Goal: Task Accomplishment & Management: Manage account settings

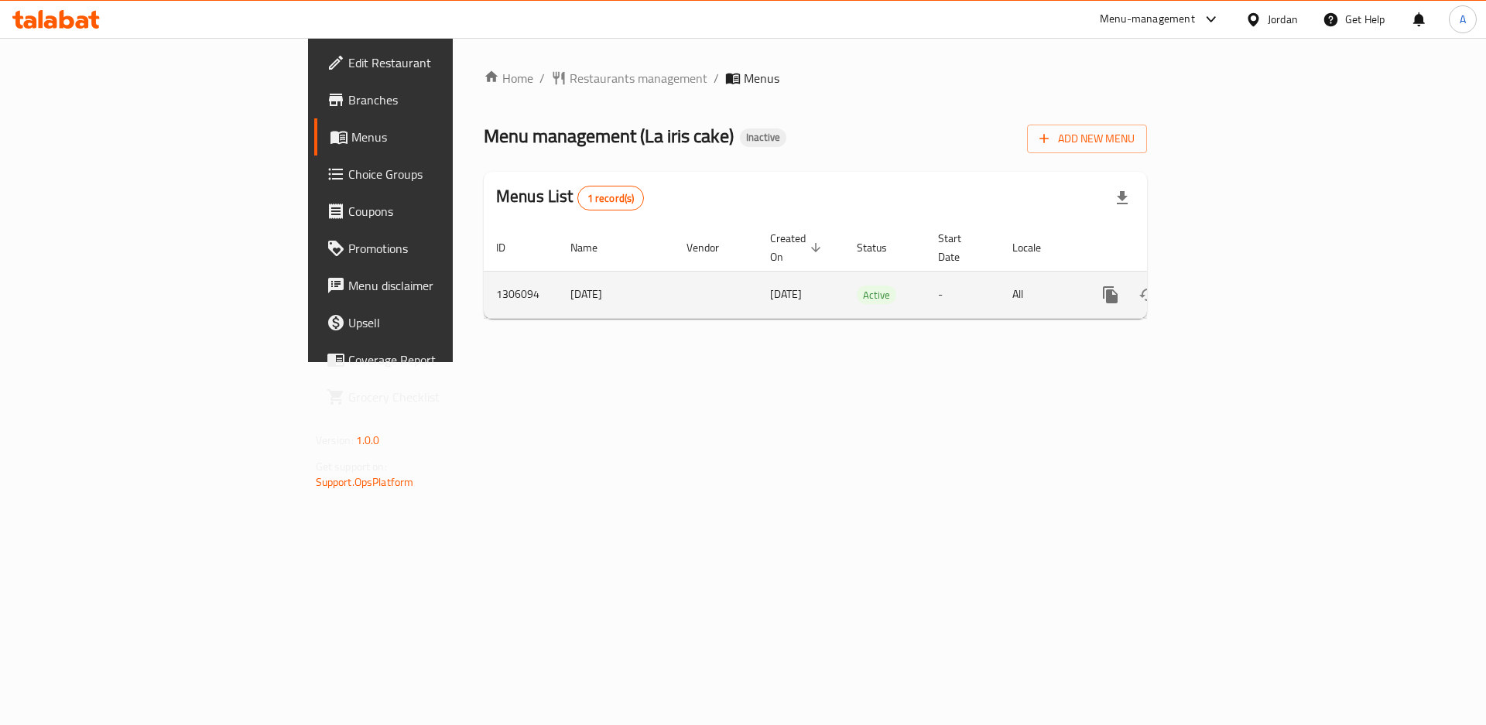
click at [1241, 276] on link "enhanced table" at bounding box center [1222, 294] width 37 height 37
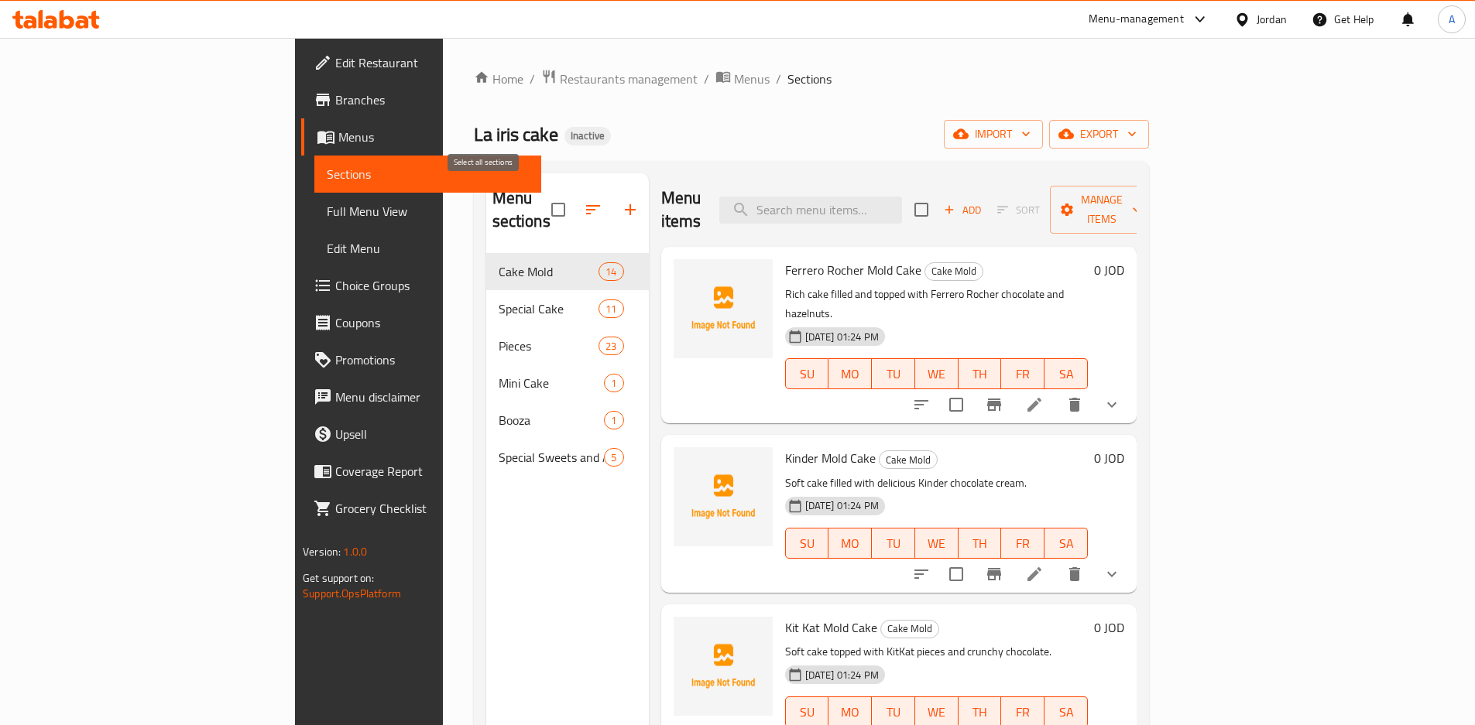
click at [542, 207] on input "checkbox" at bounding box center [558, 210] width 33 height 33
checkbox input "true"
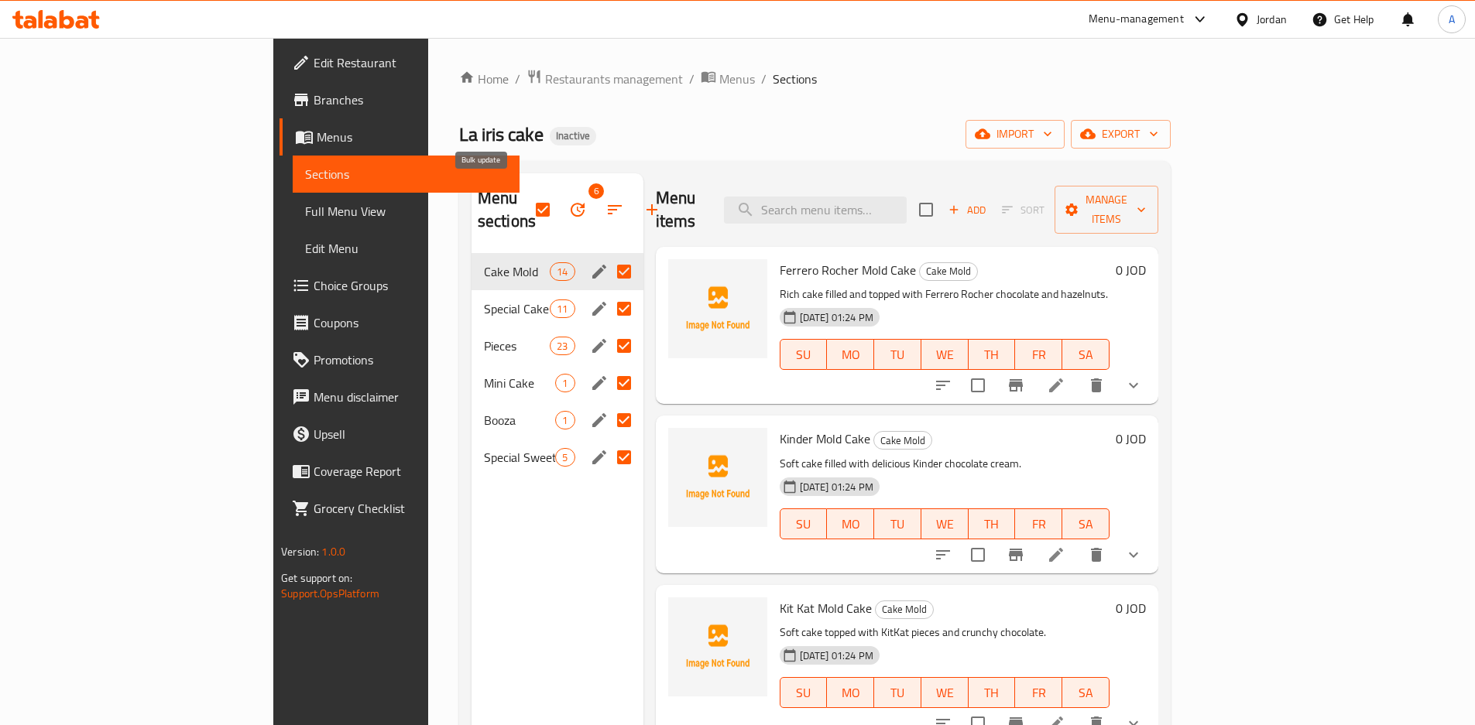
click at [568, 202] on icon "button" at bounding box center [577, 209] width 19 height 19
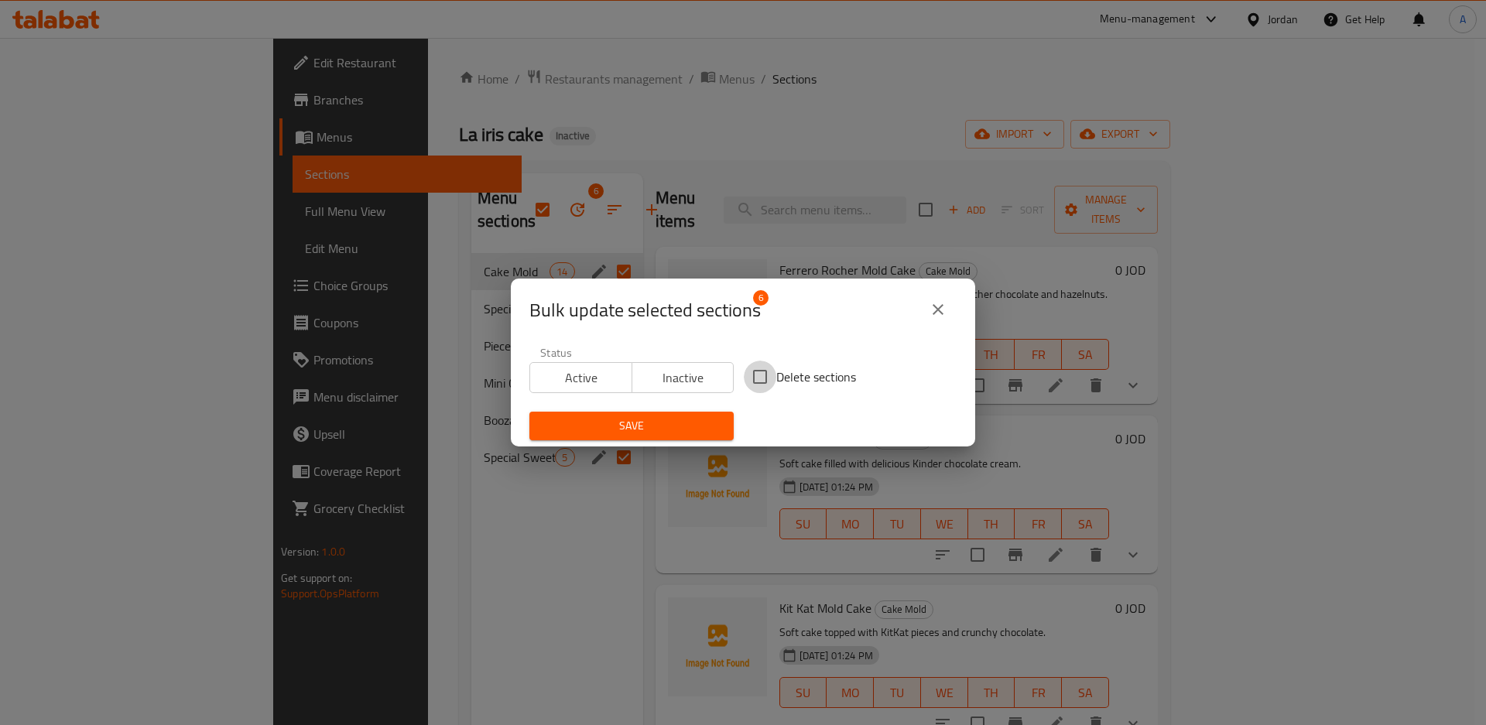
click at [745, 372] on input "Delete sections" at bounding box center [760, 377] width 33 height 33
checkbox input "true"
click at [710, 429] on span "Save" at bounding box center [632, 425] width 180 height 19
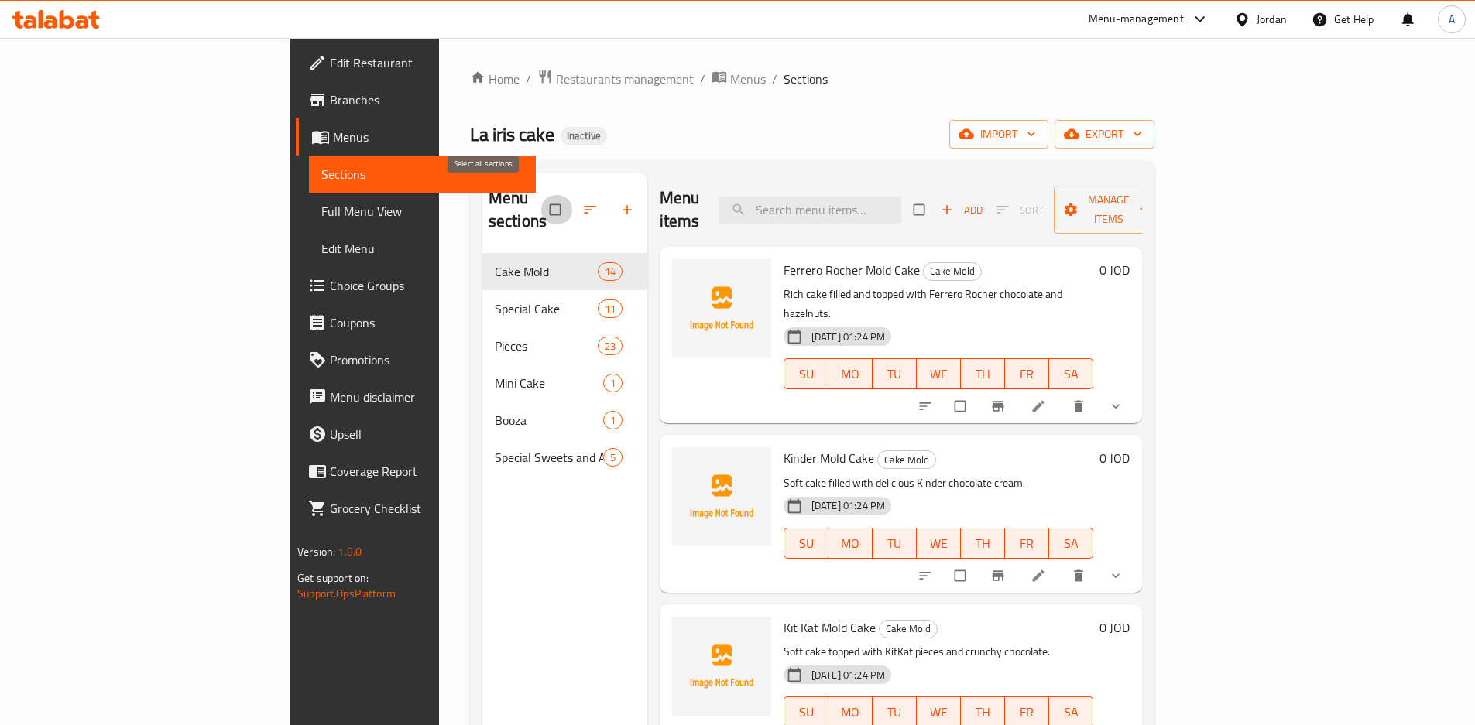
click at [540, 195] on input "checkbox" at bounding box center [556, 209] width 33 height 29
checkbox input "true"
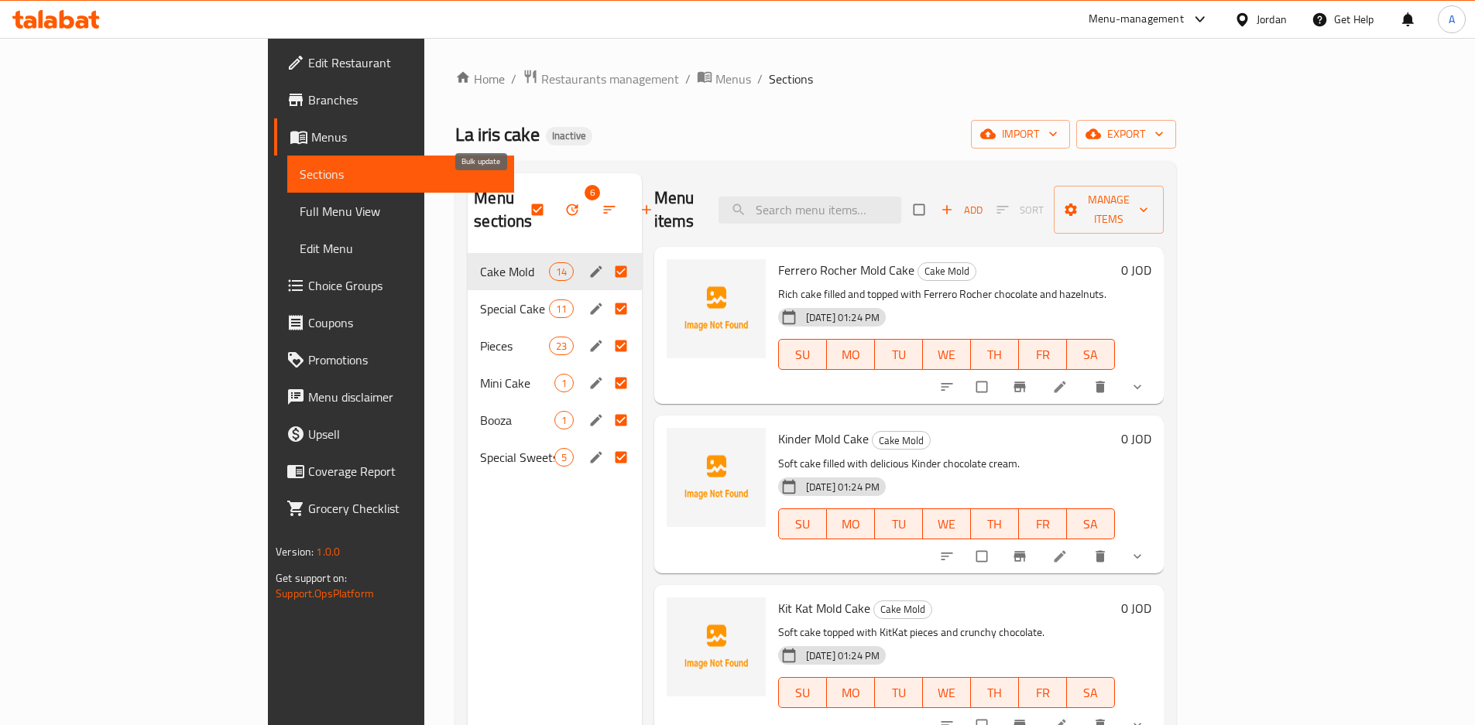
click at [555, 193] on button "button" at bounding box center [573, 210] width 37 height 34
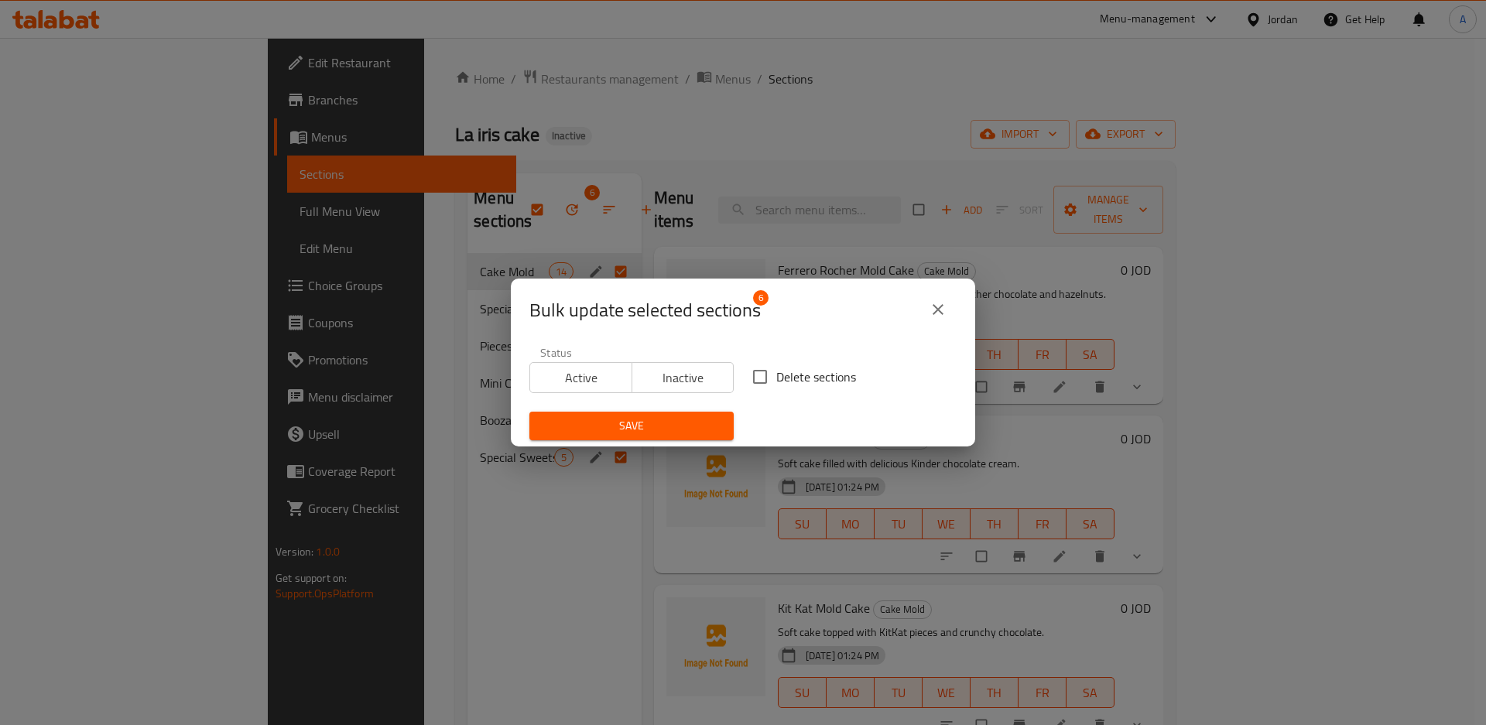
click at [781, 399] on div "Delete sections" at bounding box center [854, 376] width 223 height 51
click at [768, 386] on input "Delete sections" at bounding box center [760, 377] width 33 height 33
checkbox input "true"
click at [666, 436] on button "Save" at bounding box center [631, 426] width 204 height 29
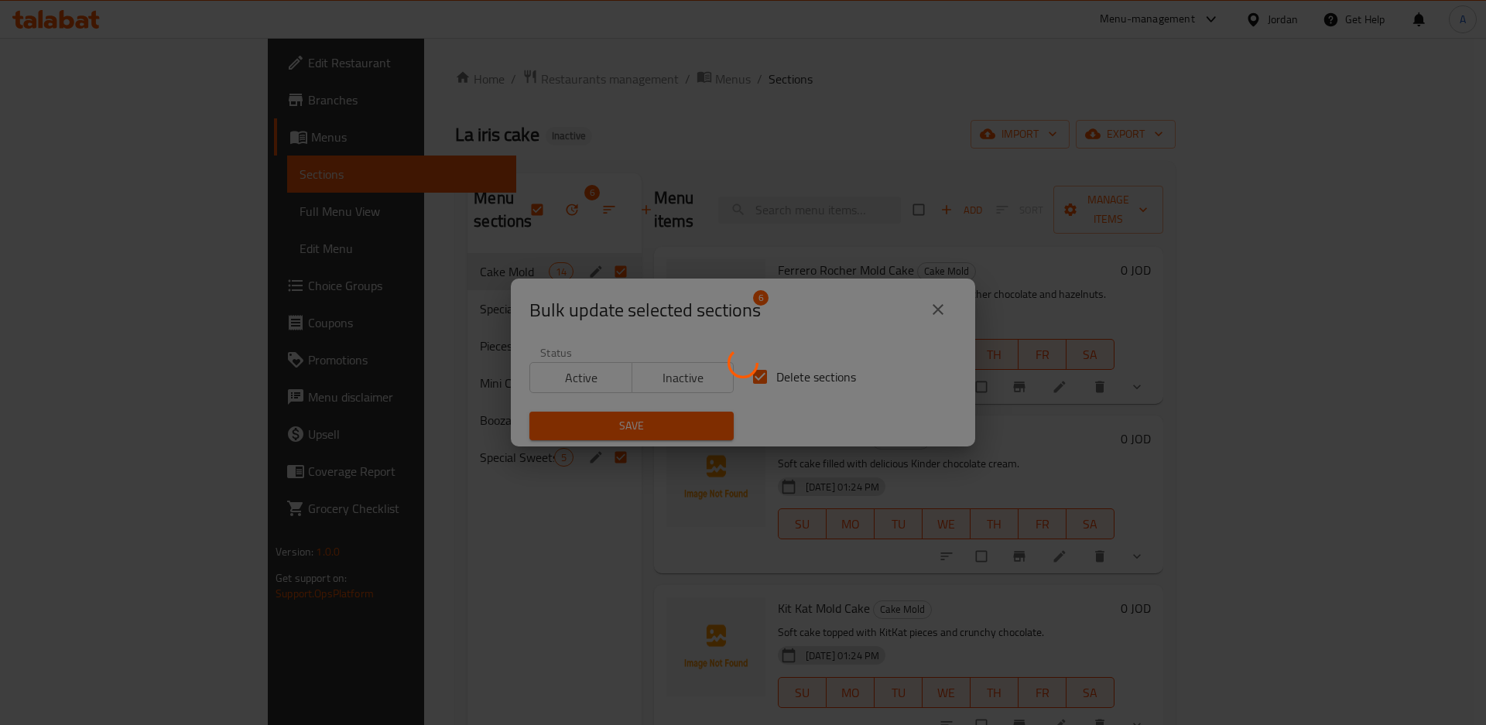
checkbox input "false"
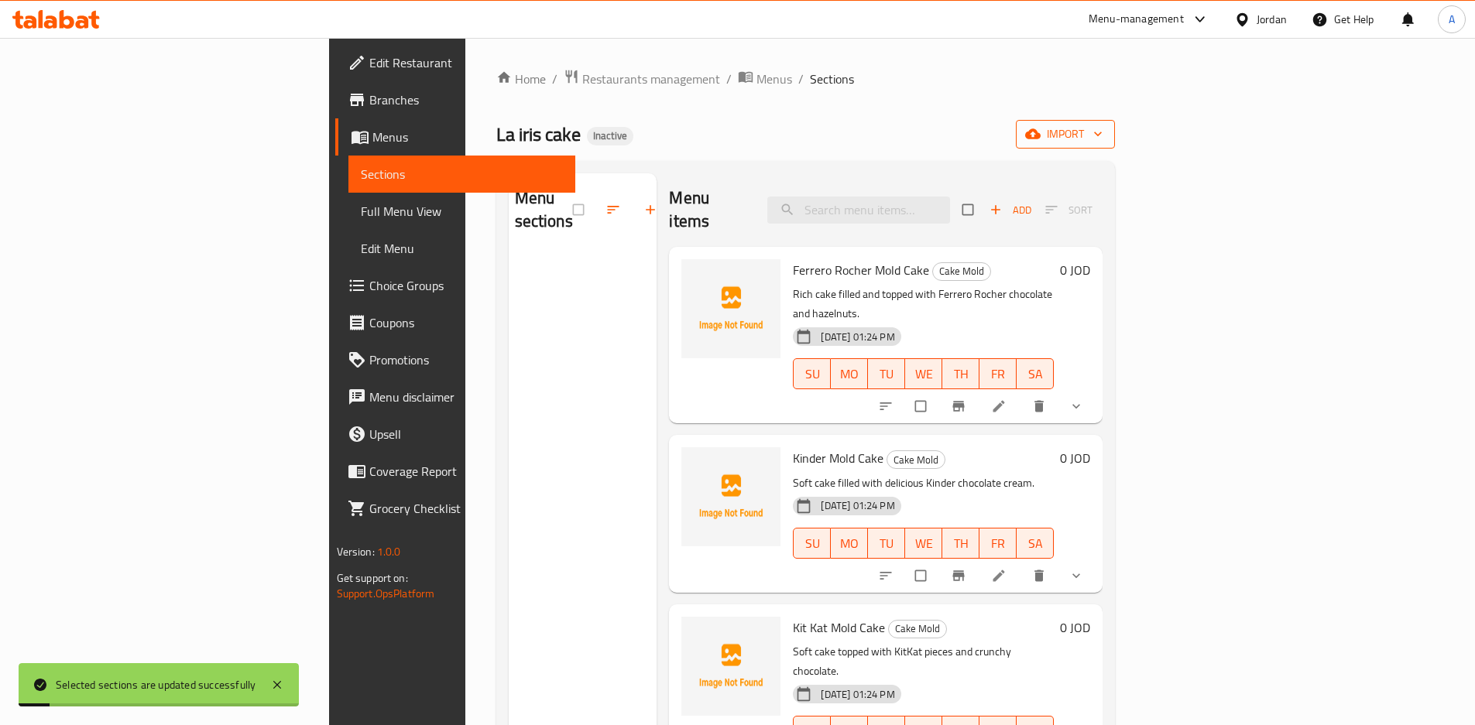
click at [1102, 131] on span "import" at bounding box center [1065, 134] width 74 height 19
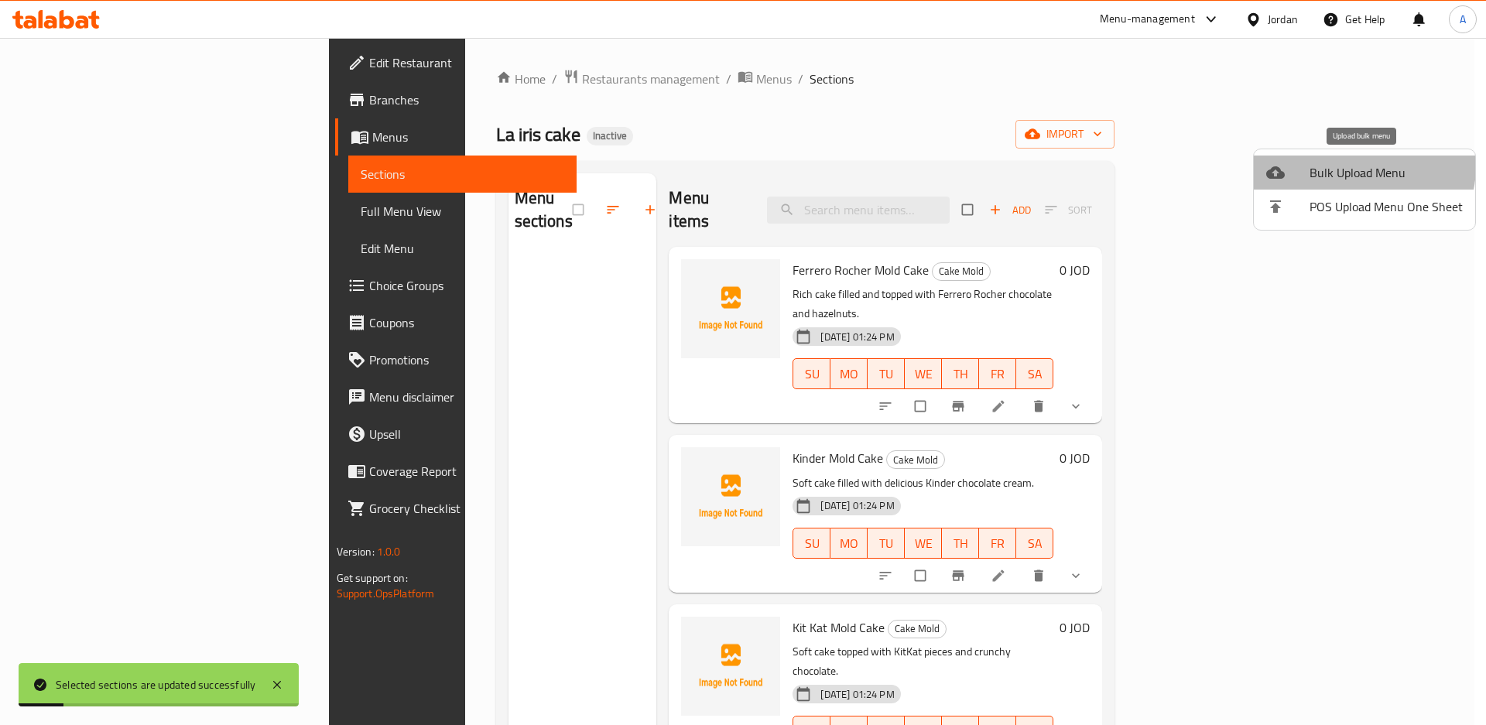
click at [1357, 166] on span "Bulk Upload Menu" at bounding box center [1386, 172] width 153 height 19
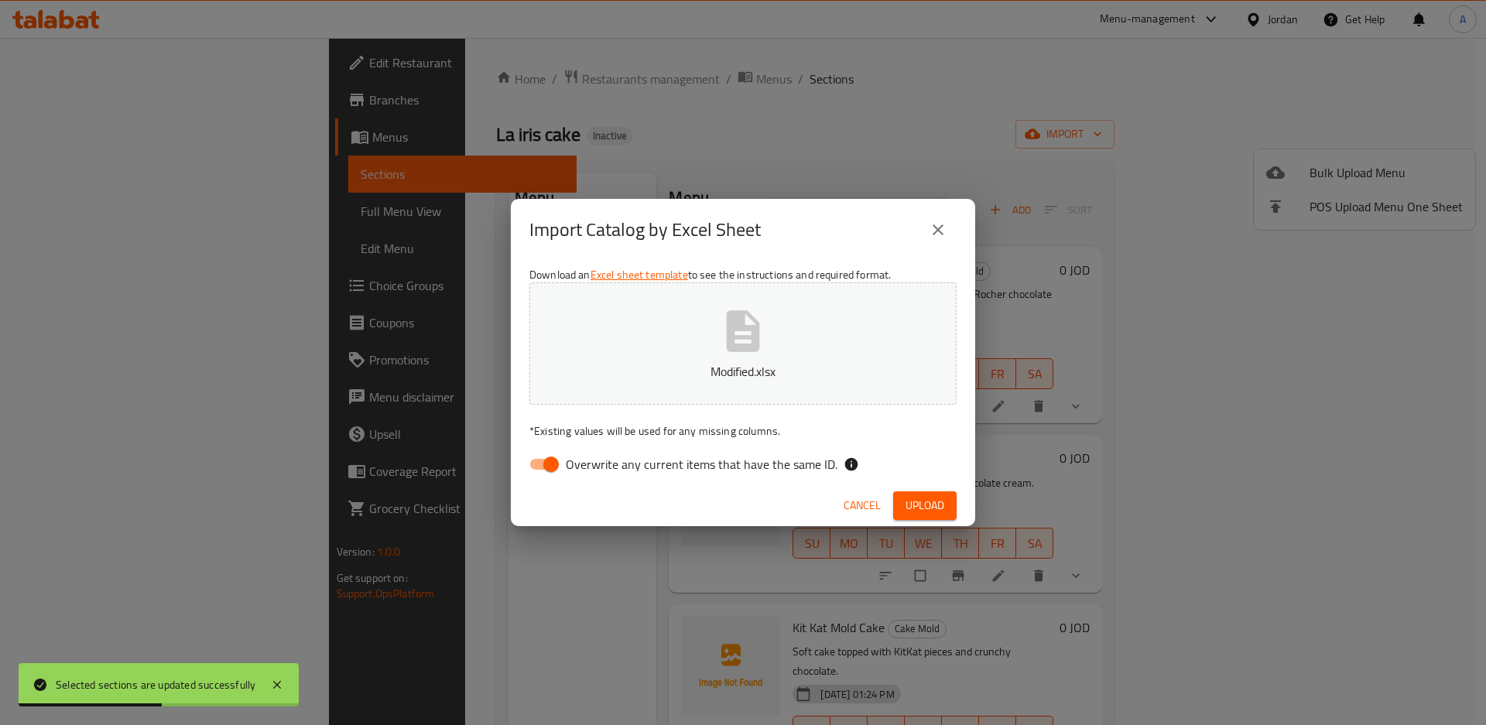
click at [773, 457] on span "Overwrite any current items that have the same ID." at bounding box center [702, 464] width 272 height 19
click at [595, 457] on input "Overwrite any current items that have the same ID." at bounding box center [551, 464] width 88 height 29
checkbox input "false"
click at [920, 502] on span "Upload" at bounding box center [925, 505] width 39 height 19
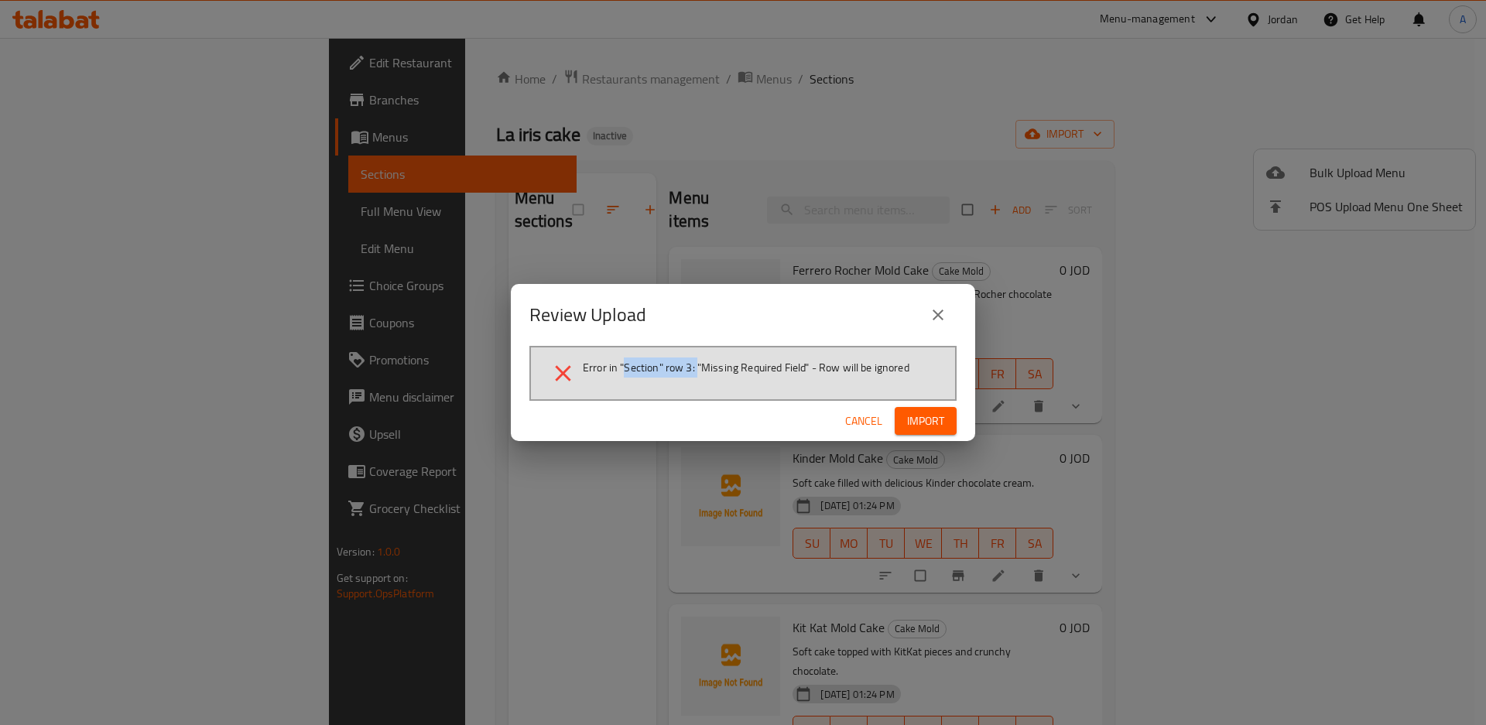
drag, startPoint x: 623, startPoint y: 375, endPoint x: 698, endPoint y: 374, distance: 75.1
click at [698, 374] on span "Error in "Section" row 3: "Missing Required Field" - Row will be ignored" at bounding box center [746, 367] width 327 height 15
click at [874, 430] on span "Cancel" at bounding box center [863, 421] width 37 height 19
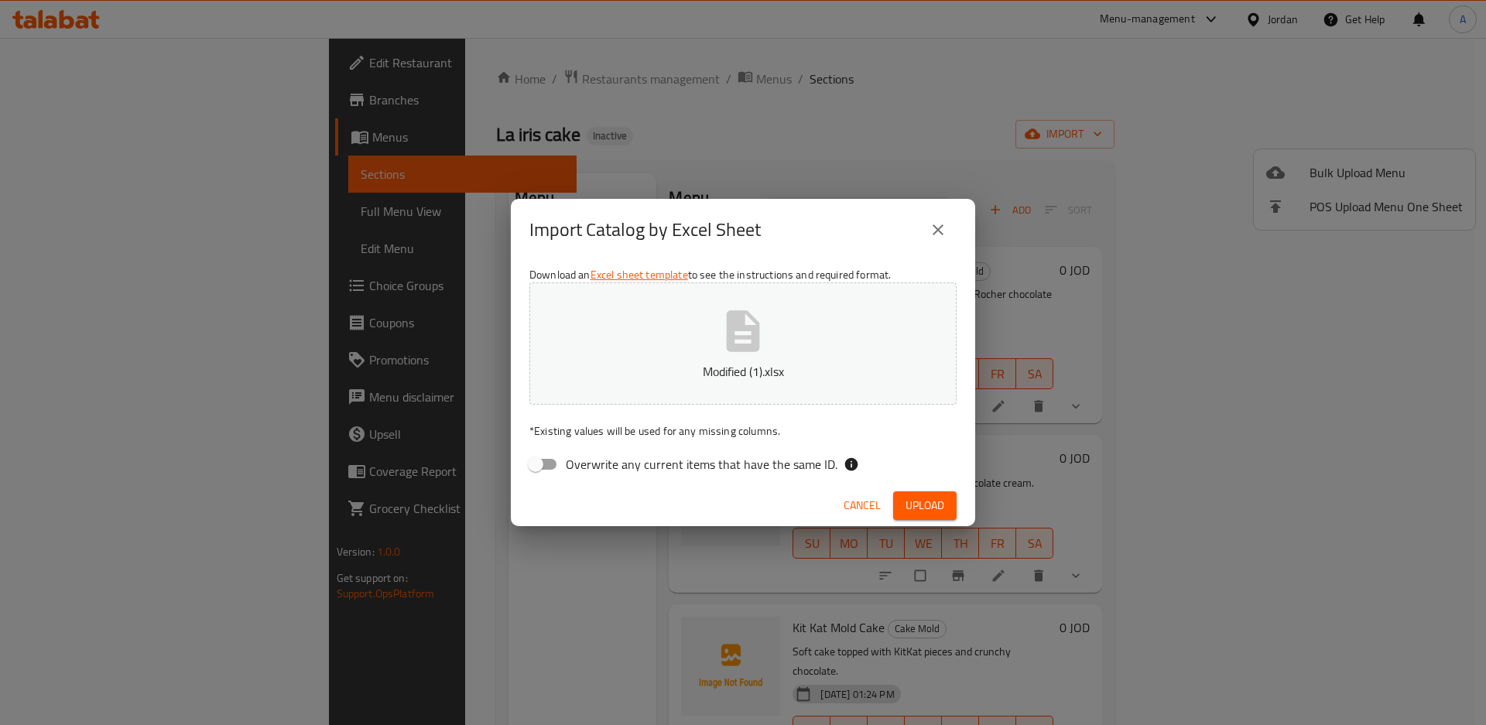
click at [923, 503] on span "Upload" at bounding box center [925, 505] width 39 height 19
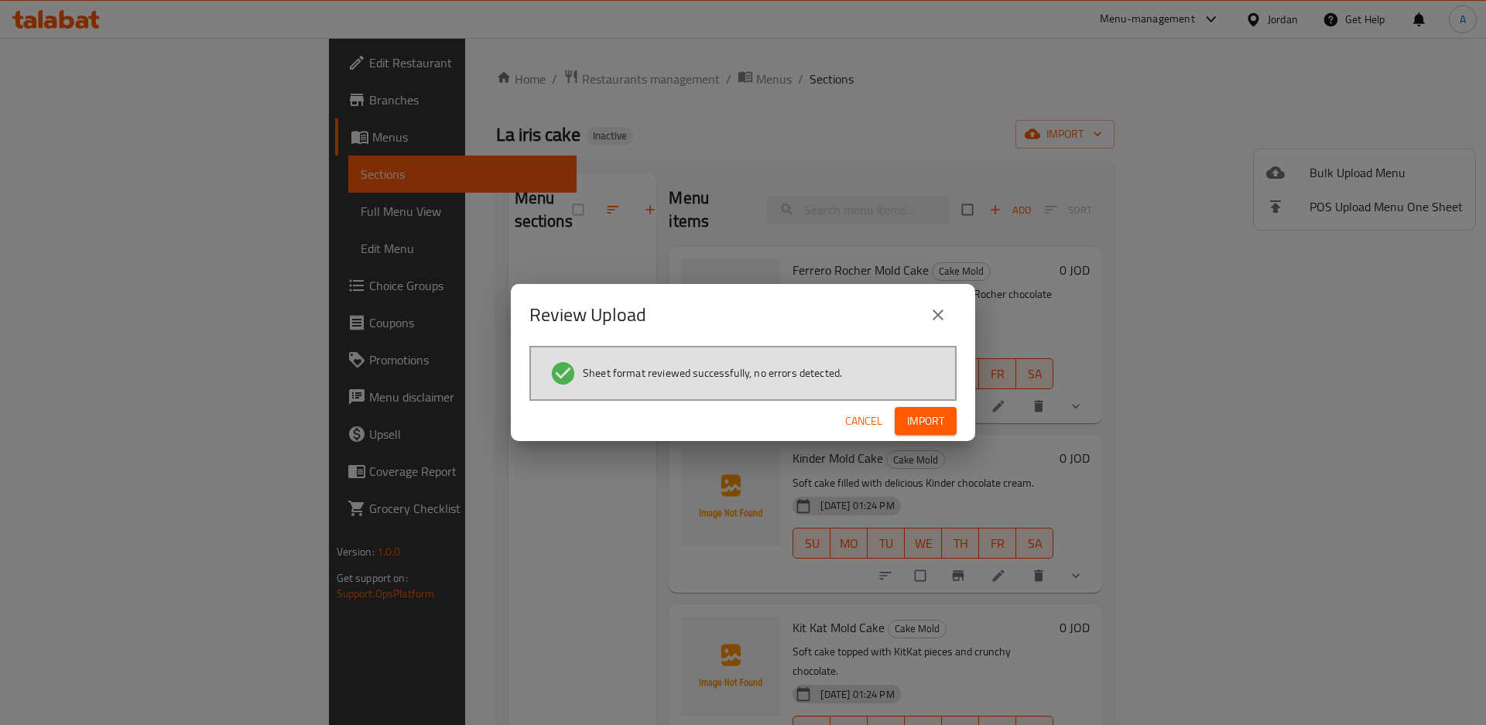
click at [828, 335] on div "Review Upload" at bounding box center [743, 315] width 464 height 62
click at [933, 427] on span "Import" at bounding box center [925, 421] width 37 height 19
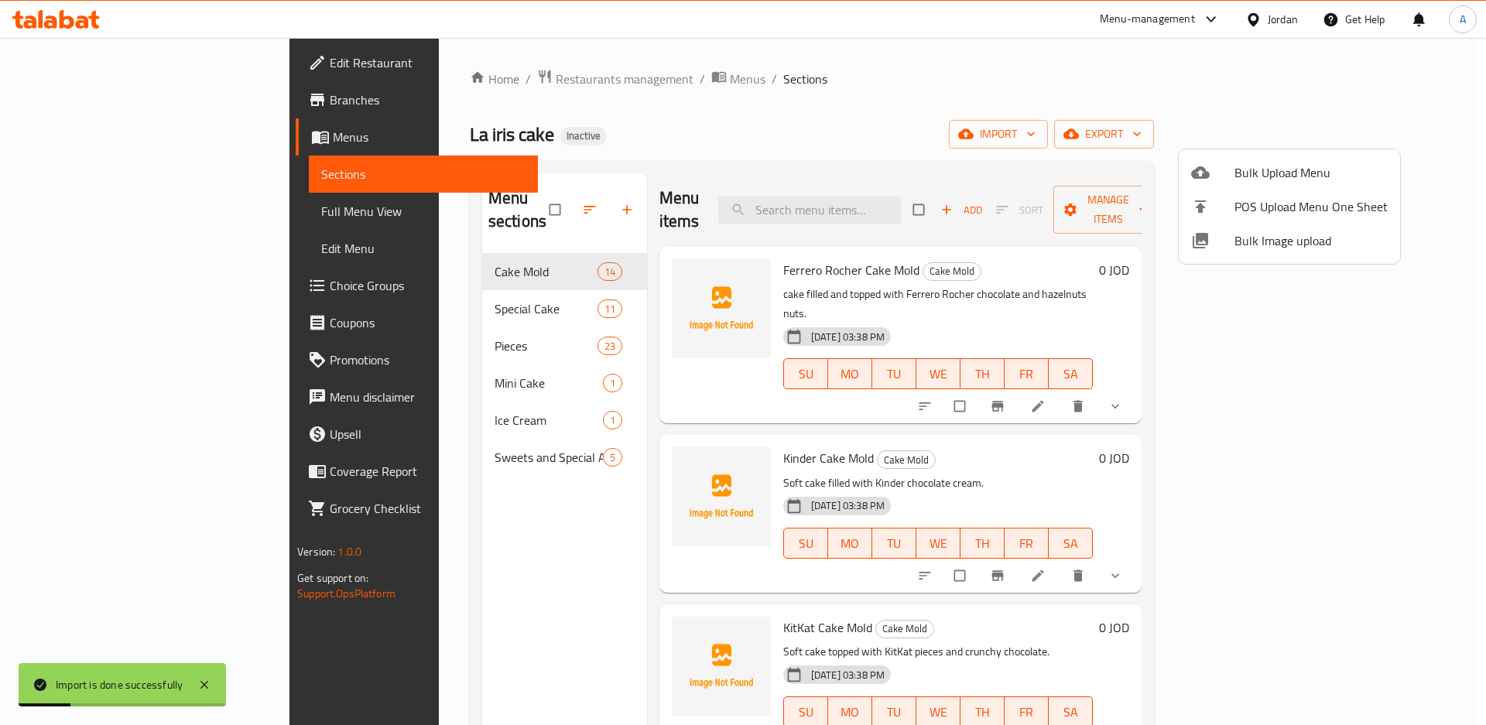
click at [124, 221] on div at bounding box center [743, 362] width 1486 height 725
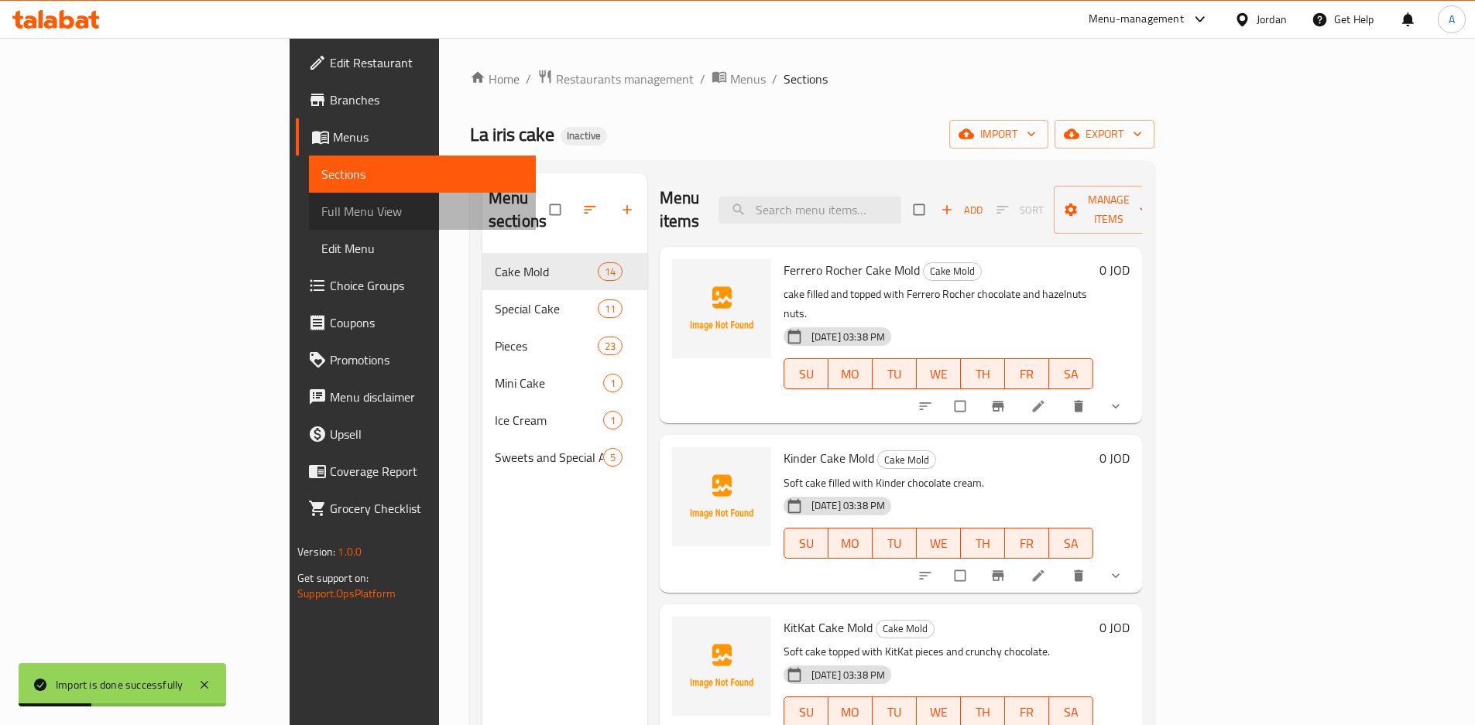
click at [321, 216] on span "Full Menu View" at bounding box center [422, 211] width 202 height 19
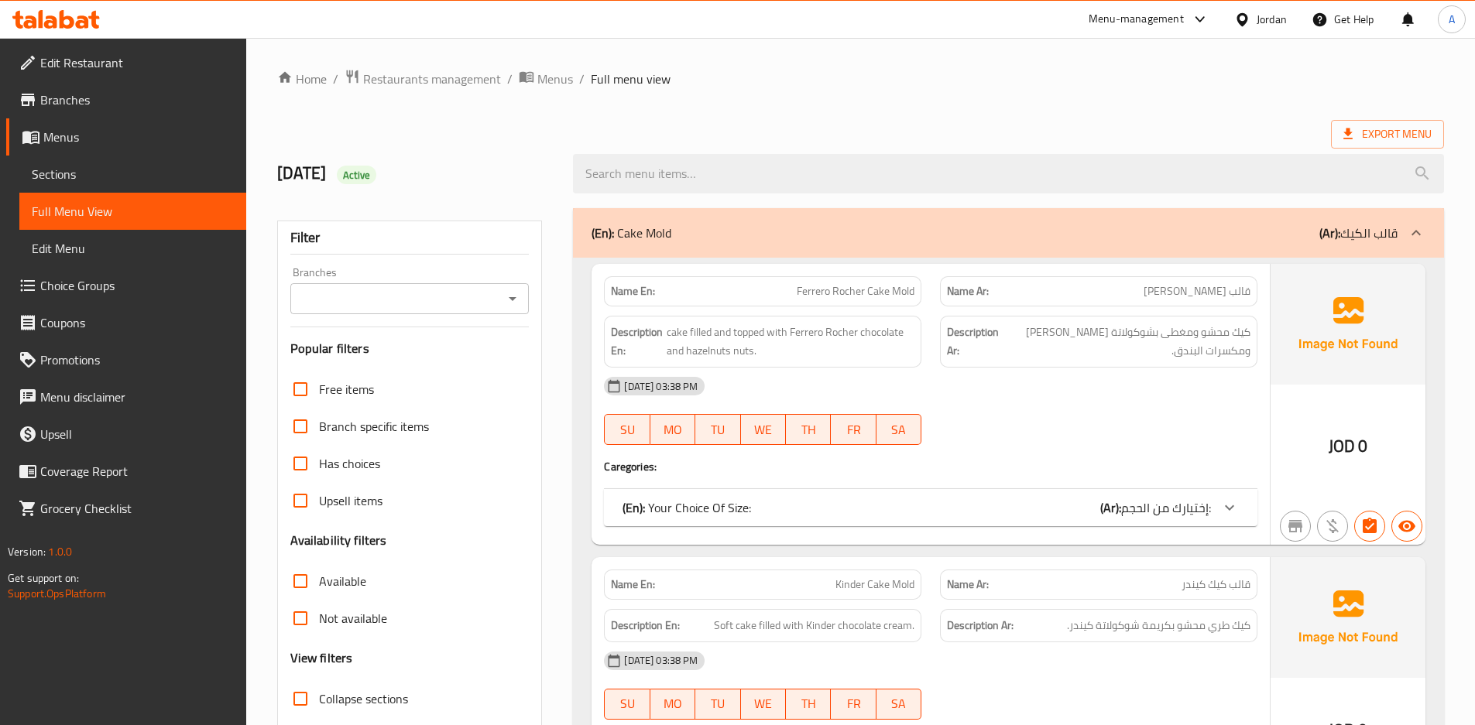
drag, startPoint x: 430, startPoint y: 13, endPoint x: 458, endPoint y: 160, distance: 149.7
click at [458, 160] on div "08/17/2025 Active" at bounding box center [416, 173] width 296 height 69
click at [845, 384] on div "[DATE] 03:38 PM" at bounding box center [930, 386] width 672 height 37
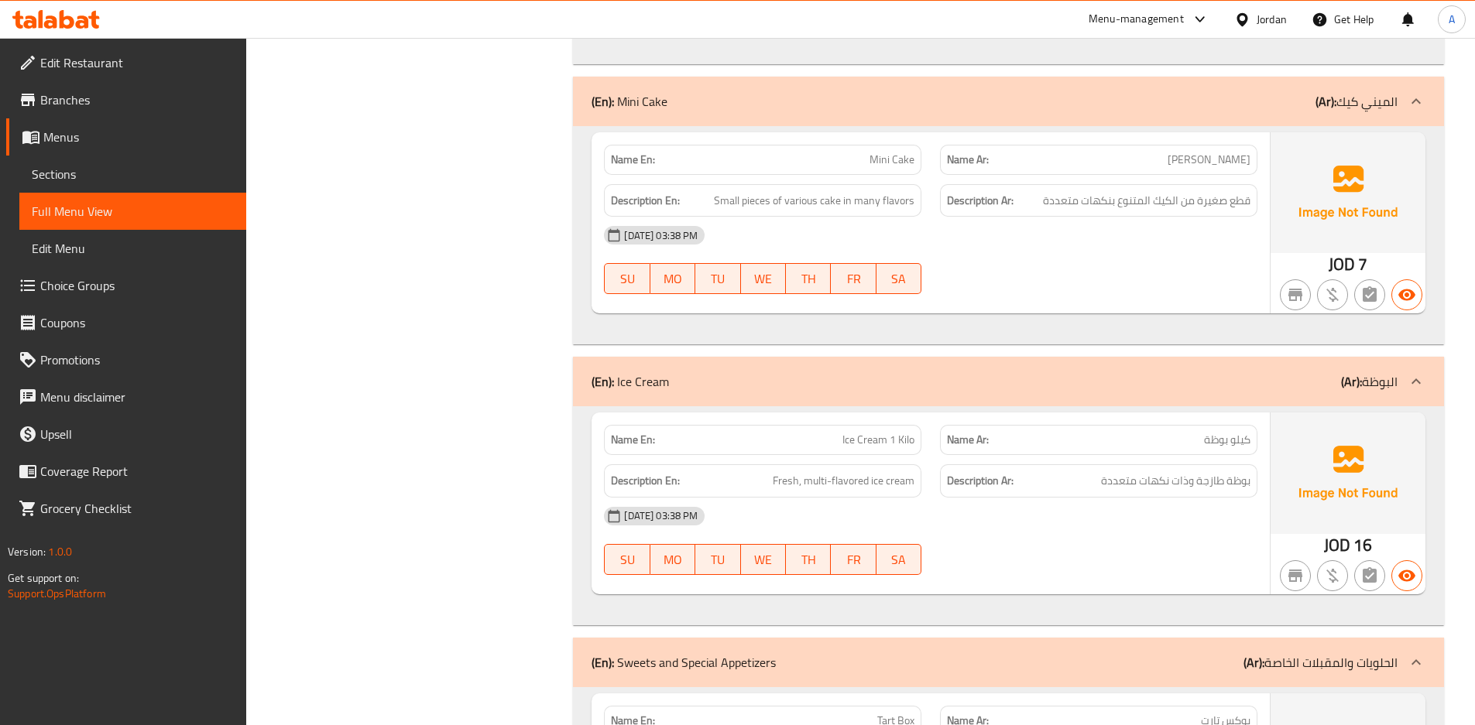
copy span "كيلو بوظة"
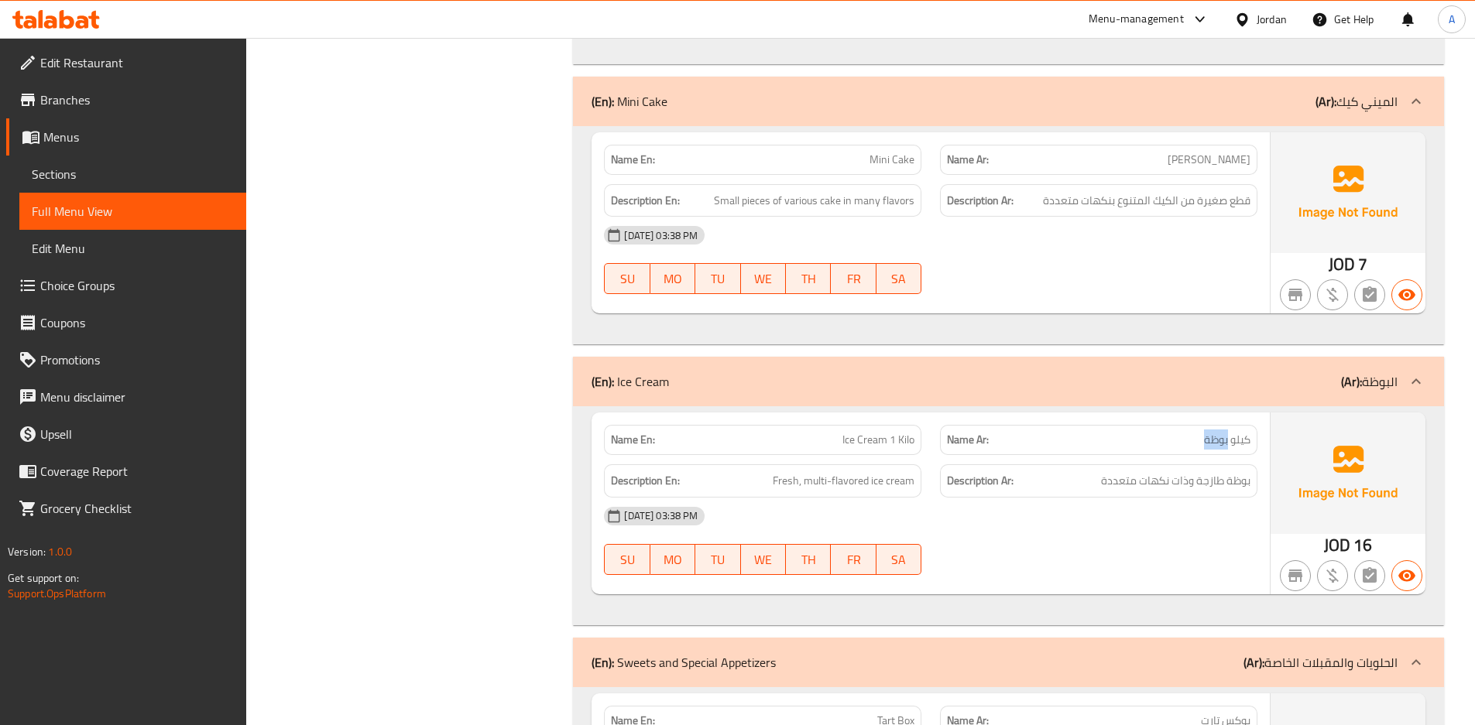
copy span "بوظة"
drag, startPoint x: 1210, startPoint y: 425, endPoint x: 1128, endPoint y: 428, distance: 82.1
drag, startPoint x: 888, startPoint y: 422, endPoint x: 806, endPoint y: 423, distance: 82.1
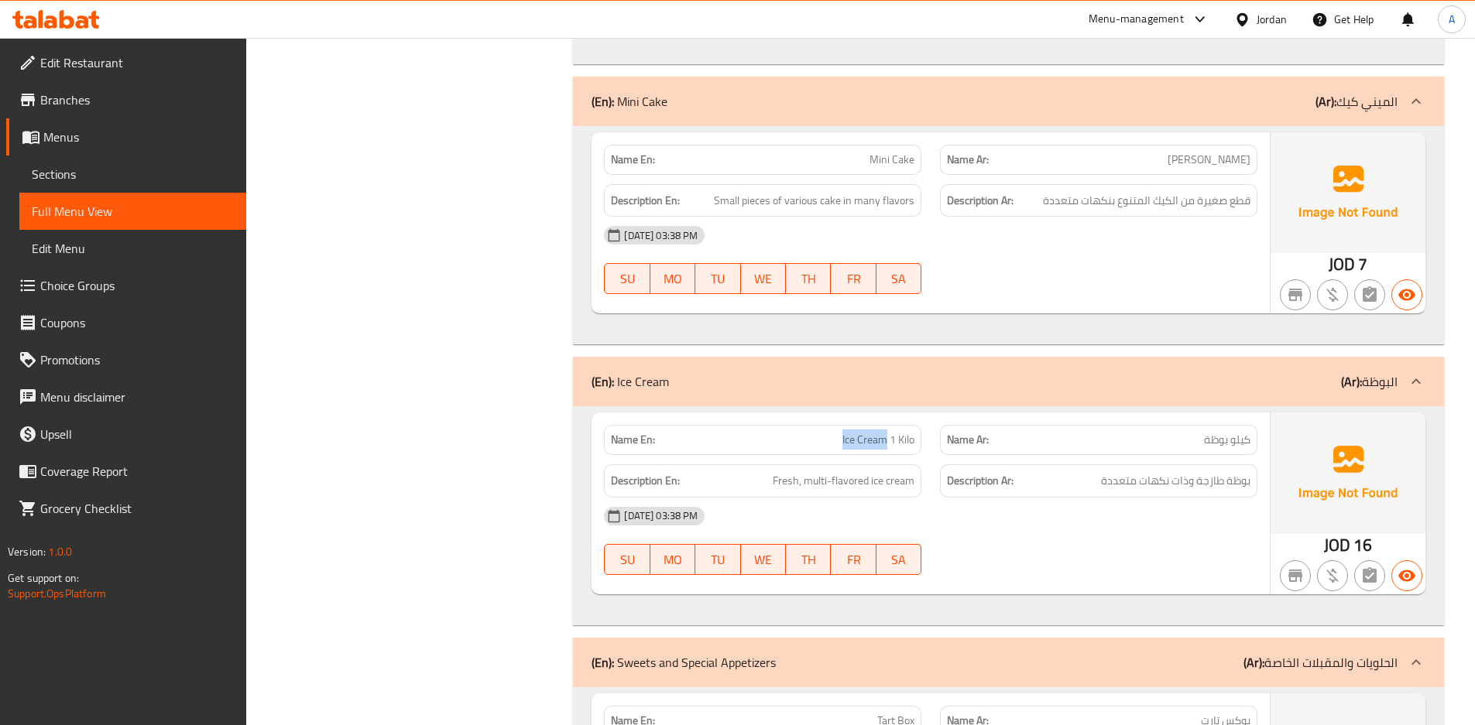
copy span "Ice Cream"
drag, startPoint x: 805, startPoint y: 423, endPoint x: 789, endPoint y: 424, distance: 16.3
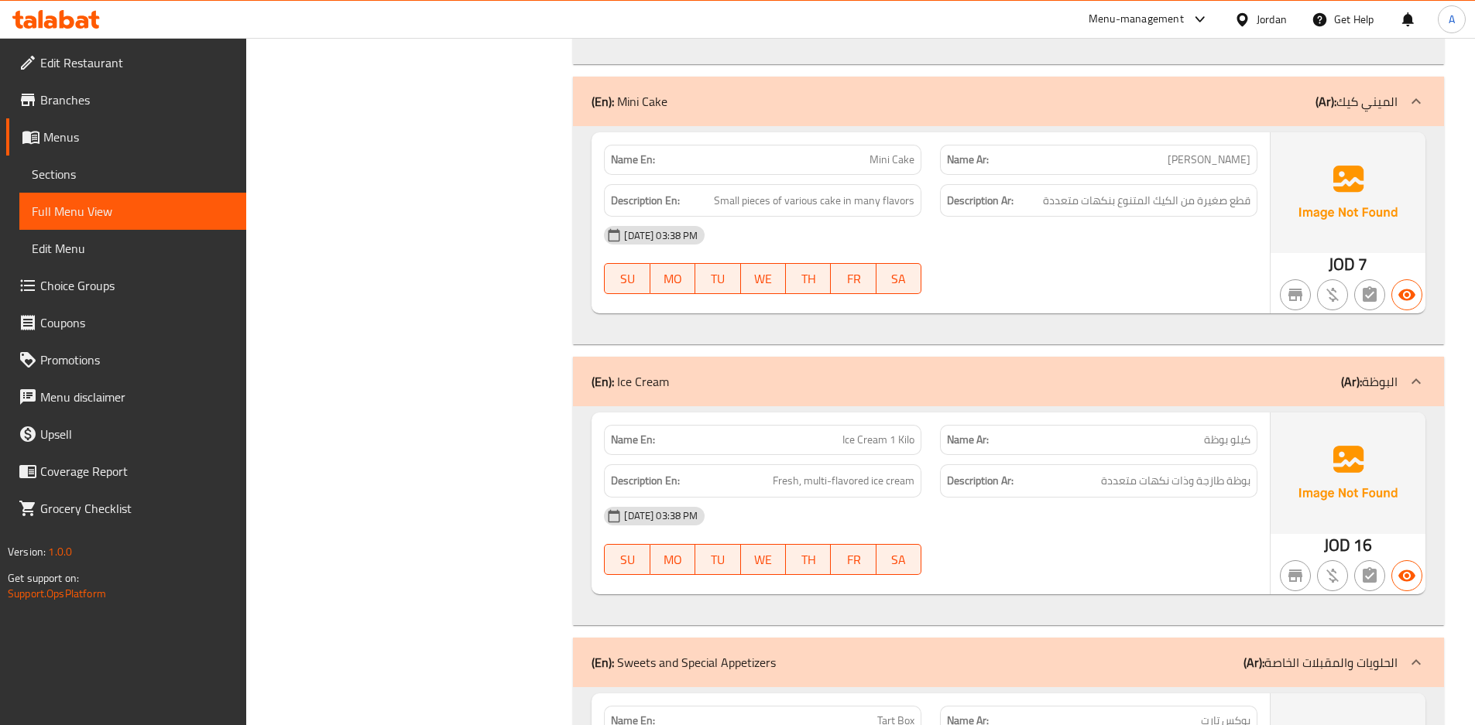
scroll to position [146, 0]
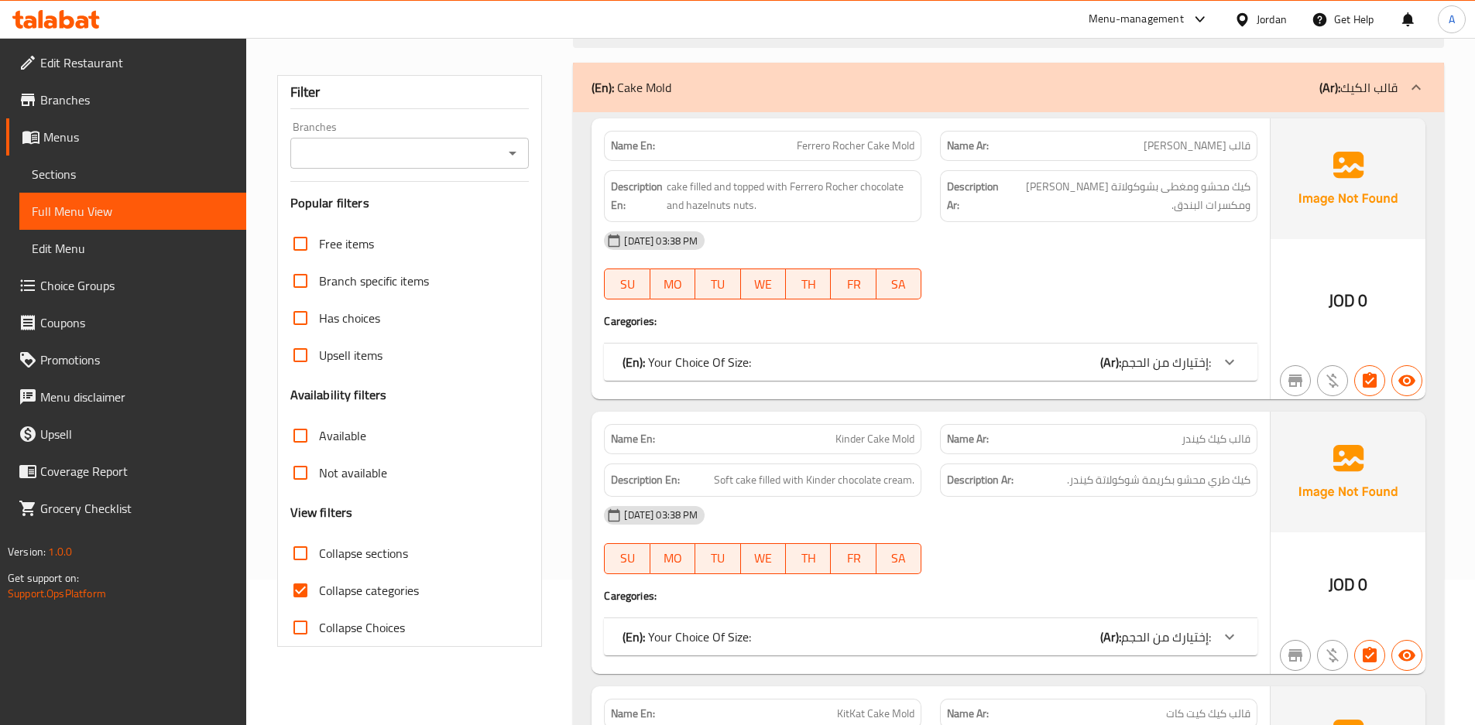
drag, startPoint x: 248, startPoint y: 683, endPoint x: 255, endPoint y: 681, distance: 7.9
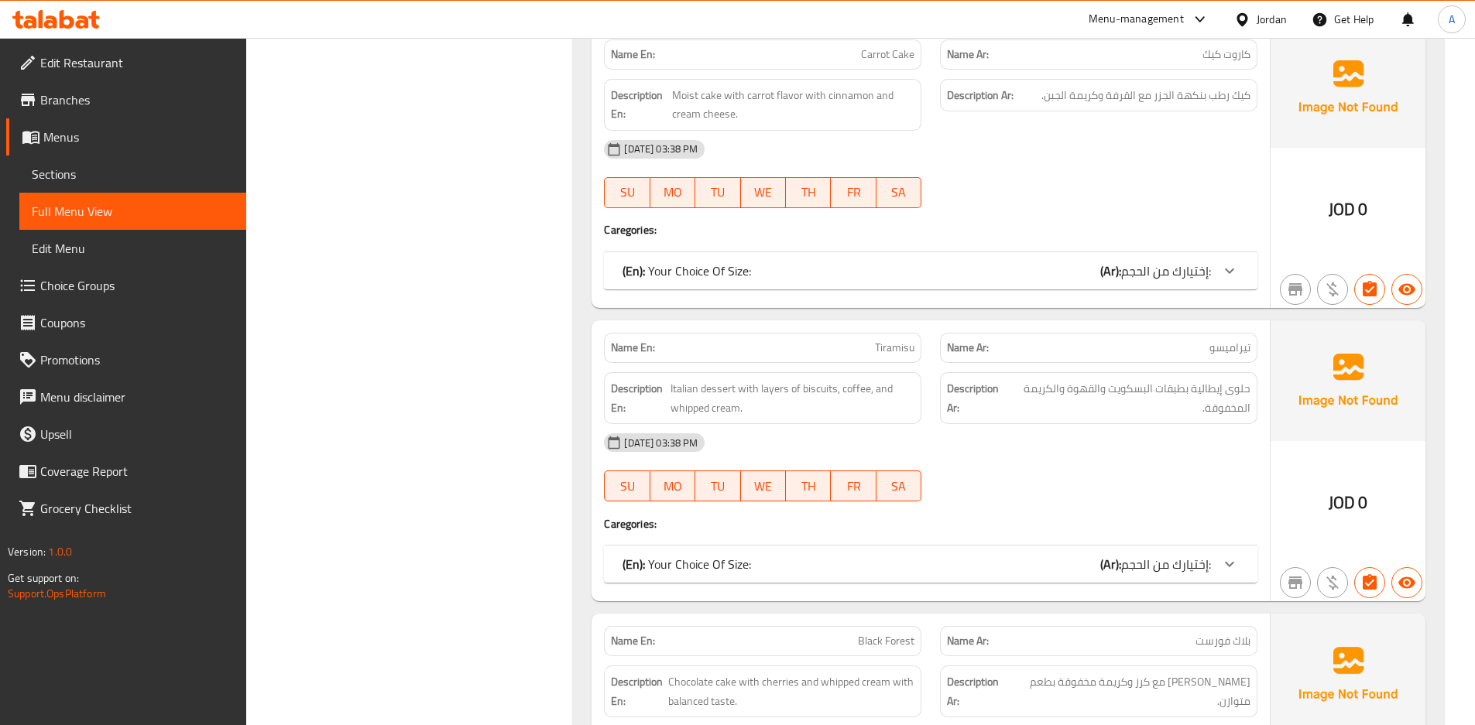
scroll to position [5784, 0]
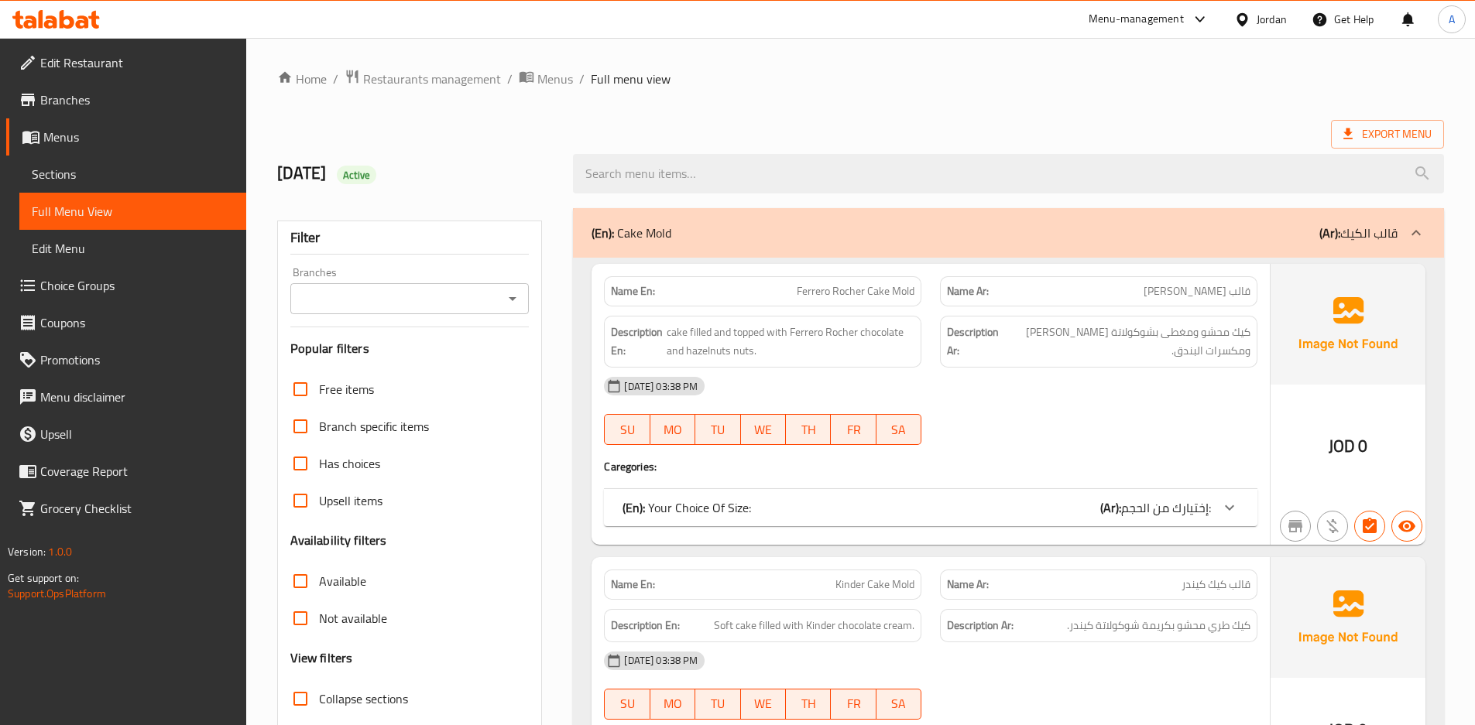
click at [113, 174] on span "Sections" at bounding box center [133, 174] width 202 height 19
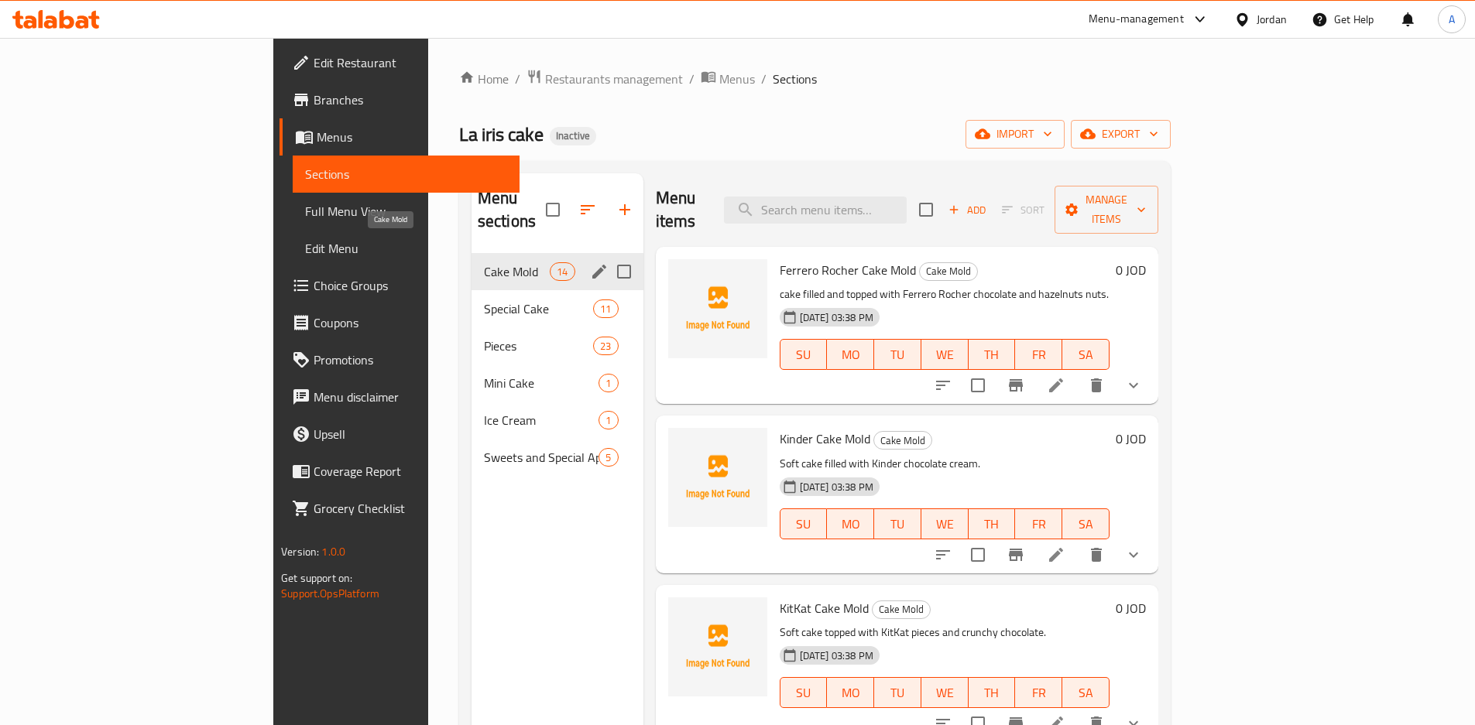
click at [484, 262] on span "Cake Mold" at bounding box center [517, 271] width 66 height 19
click at [484, 300] on span "Special Cake" at bounding box center [517, 309] width 66 height 19
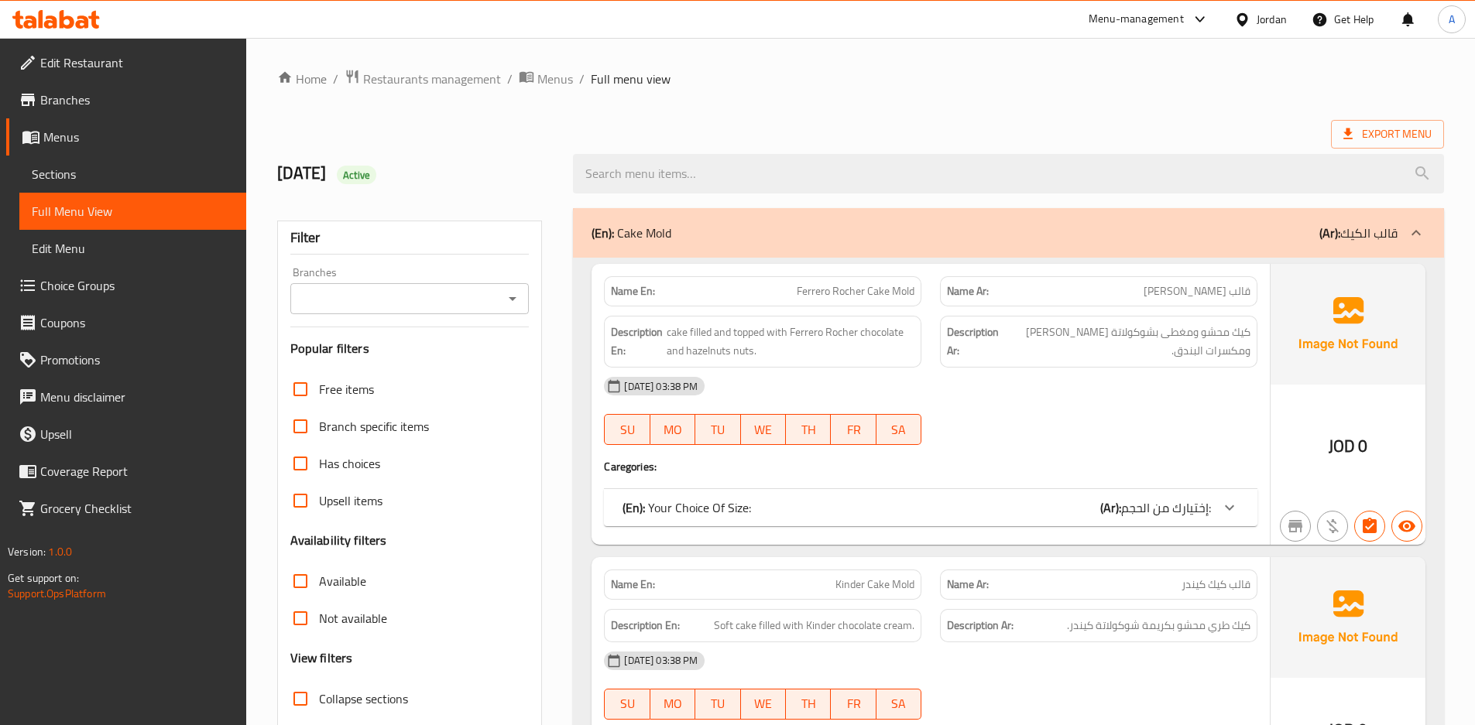
click at [1328, 224] on b "(Ar):" at bounding box center [1329, 232] width 21 height 23
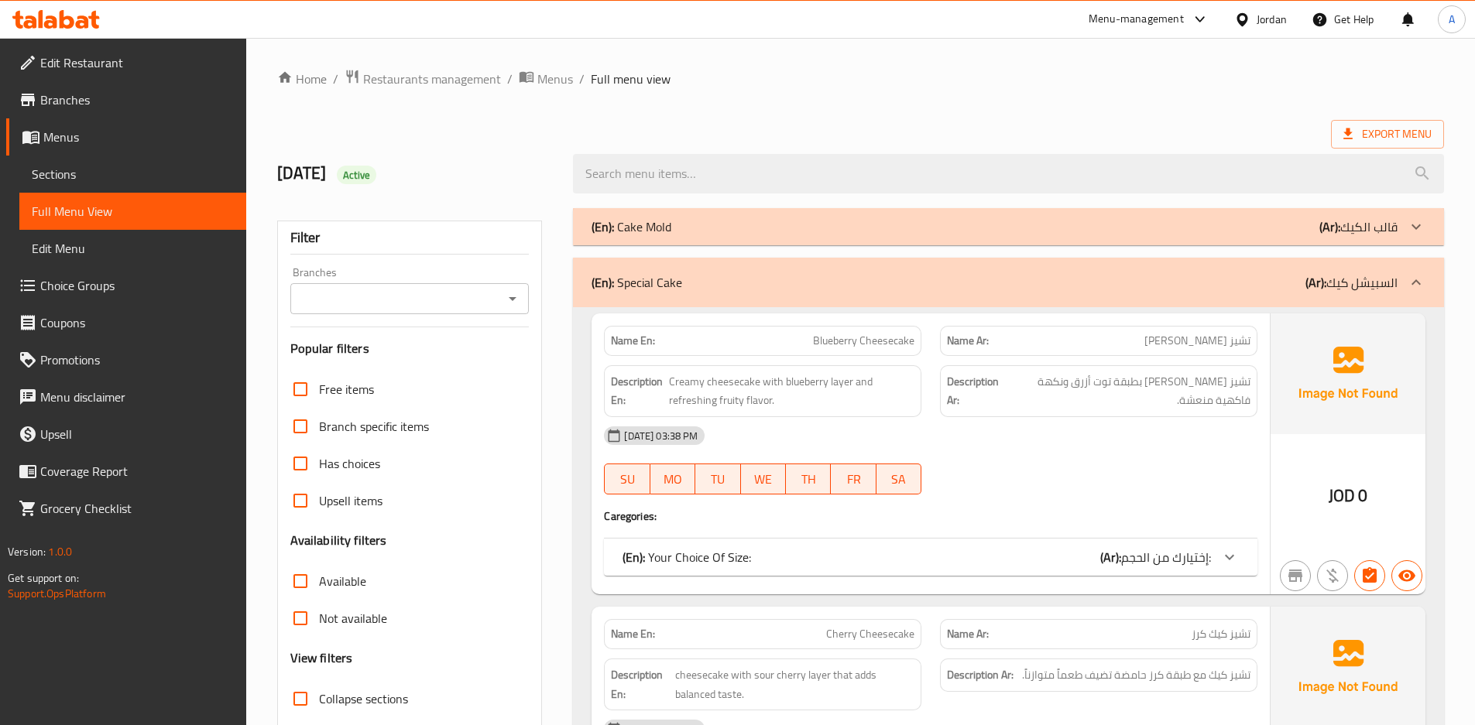
click at [1411, 288] on icon at bounding box center [1415, 282] width 19 height 19
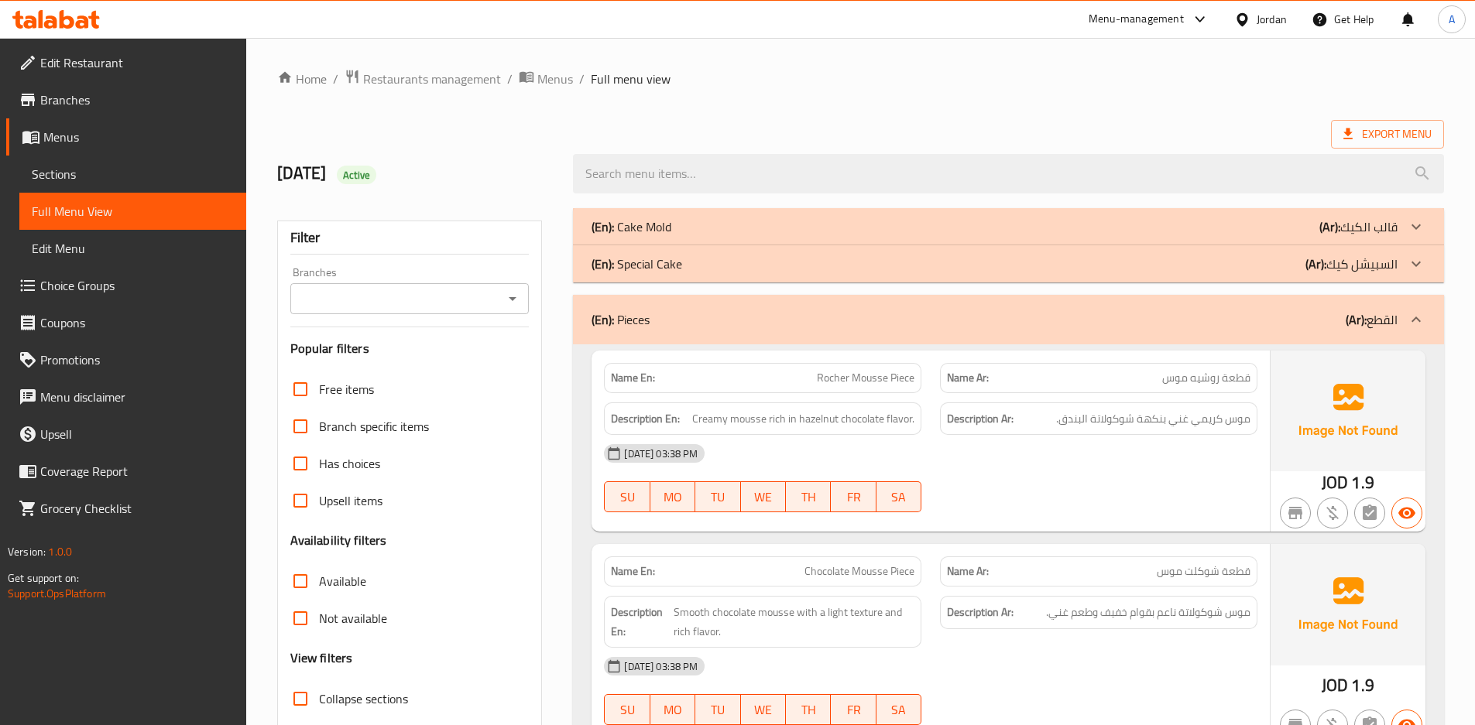
click at [1054, 231] on div "(En): Cake Mold (Ar): قالب الكيك" at bounding box center [994, 227] width 806 height 19
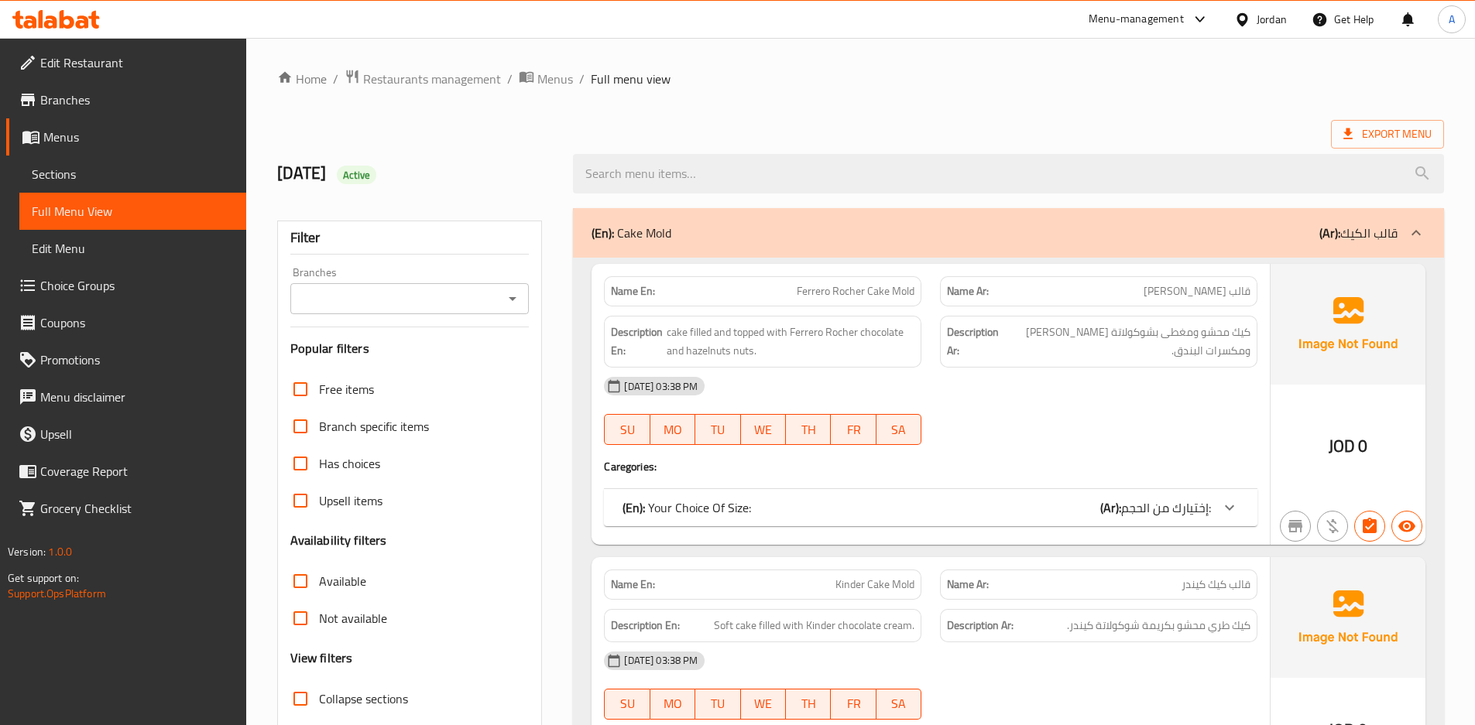
scroll to position [420, 0]
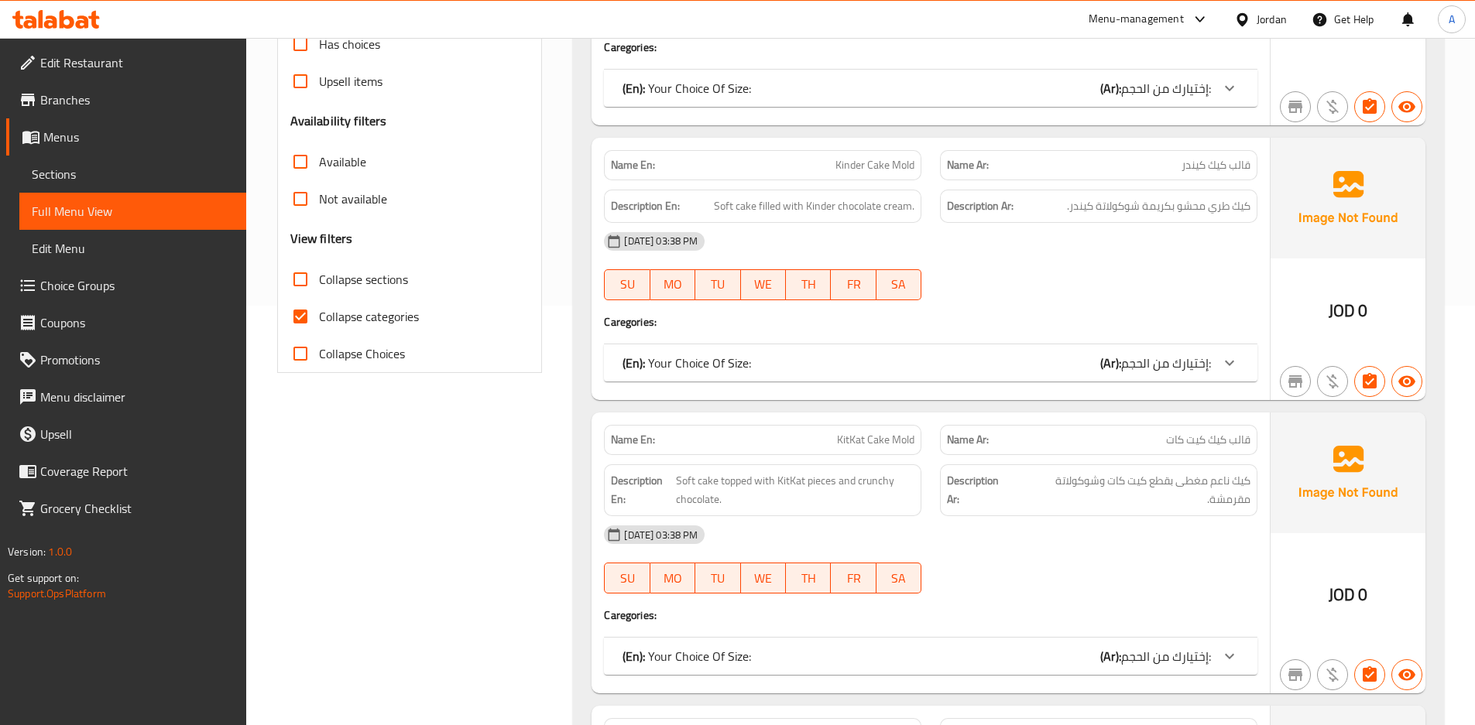
click at [824, 189] on div "Description En: Soft cake filled with Kinder chocolate cream." at bounding box center [762, 206] width 336 height 52
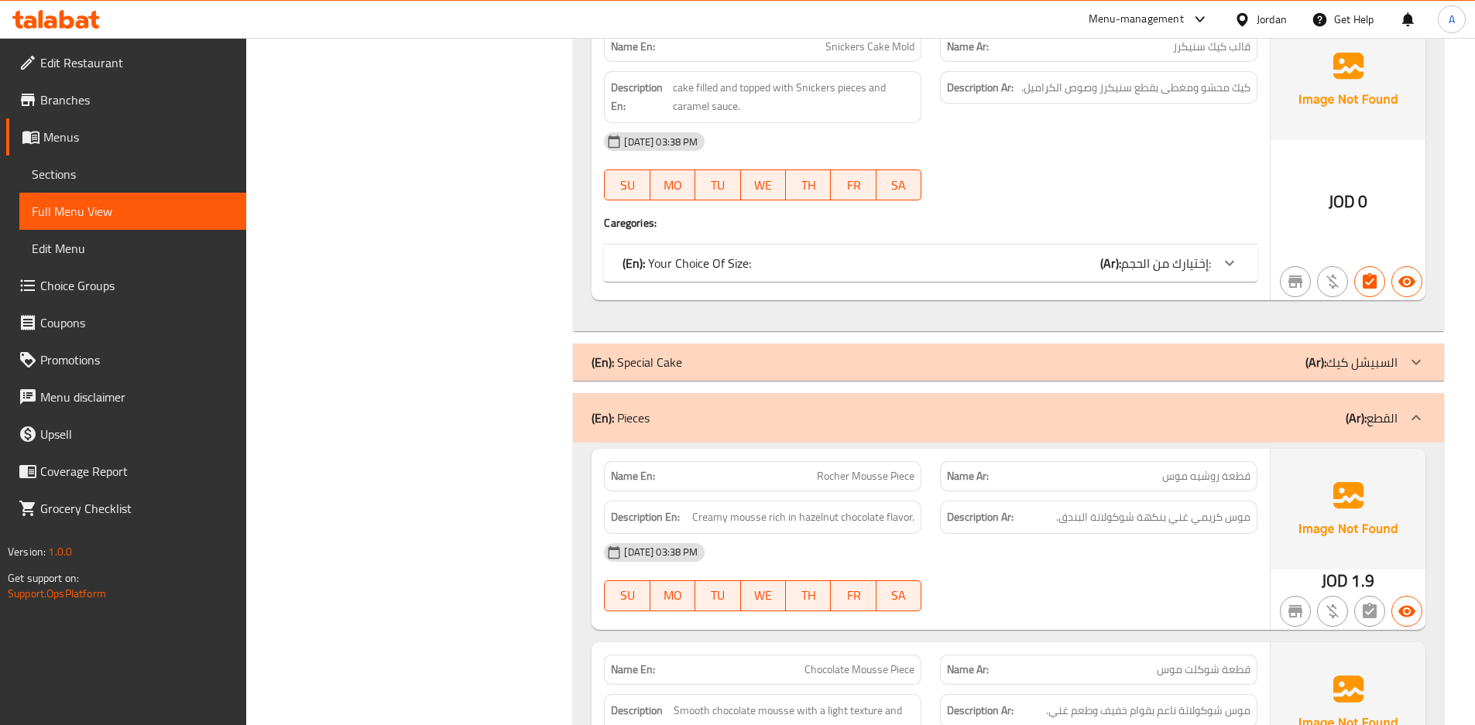
click at [791, 200] on div "SU MO TU WE TH FR SA" at bounding box center [762, 185] width 336 height 50
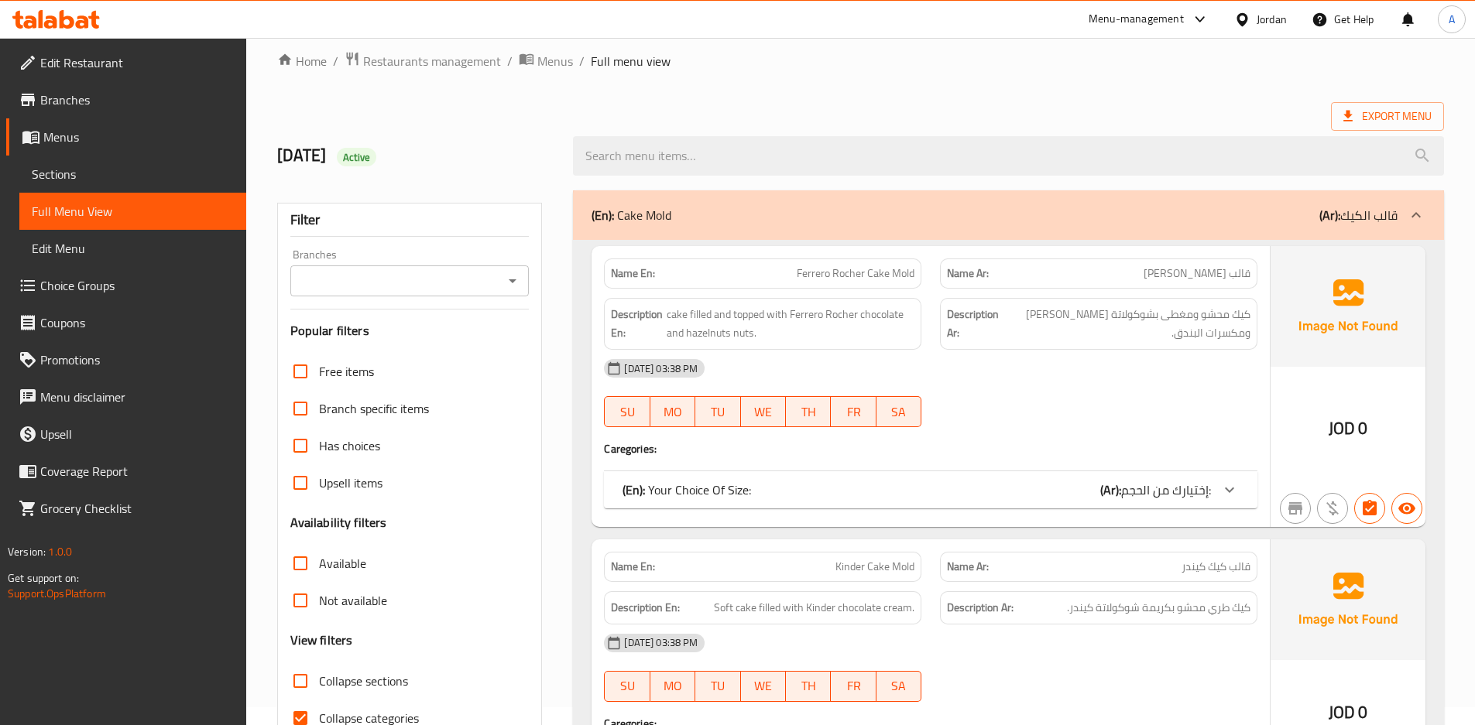
scroll to position [0, 0]
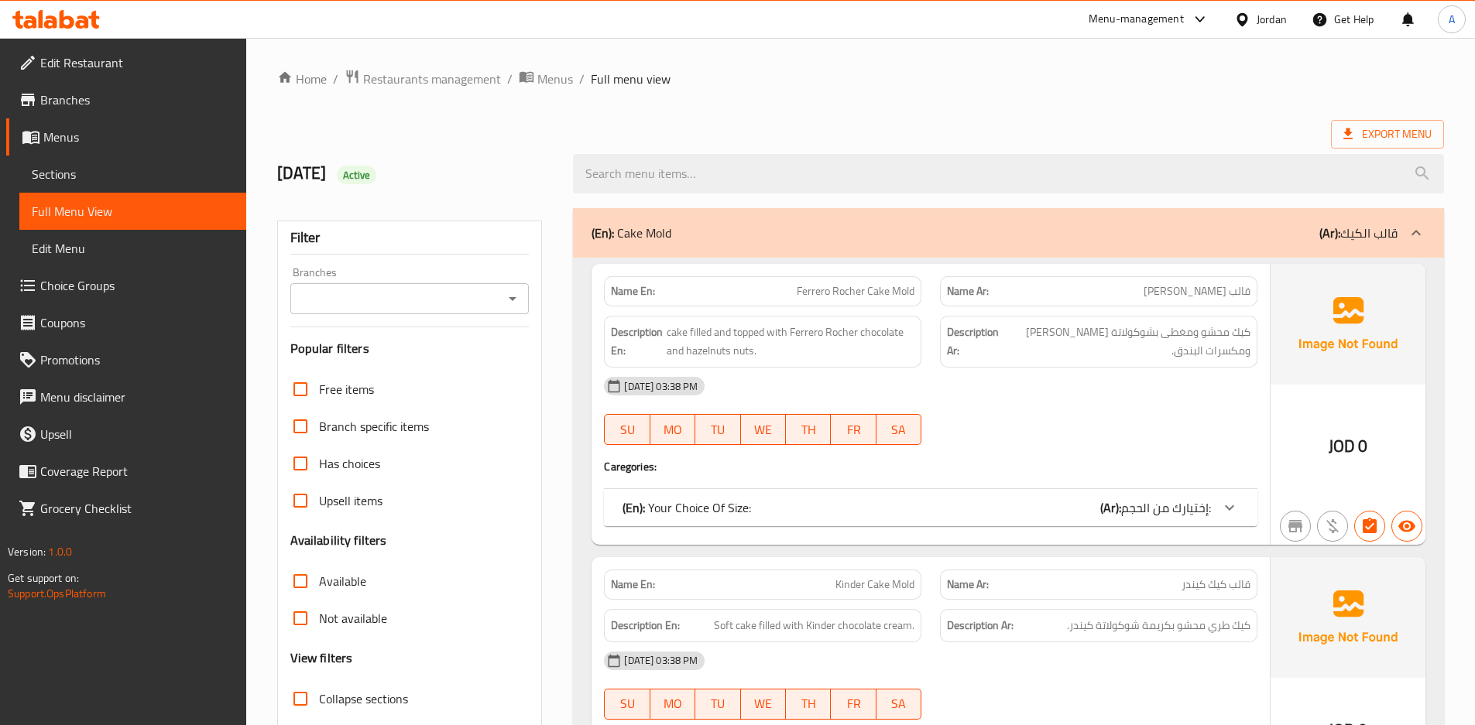
click at [677, 239] on div "(En): Cake Mold (Ar): قالب الكيك" at bounding box center [994, 233] width 806 height 19
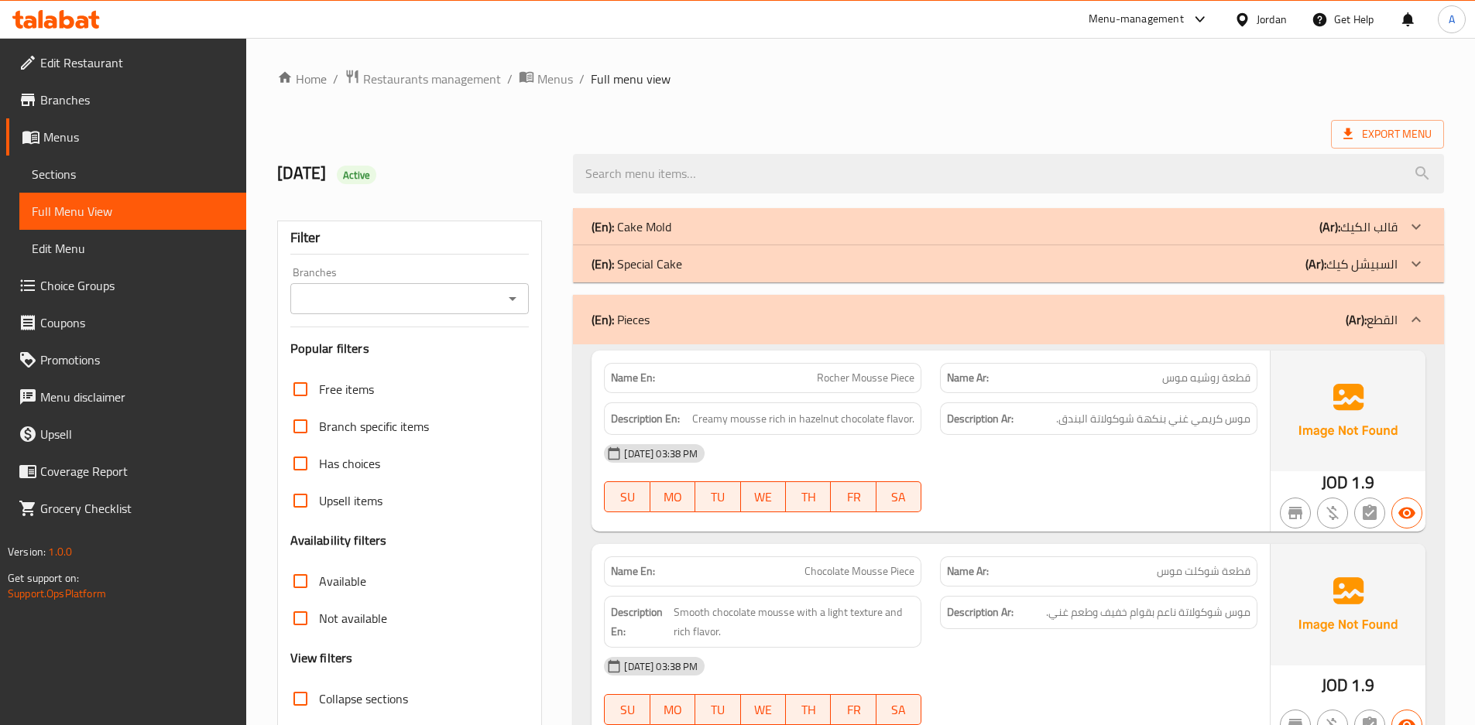
click at [665, 313] on div "(En): Pieces (Ar): القطع" at bounding box center [994, 319] width 806 height 19
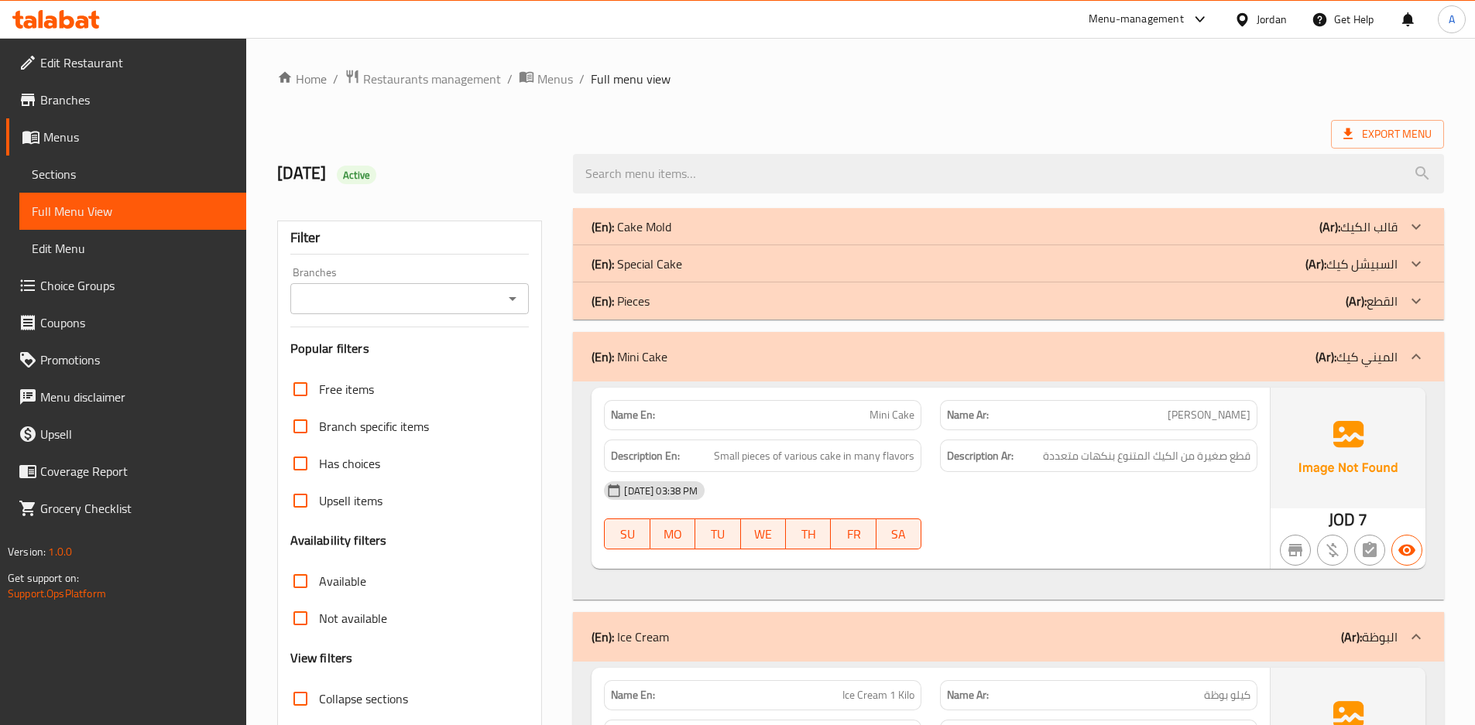
scroll to position [542, 0]
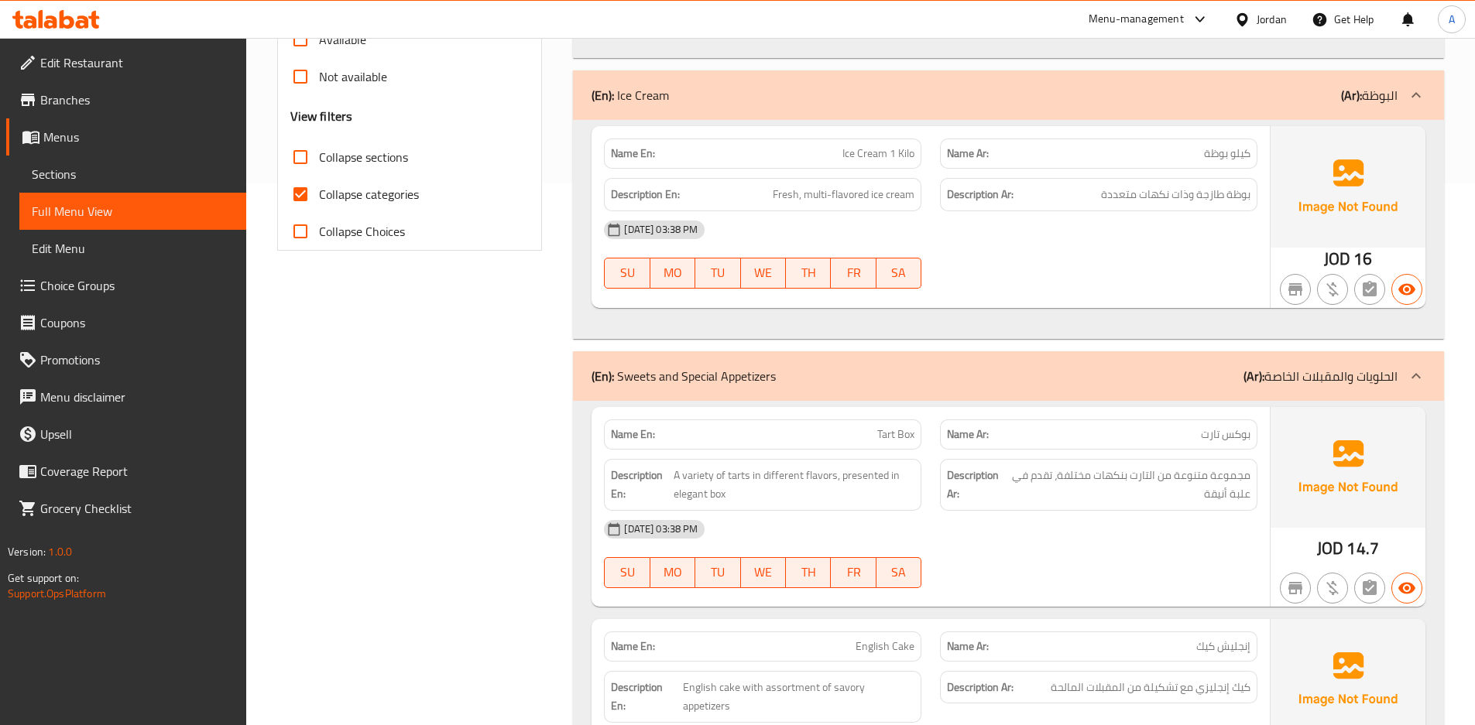
click at [305, 167] on input "Collapse sections" at bounding box center [300, 157] width 37 height 37
checkbox input "true"
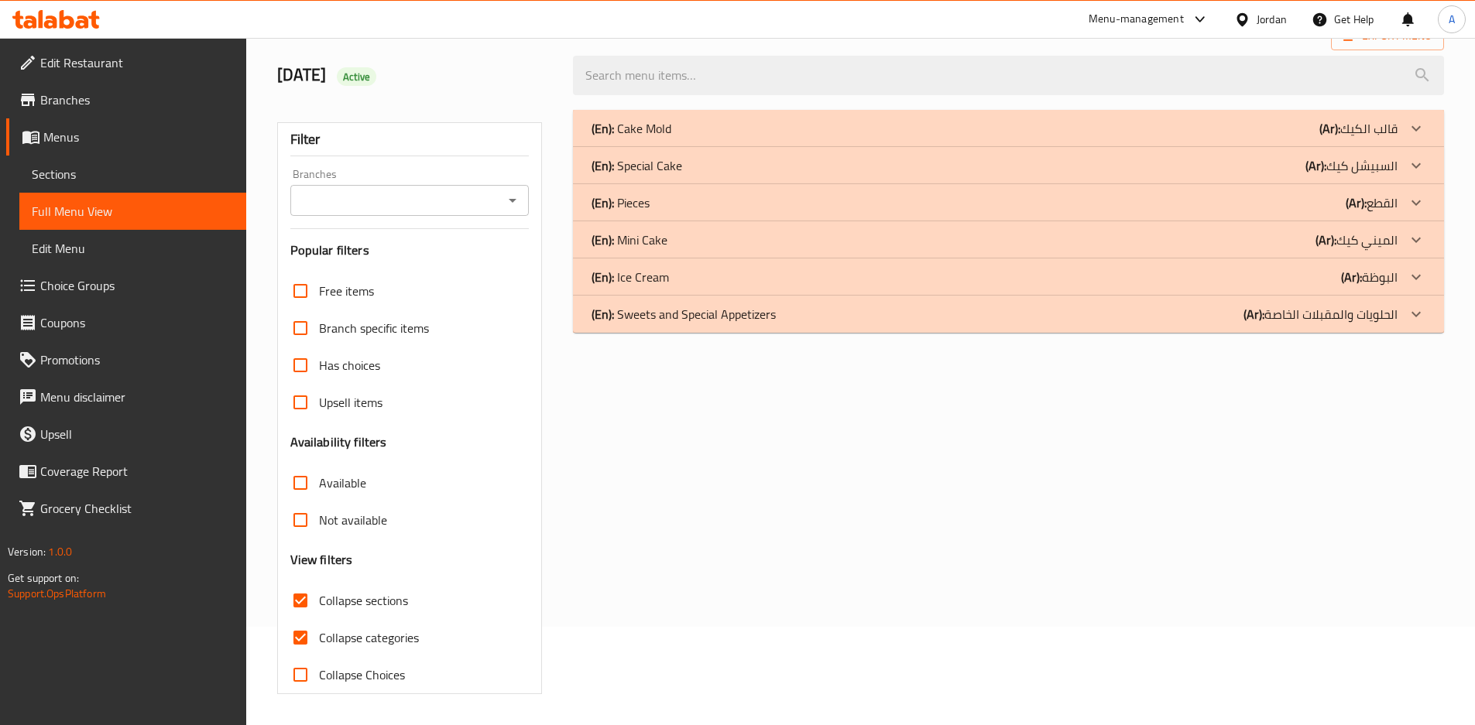
scroll to position [98, 0]
click at [649, 138] on p "(En): Special Cake" at bounding box center [631, 128] width 80 height 19
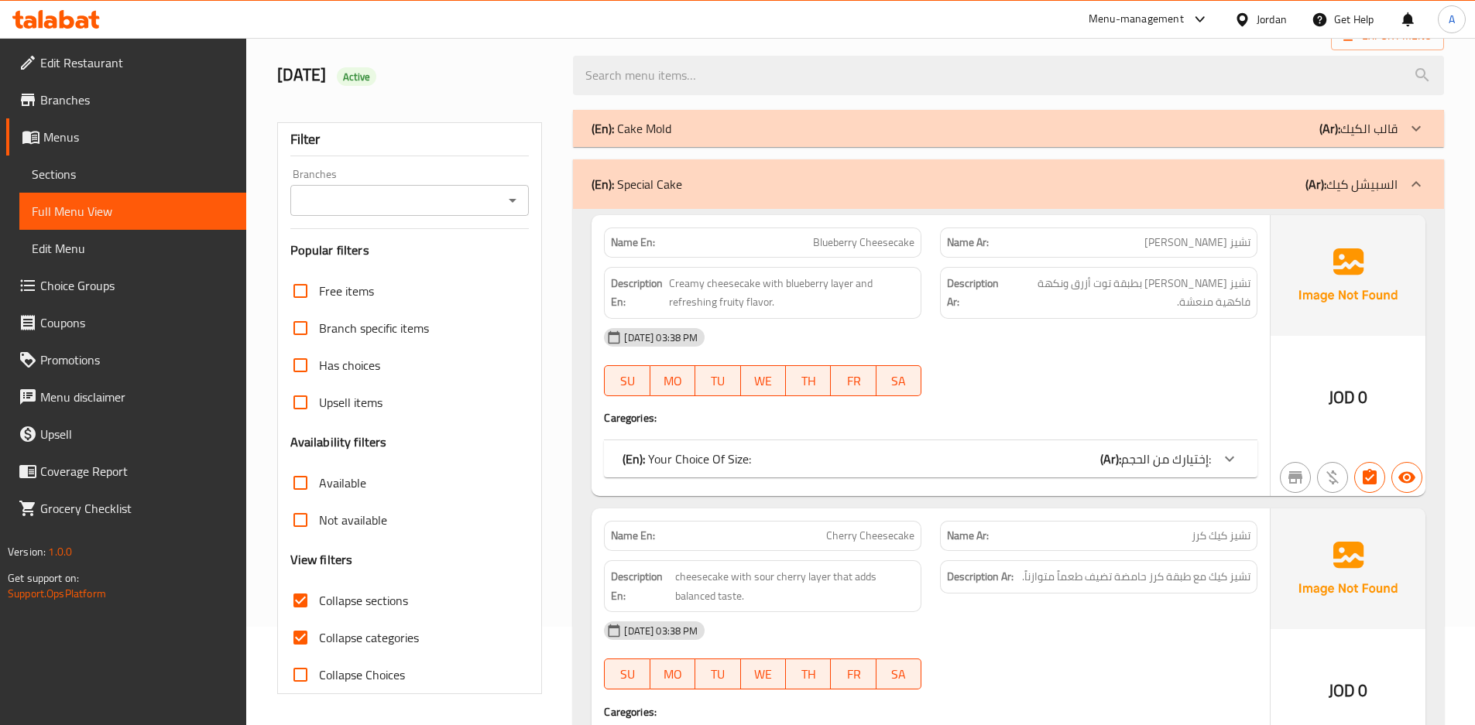
click at [303, 640] on input "Collapse categories" at bounding box center [300, 637] width 37 height 37
checkbox input "false"
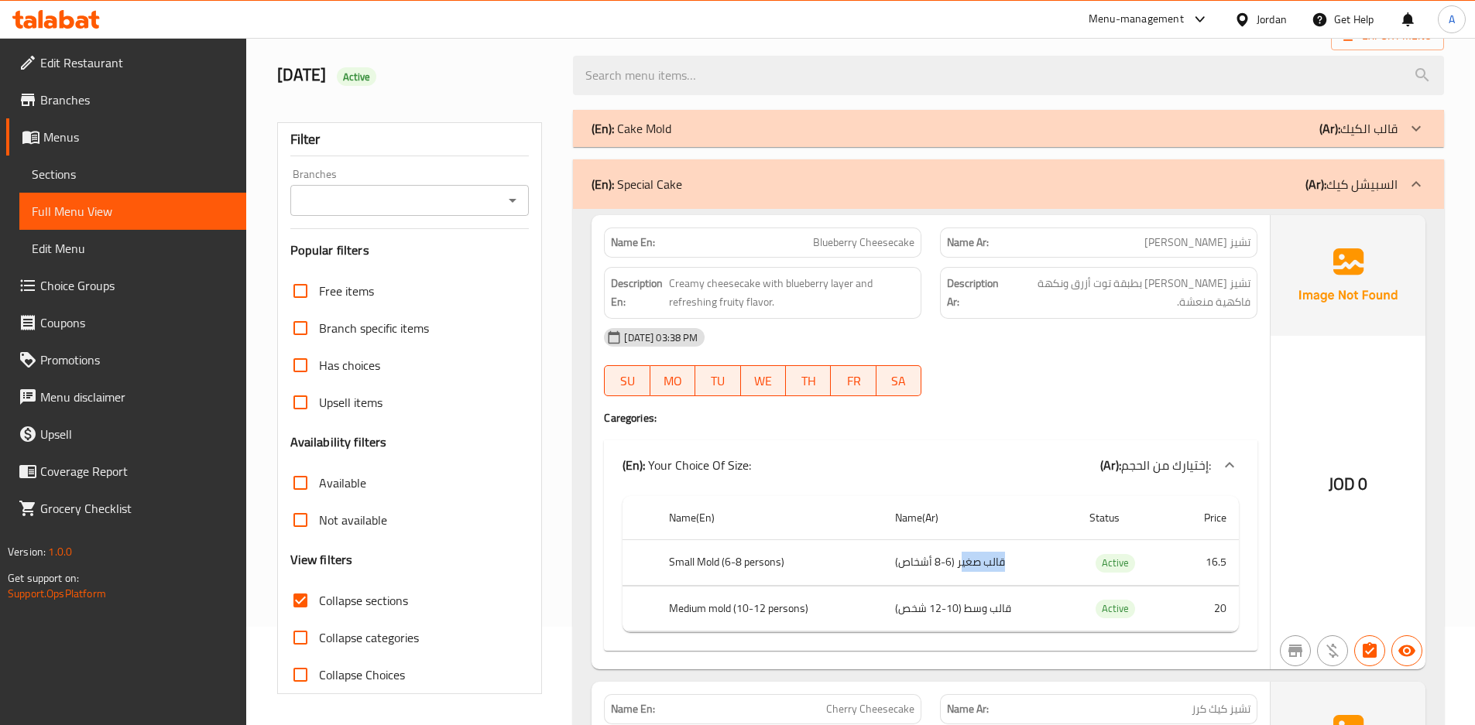
drag, startPoint x: 961, startPoint y: 564, endPoint x: 1007, endPoint y: 566, distance: 46.5
click at [1007, 566] on td "قالب صغير (6-8 أشخاص)" at bounding box center [979, 563] width 194 height 46
drag, startPoint x: 1007, startPoint y: 566, endPoint x: 957, endPoint y: 566, distance: 50.3
click at [957, 566] on td "قالب صغير (6-8 أشخاص)" at bounding box center [979, 563] width 194 height 46
drag, startPoint x: 962, startPoint y: 566, endPoint x: 1019, endPoint y: 567, distance: 56.5
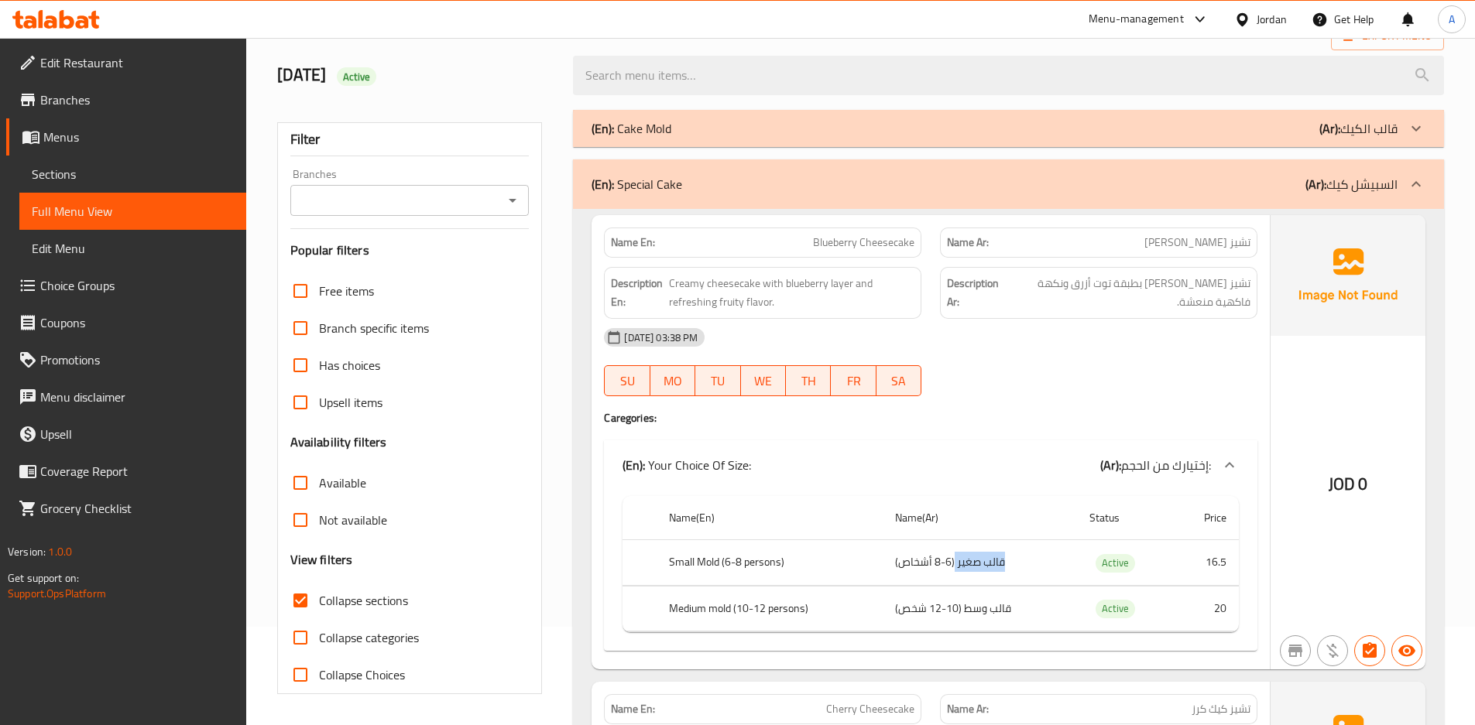
click at [1019, 567] on td "قالب صغير (6-8 أشخاص)" at bounding box center [979, 563] width 194 height 46
copy td "قالب صغير"
drag, startPoint x: 1019, startPoint y: 567, endPoint x: 976, endPoint y: 340, distance: 230.8
click at [976, 340] on div "[DATE] 03:38 PM" at bounding box center [930, 337] width 672 height 37
drag, startPoint x: 735, startPoint y: 610, endPoint x: 648, endPoint y: 611, distance: 86.7
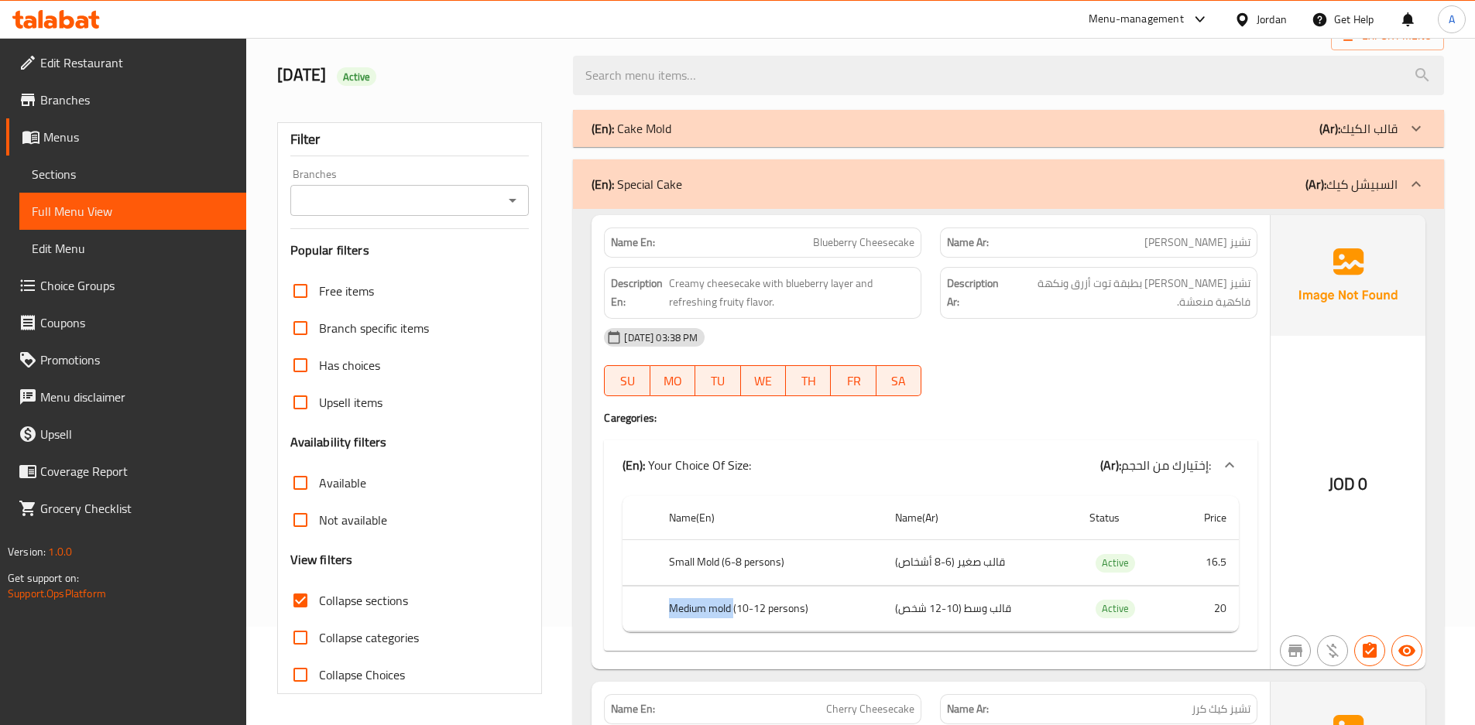
click at [648, 611] on tr "Medium mold (10-12 persons) قالب وسط (10-12 شخص) Active 20" at bounding box center [930, 609] width 616 height 46
copy tr "Medium mold"
drag, startPoint x: 648, startPoint y: 611, endPoint x: 783, endPoint y: 460, distance: 202.3
click at [783, 460] on div "(En): Your Choice Of Size: (Ar): إختيارك من الحجم:" at bounding box center [916, 465] width 588 height 19
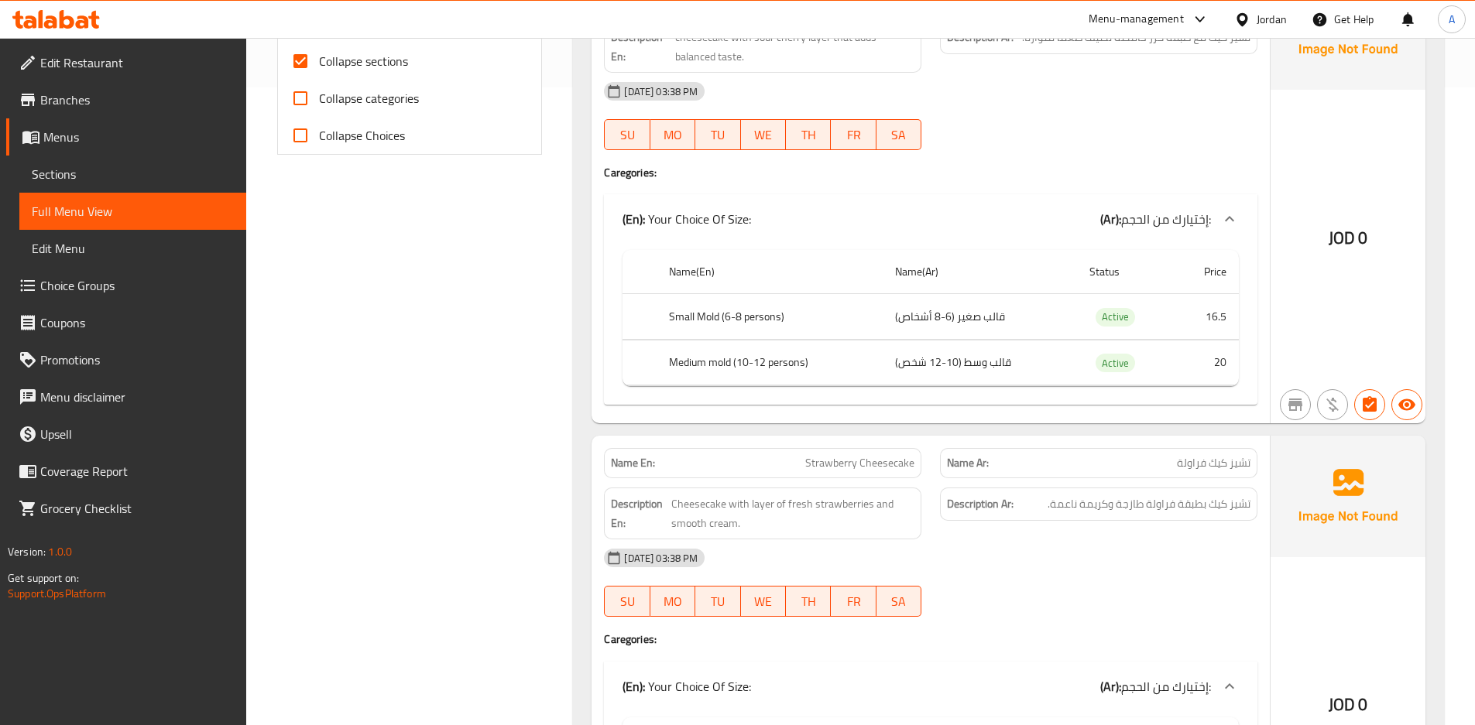
scroll to position [1105, 0]
drag, startPoint x: 964, startPoint y: 363, endPoint x: 1031, endPoint y: 366, distance: 67.4
copy td "قالب وسط"
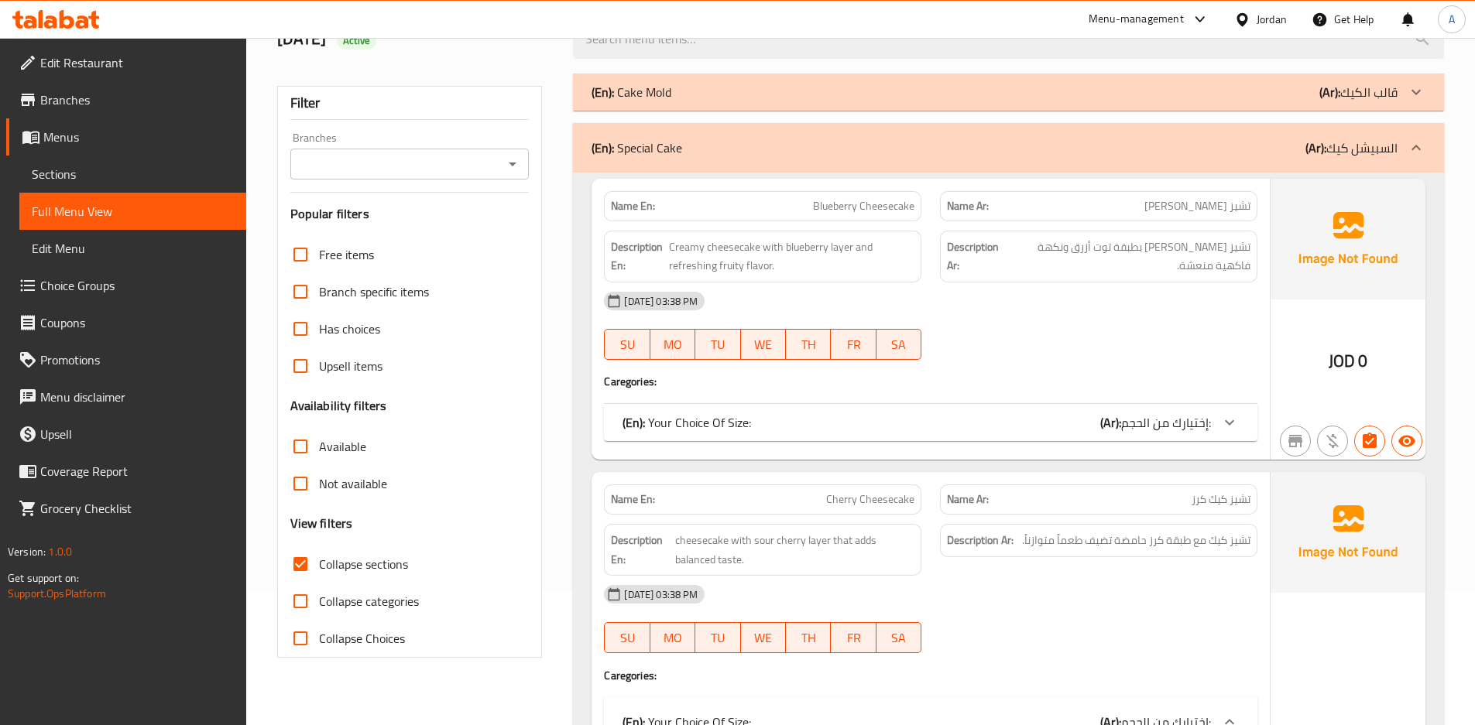
scroll to position [128, 0]
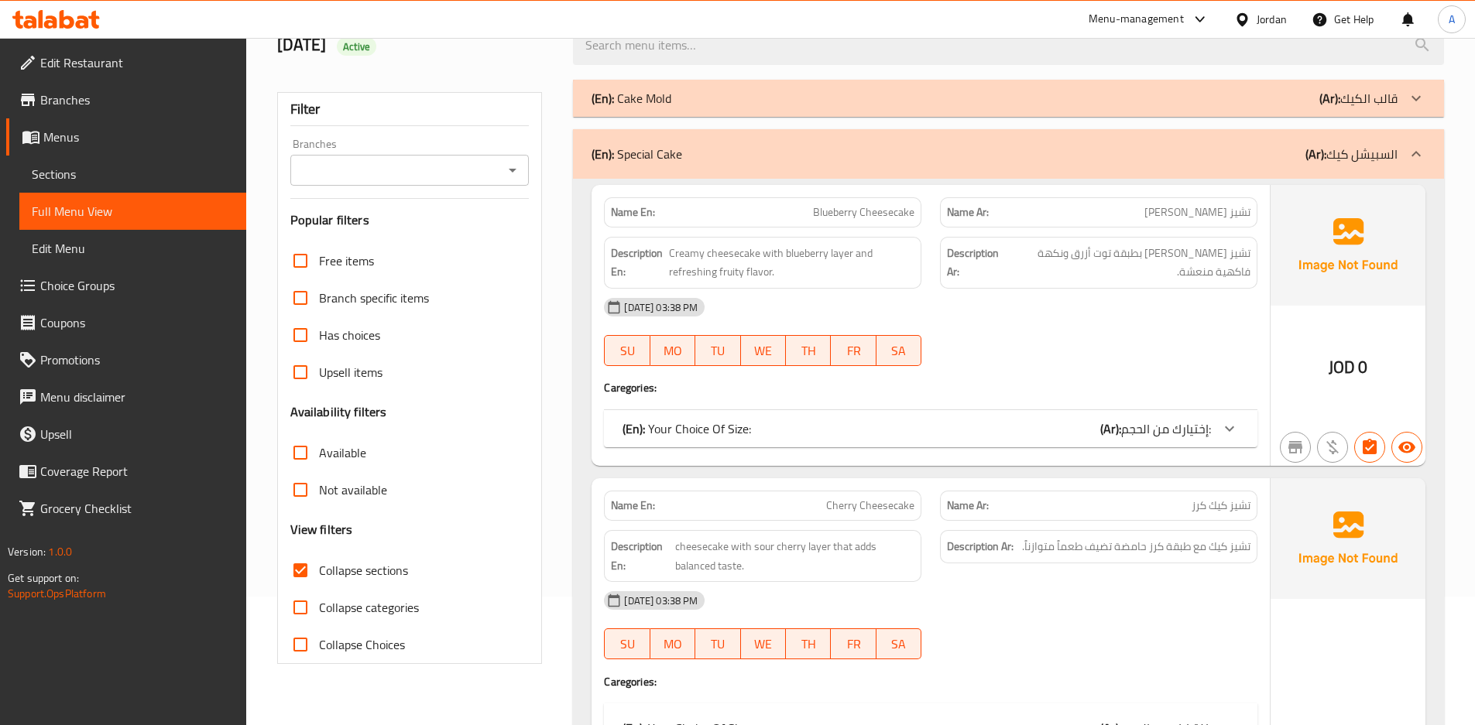
click at [928, 405] on div "Name En: Blueberry Cheesecake Name Ar: تشيز كيك بلوبيري Description En: Creamy …" at bounding box center [930, 325] width 678 height 281
click at [923, 416] on div "(En): Your Choice Of Size: (Ar): إختيارك من الحجم:" at bounding box center [930, 428] width 653 height 37
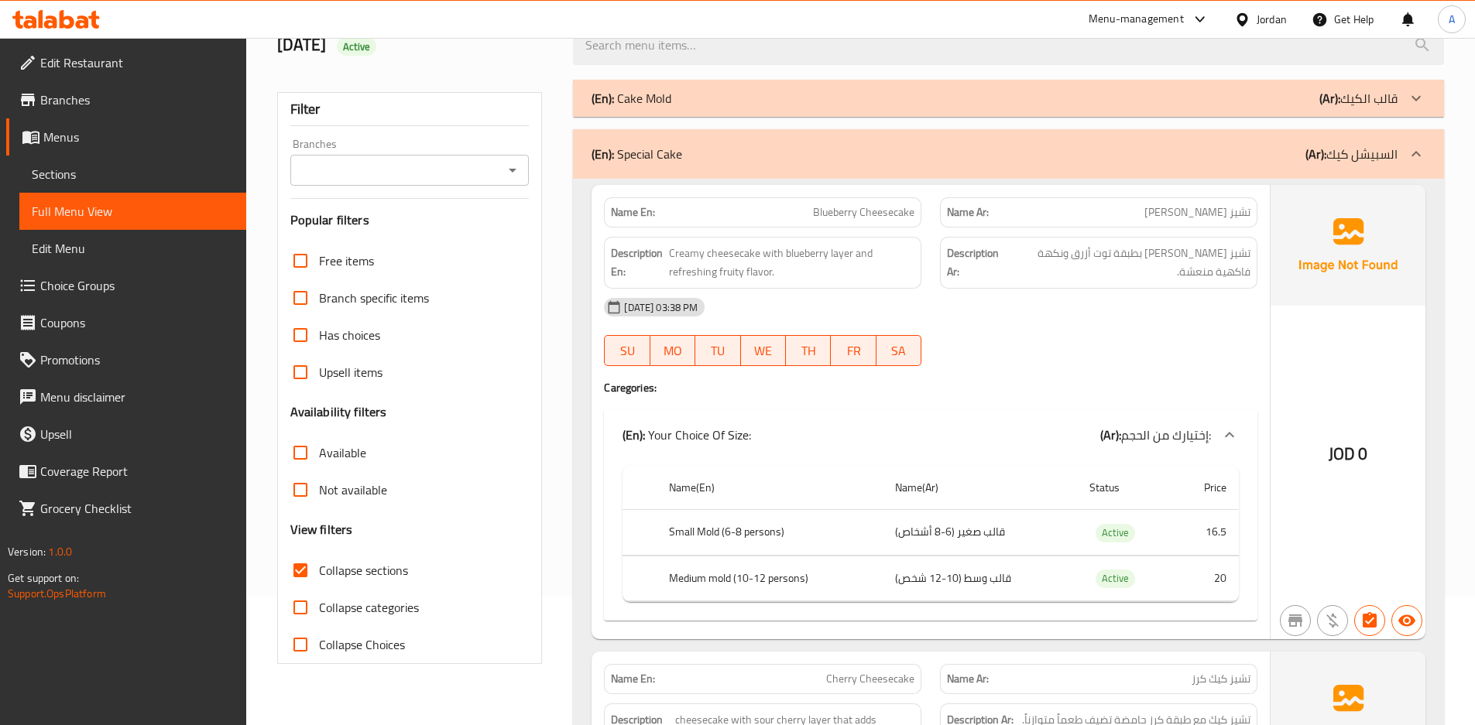
scroll to position [811, 0]
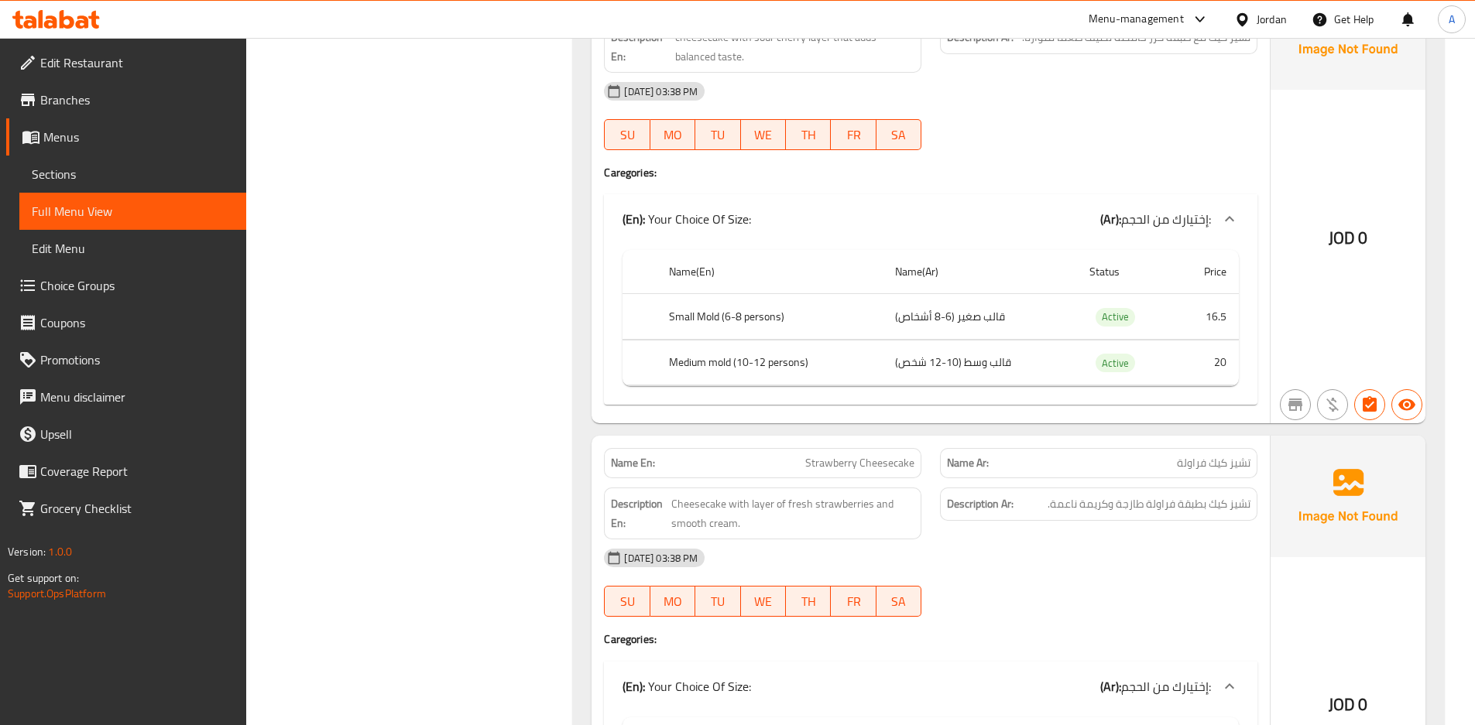
drag, startPoint x: 851, startPoint y: 224, endPoint x: 761, endPoint y: 331, distance: 139.0
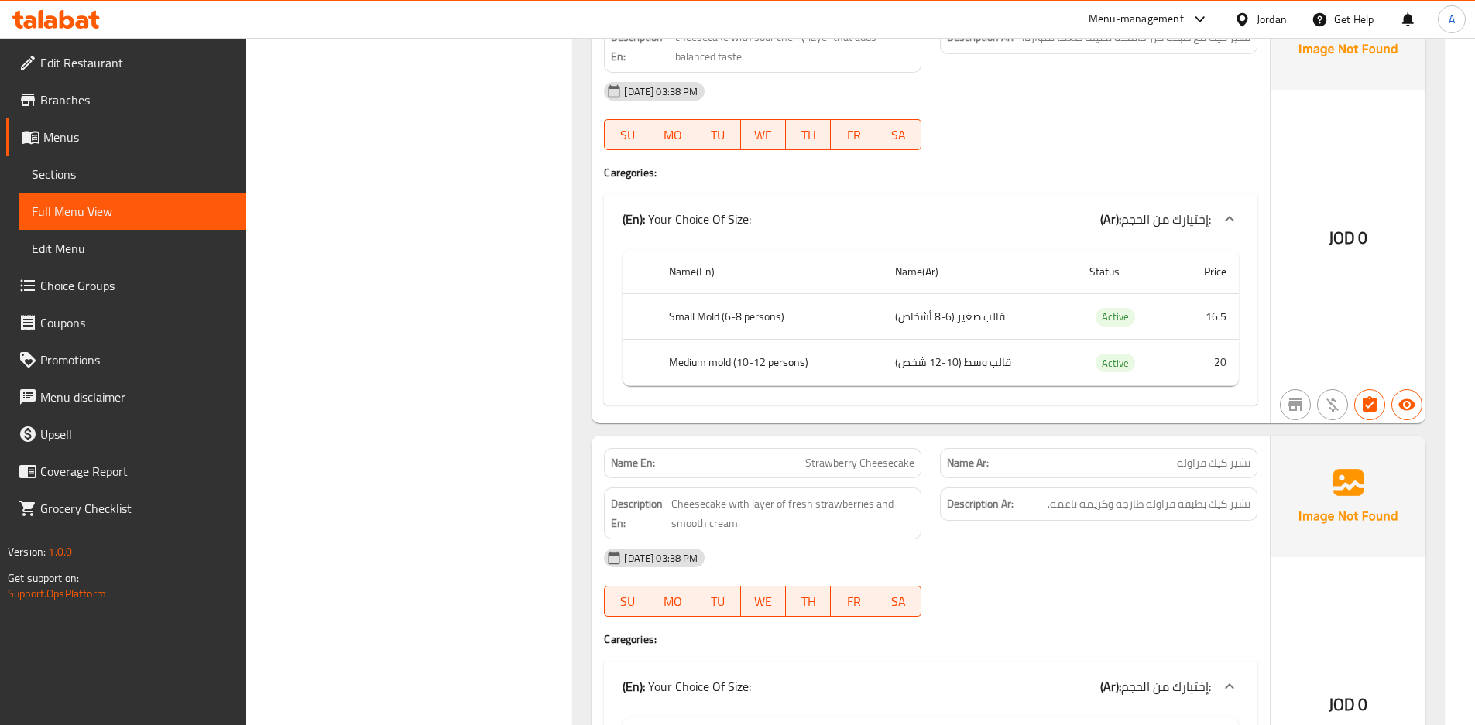
copy th "Medium"
click at [916, 133] on button "SA" at bounding box center [898, 134] width 45 height 31
type button "6"
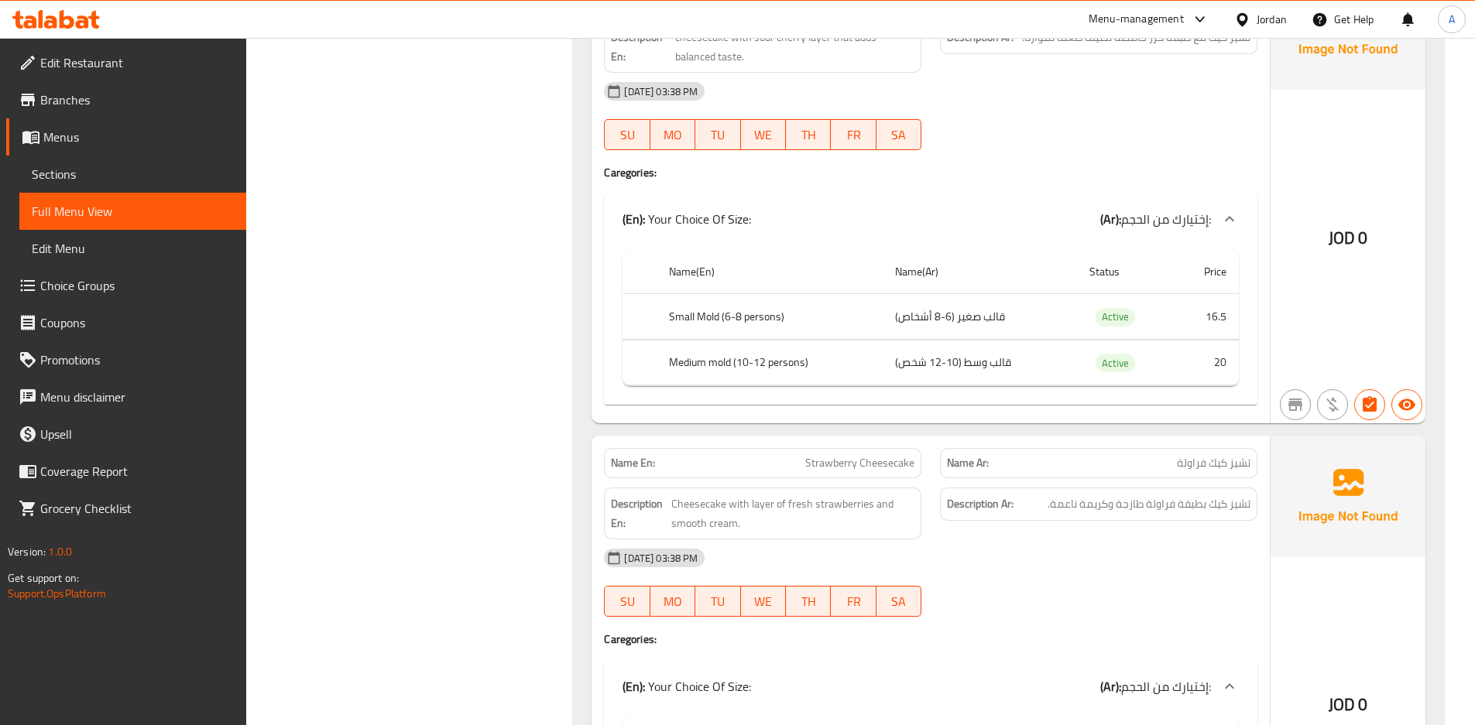
copy th "Small Mold (6-8 persons)"
drag, startPoint x: 723, startPoint y: 321, endPoint x: 534, endPoint y: 327, distance: 189.0
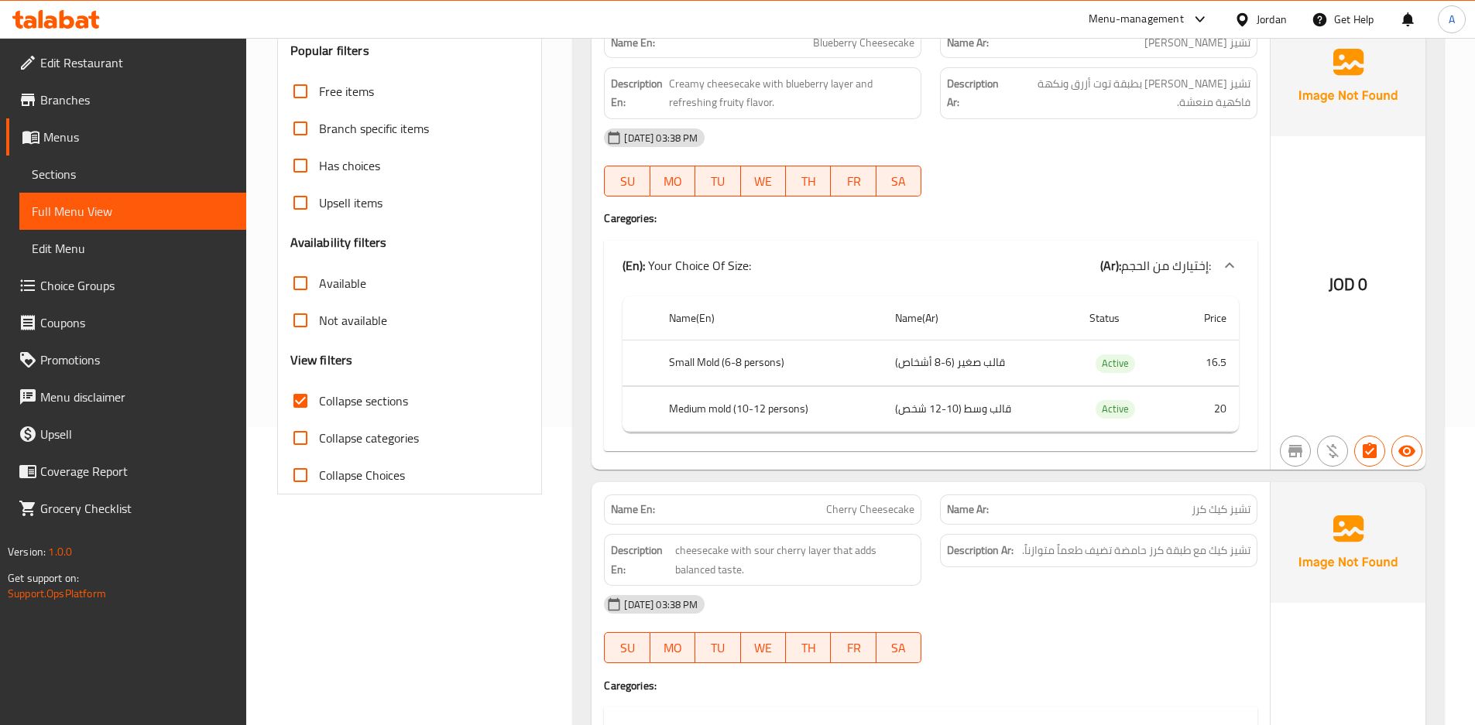
click at [954, 361] on td "قالب صغير (6-8 أشخاص)" at bounding box center [979, 364] width 194 height 46
copy td "قالب صغير (6-8 أشخاص)"
drag, startPoint x: 954, startPoint y: 361, endPoint x: 931, endPoint y: 292, distance: 72.5
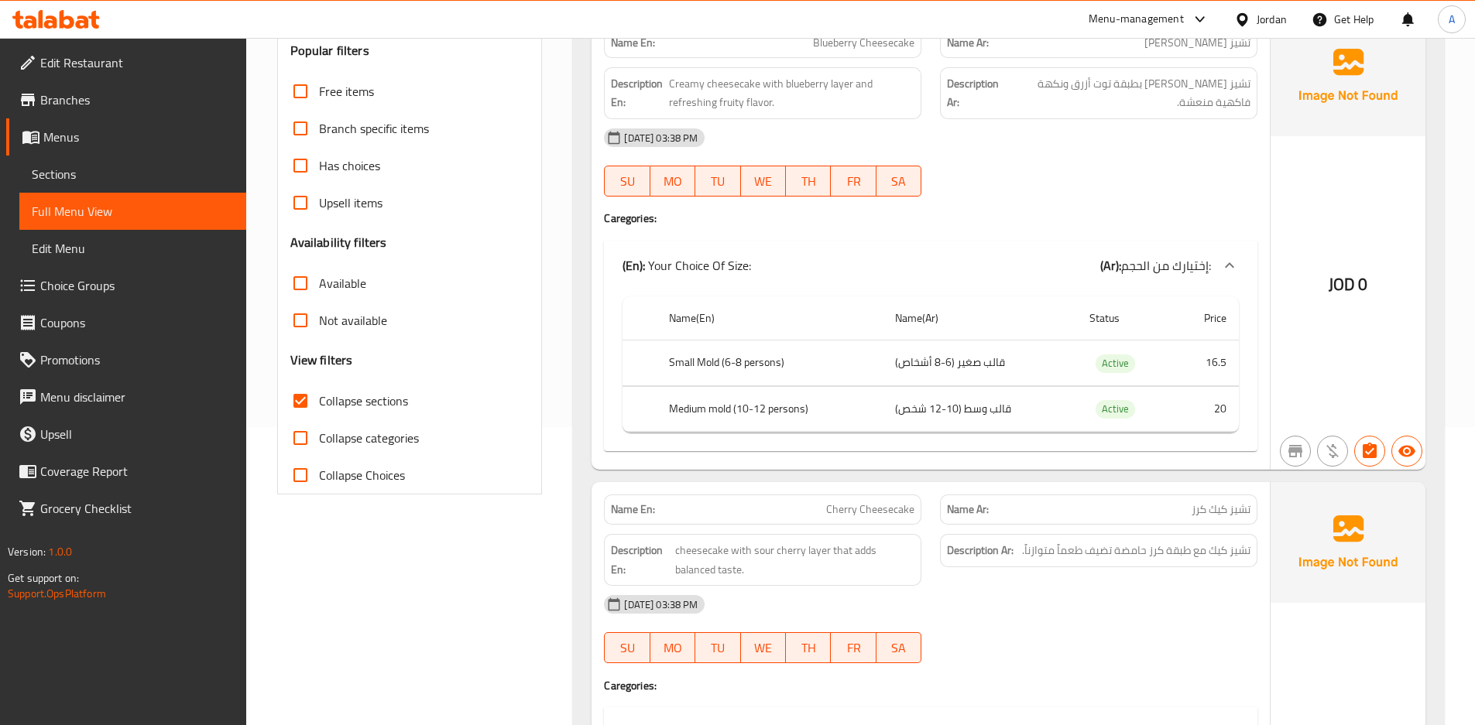
click at [931, 292] on div "Name(En) Name(Ar) Status Price Small Mold (6-8 persons) قالب صغير (6-8 أشخاص) A…" at bounding box center [930, 370] width 653 height 161
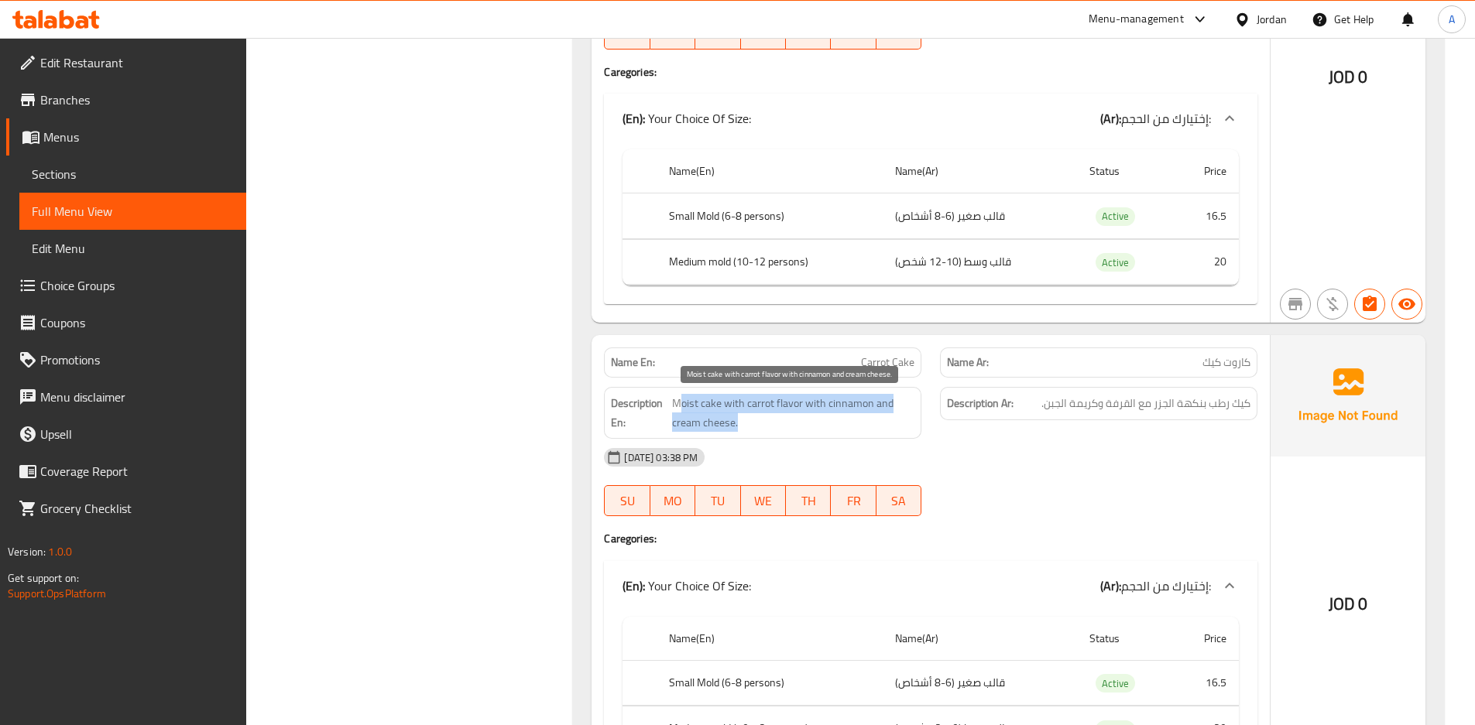
drag, startPoint x: 677, startPoint y: 409, endPoint x: 904, endPoint y: 422, distance: 228.0
click at [904, 422] on span "Moist cake with carrot flavor with cinnamon and cream cheese." at bounding box center [793, 413] width 242 height 38
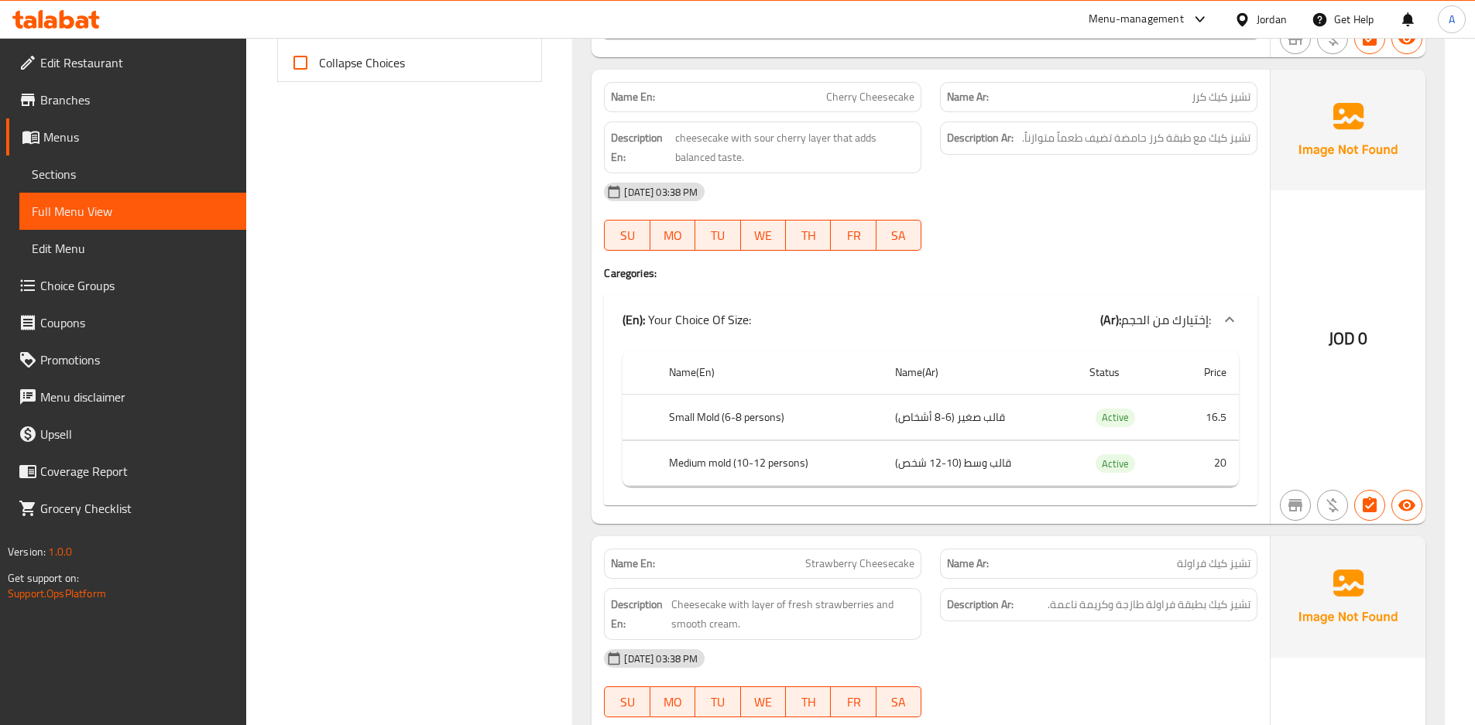
scroll to position [0, 0]
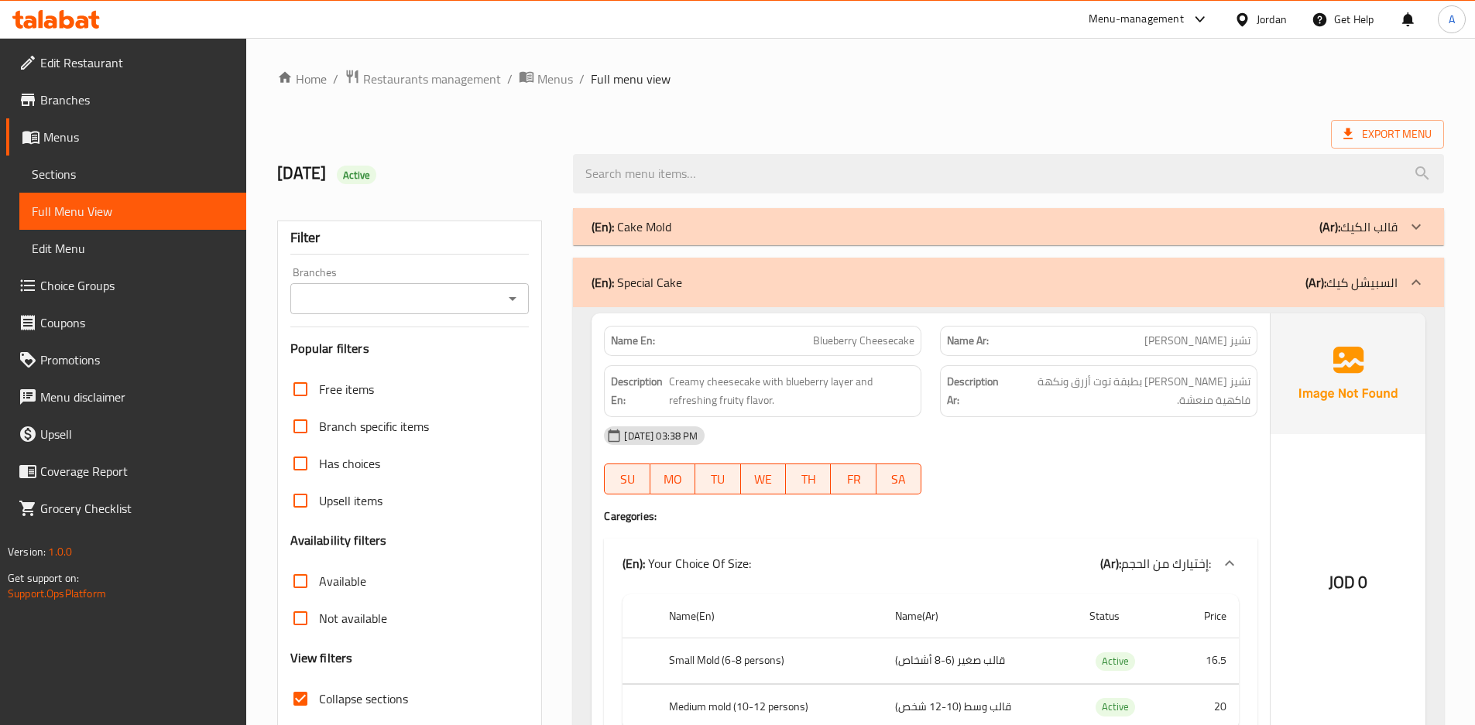
click at [1352, 259] on div "(En): Special Cake (Ar): السبيشل كيك" at bounding box center [1008, 283] width 871 height 50
click at [1362, 233] on p "(Ar): قالب الكيك" at bounding box center [1358, 227] width 78 height 19
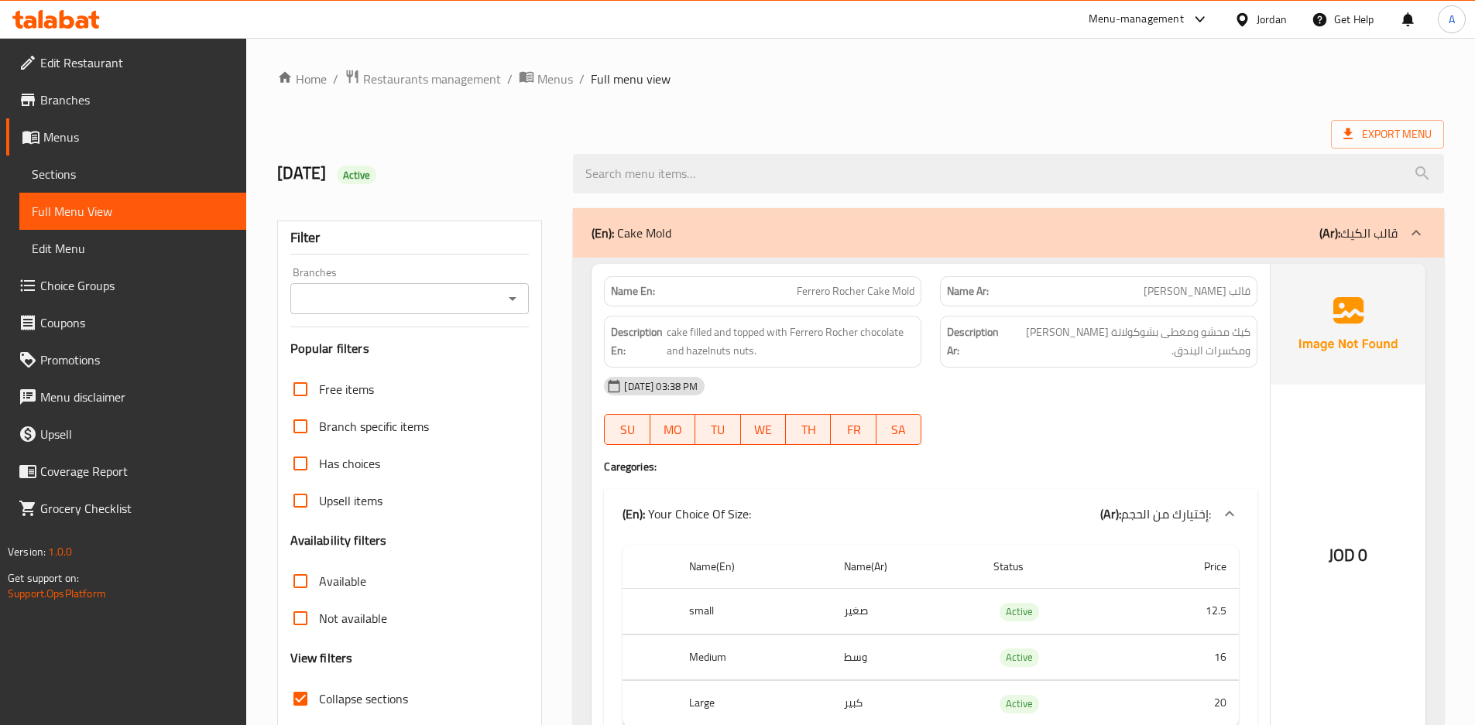
click at [944, 133] on div "Export Menu" at bounding box center [860, 134] width 1167 height 29
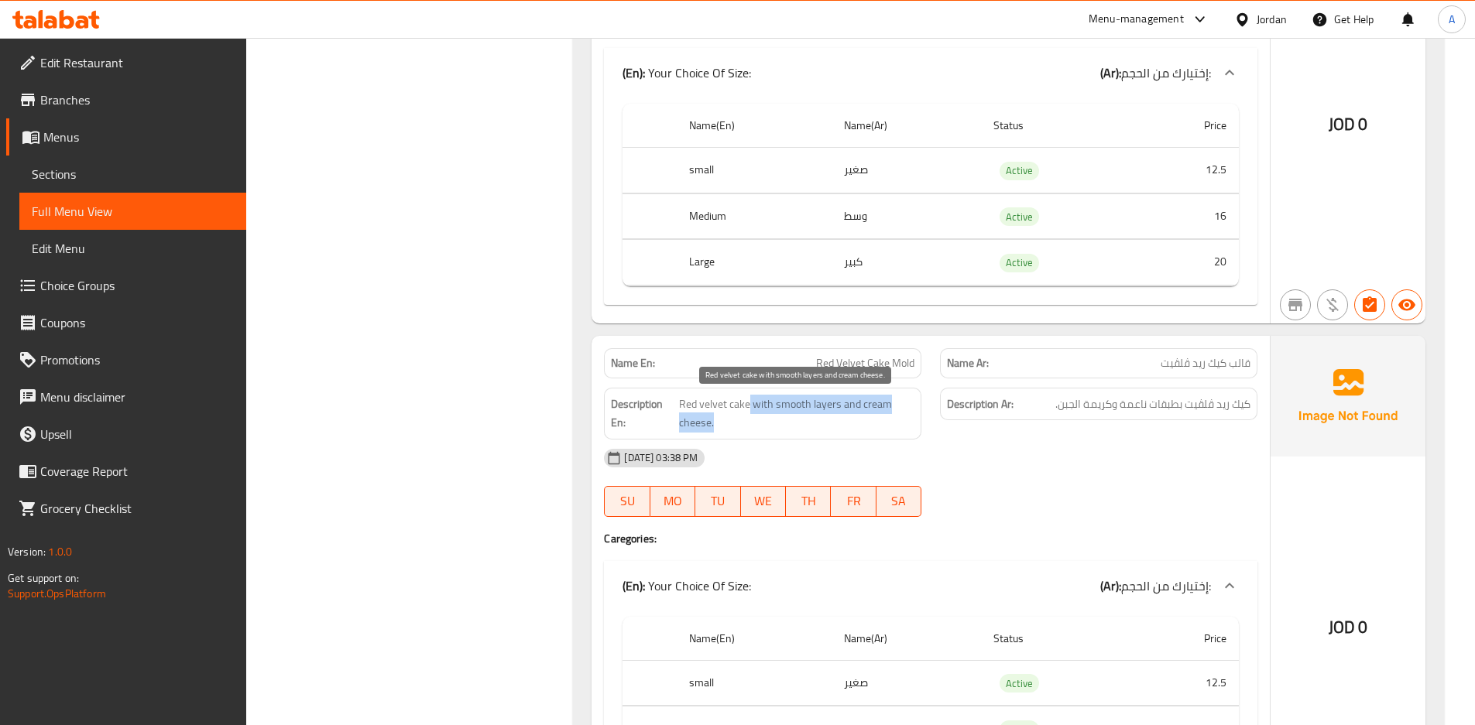
drag, startPoint x: 750, startPoint y: 404, endPoint x: 895, endPoint y: 423, distance: 146.0
click at [895, 423] on span "Red velvet cake with smooth layers and cream cheese." at bounding box center [796, 414] width 235 height 38
drag, startPoint x: 1346, startPoint y: 169, endPoint x: 1485, endPoint y: 139, distance: 142.6
click at [1347, 168] on div "JOD 0" at bounding box center [1347, 81] width 155 height 481
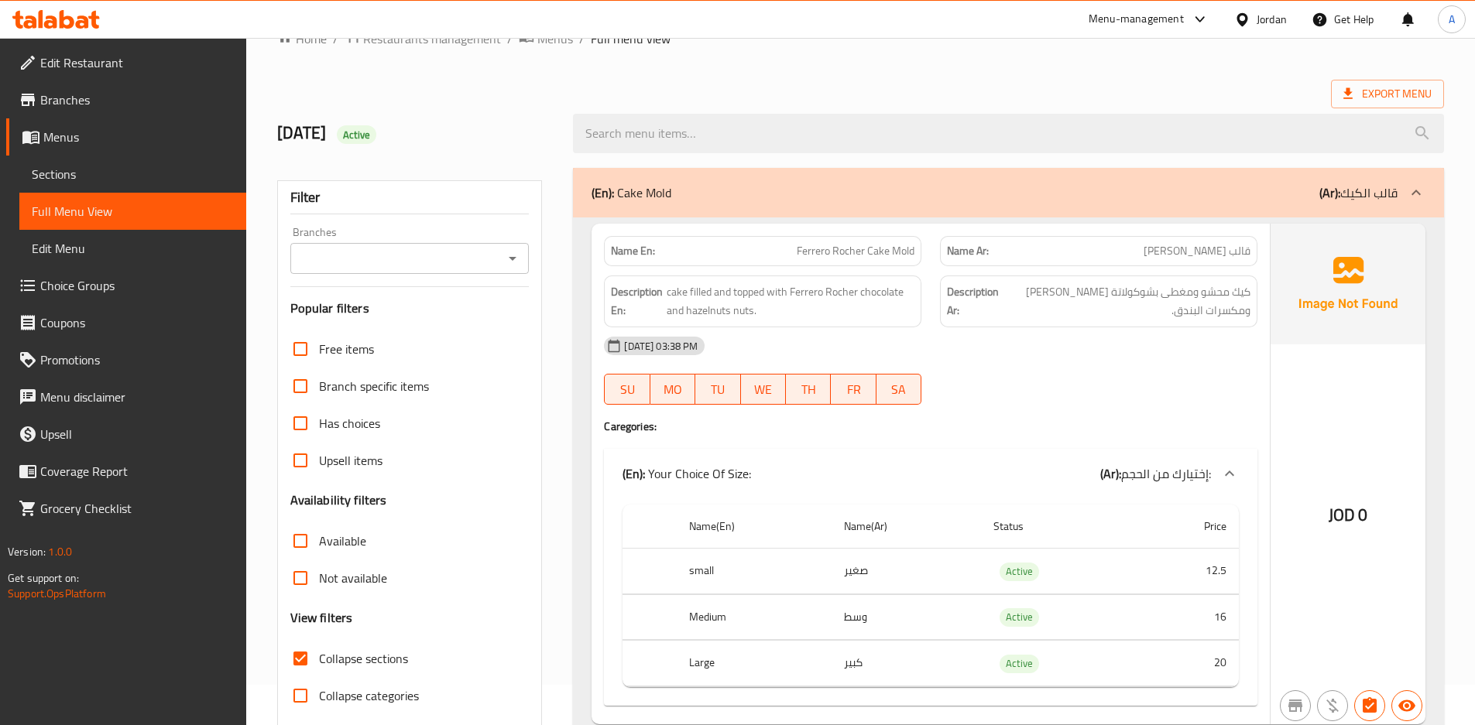
scroll to position [32, 0]
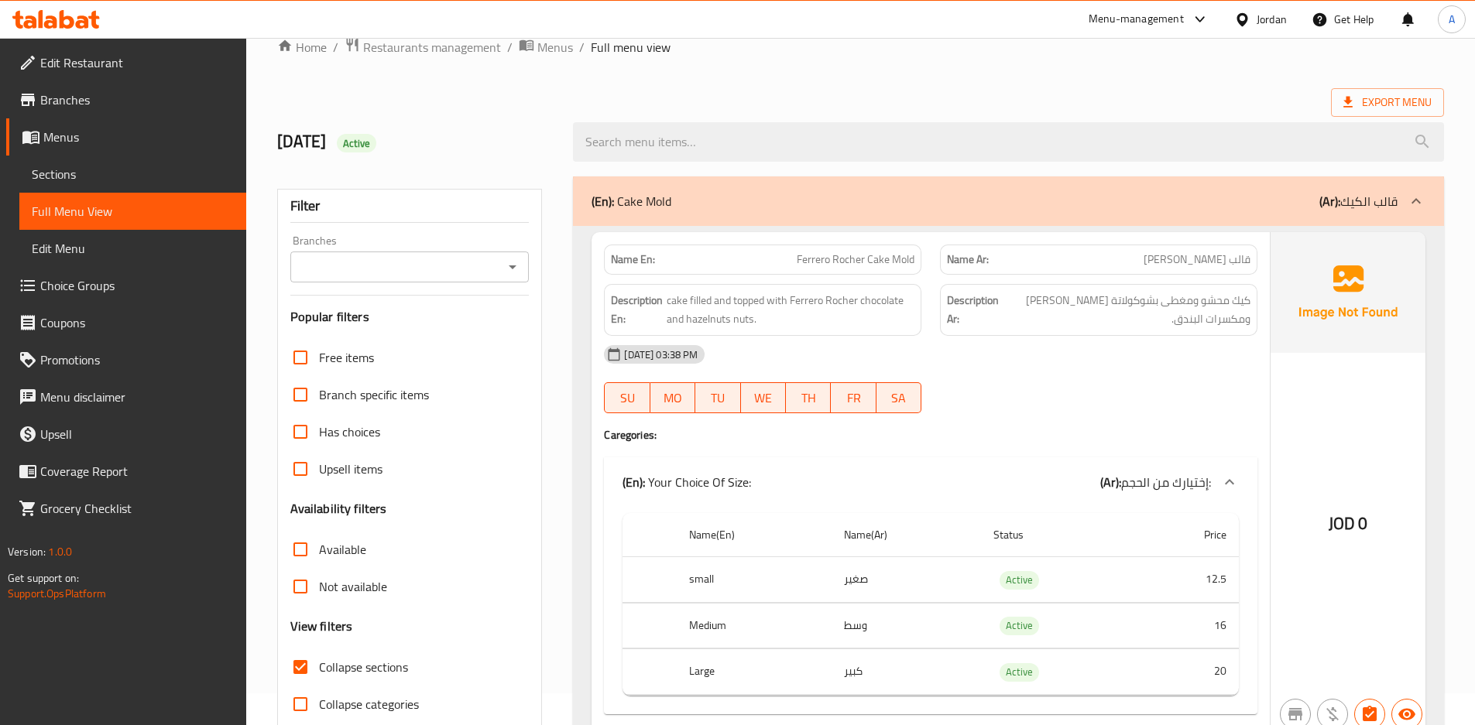
click at [297, 676] on input "Collapse sections" at bounding box center [300, 667] width 37 height 37
checkbox input "false"
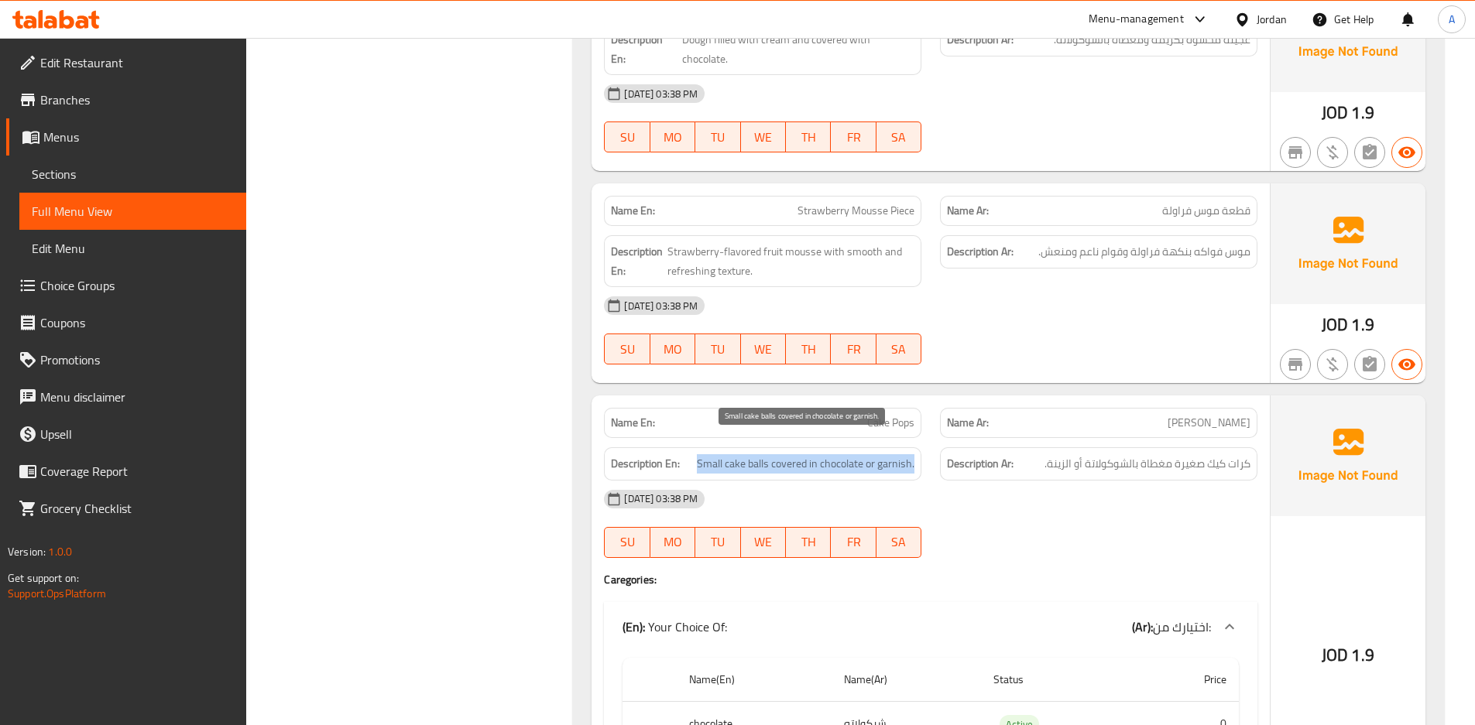
drag, startPoint x: 696, startPoint y: 447, endPoint x: 934, endPoint y: 454, distance: 237.7
click at [934, 454] on div "Description En: Small cake balls covered in chocolate or garnish. Description A…" at bounding box center [930, 464] width 672 height 52
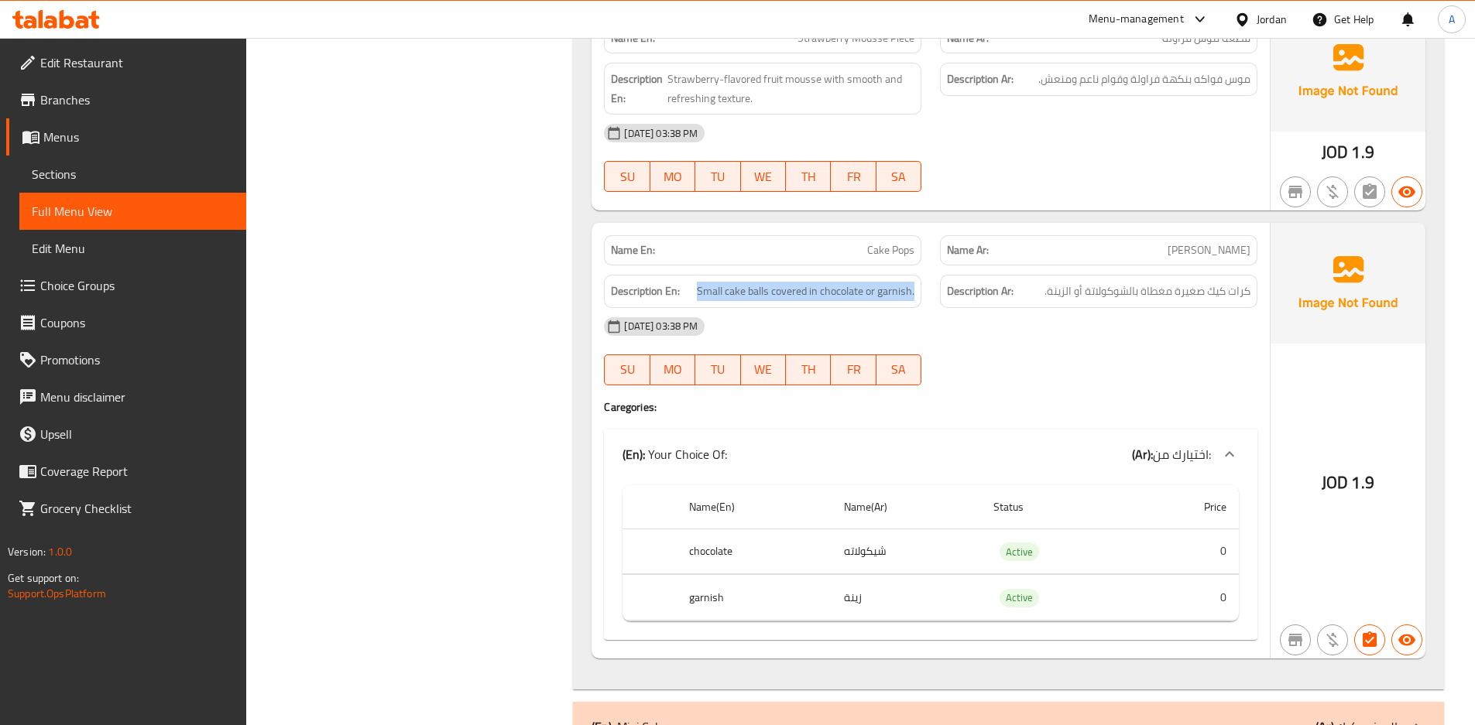
scroll to position [17088, 0]
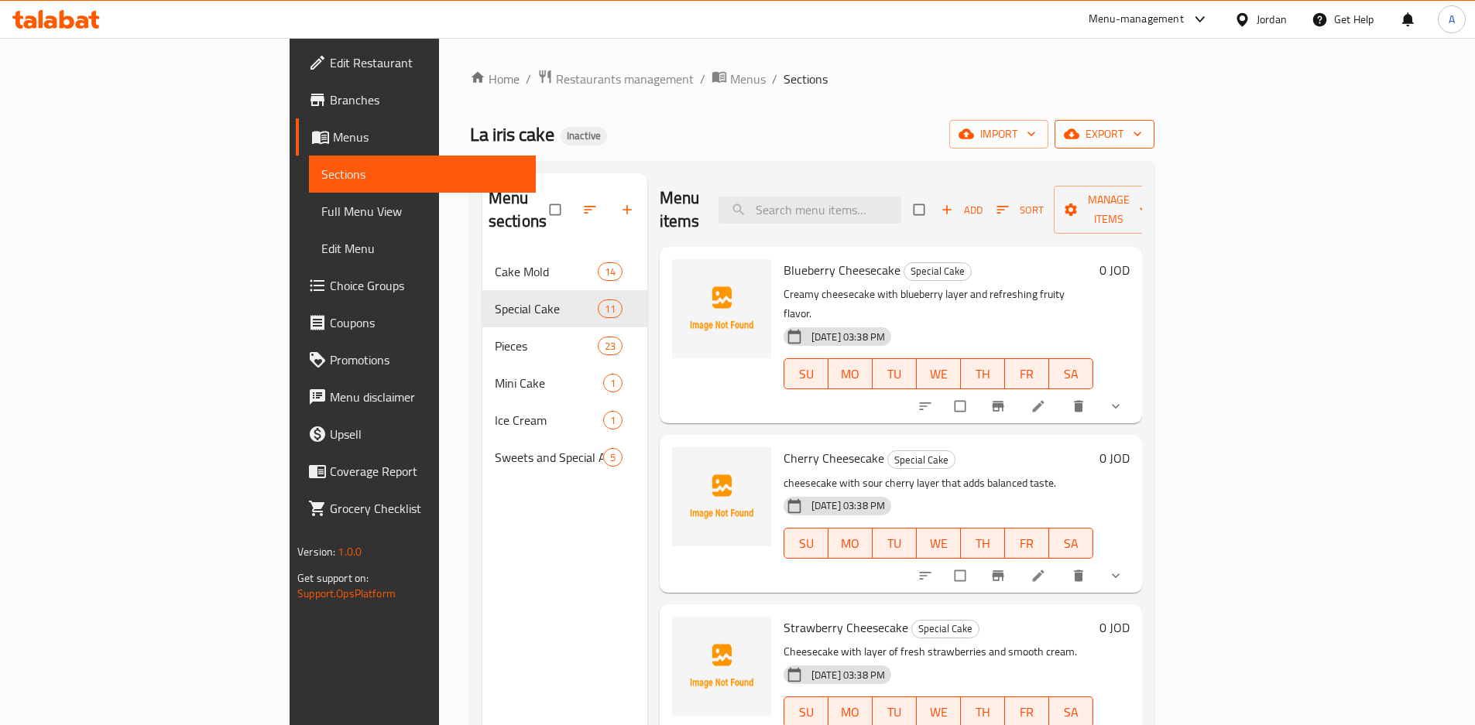
click at [1079, 132] on icon "button" at bounding box center [1071, 134] width 15 height 10
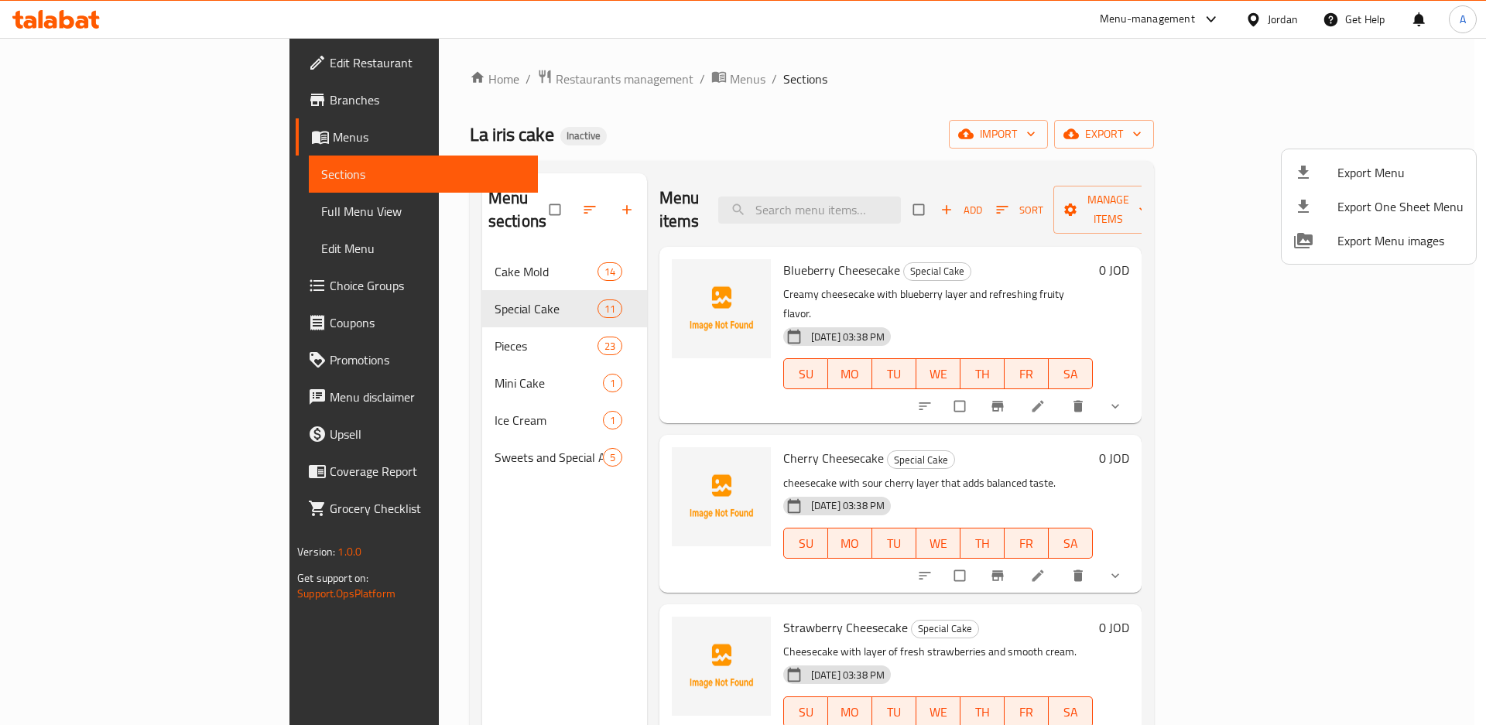
click at [910, 46] on div at bounding box center [743, 362] width 1486 height 725
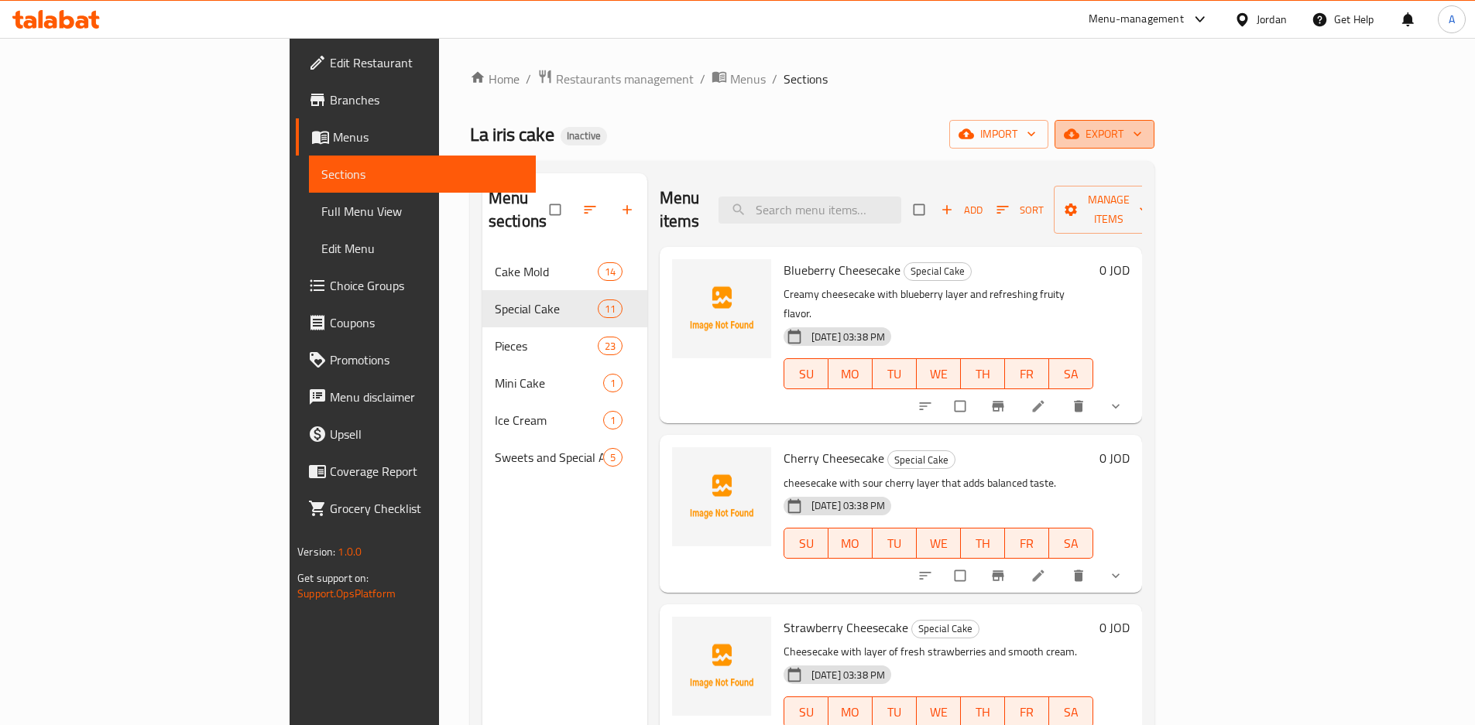
click at [1142, 129] on span "export" at bounding box center [1104, 134] width 75 height 19
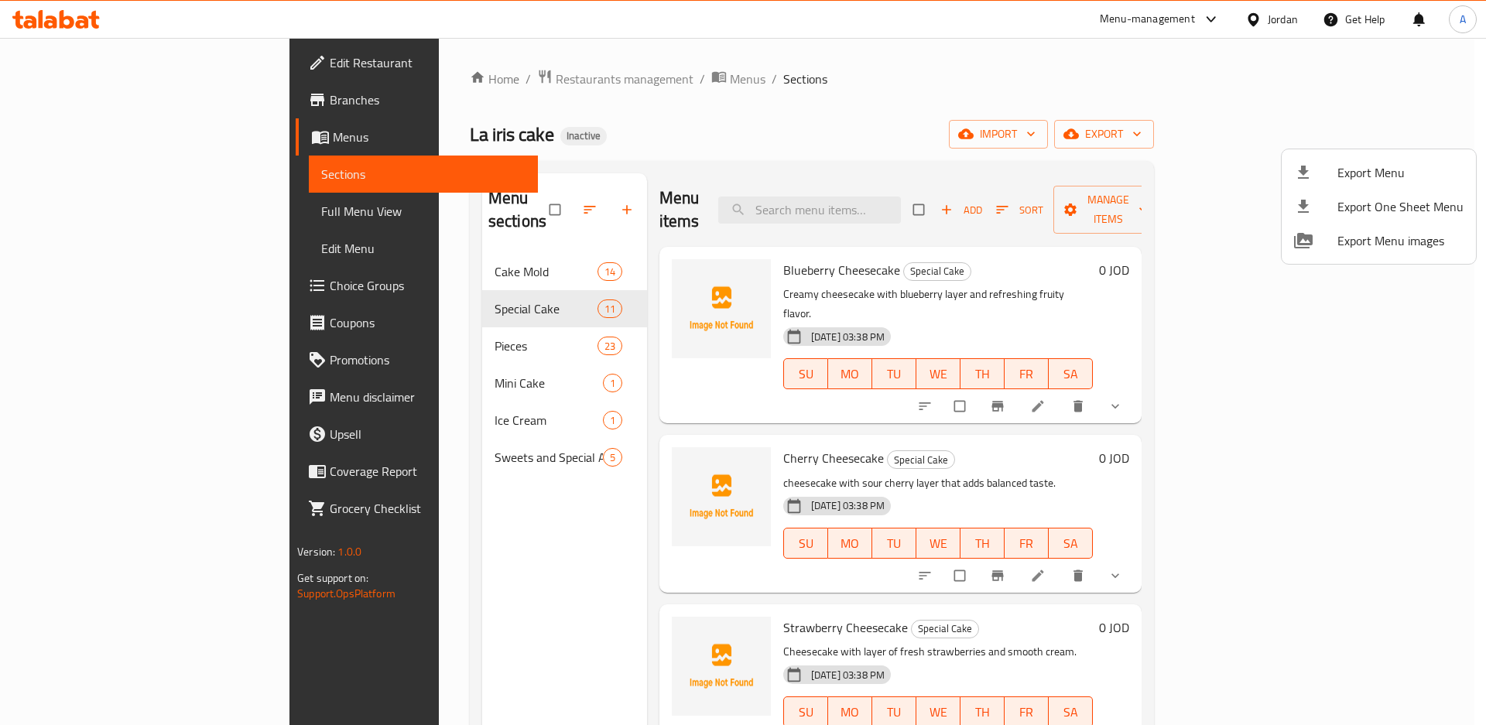
drag, startPoint x: 1417, startPoint y: 129, endPoint x: 1353, endPoint y: 187, distance: 86.1
click at [1353, 187] on li "Export Menu" at bounding box center [1379, 173] width 194 height 34
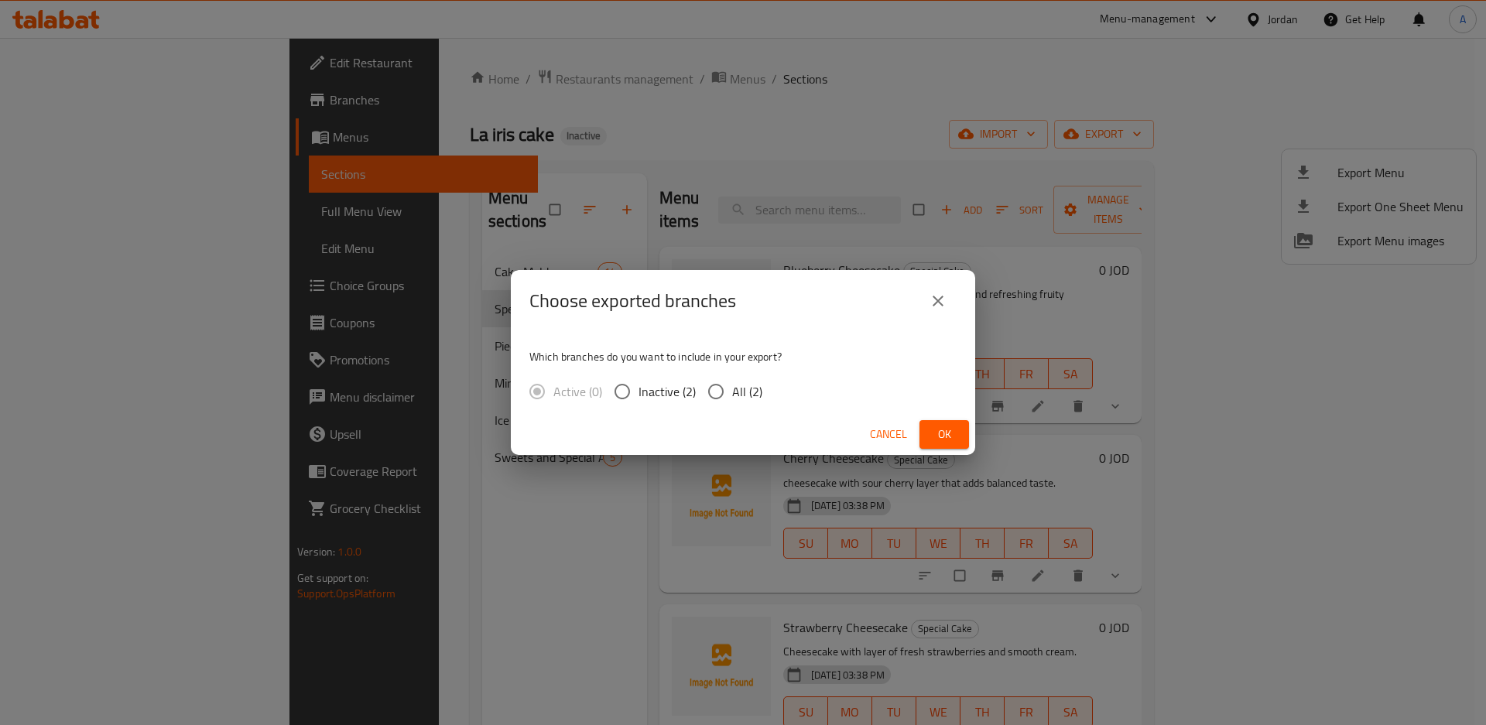
click at [733, 401] on span "All (2)" at bounding box center [747, 391] width 30 height 19
click at [732, 401] on input "All (2)" at bounding box center [716, 391] width 33 height 33
radio input "true"
click at [961, 445] on button "Ok" at bounding box center [945, 434] width 50 height 29
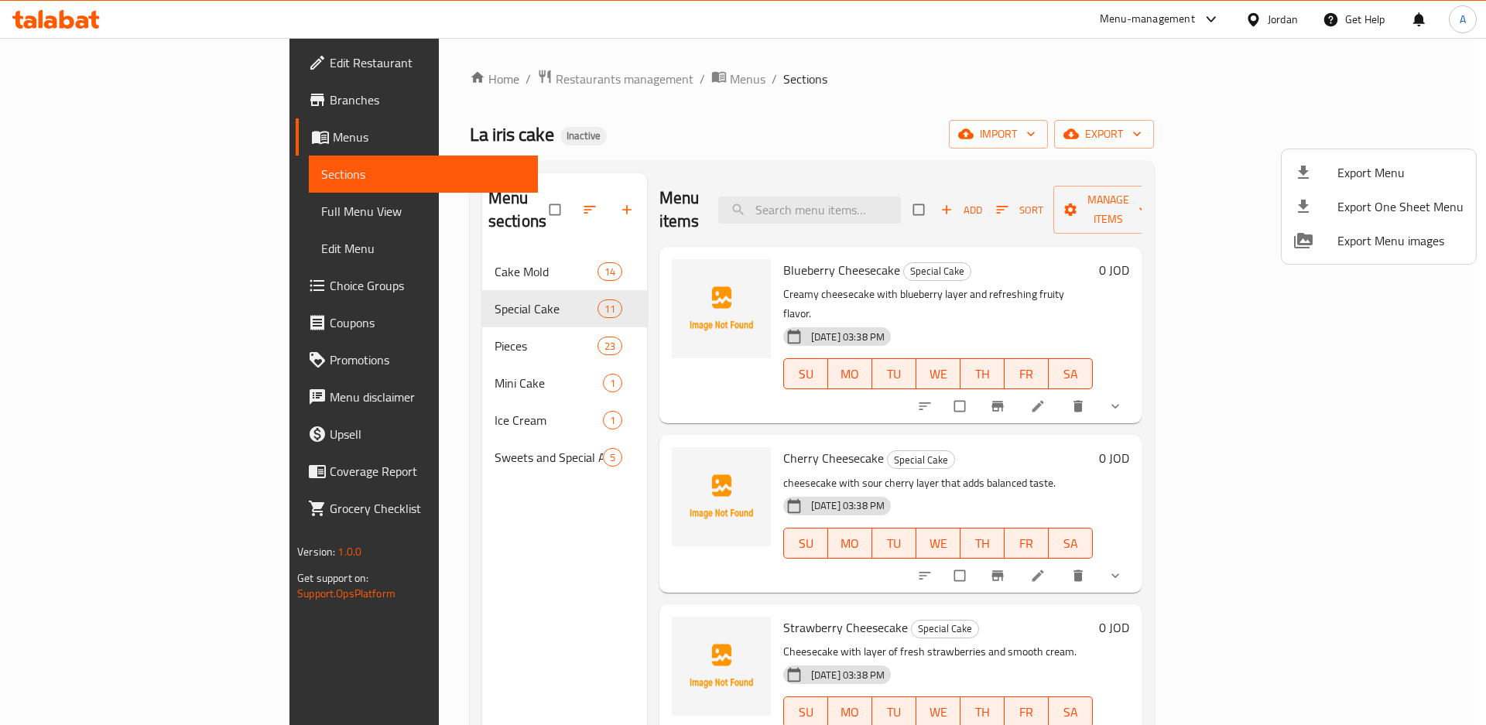
click at [53, 106] on div at bounding box center [743, 362] width 1486 height 725
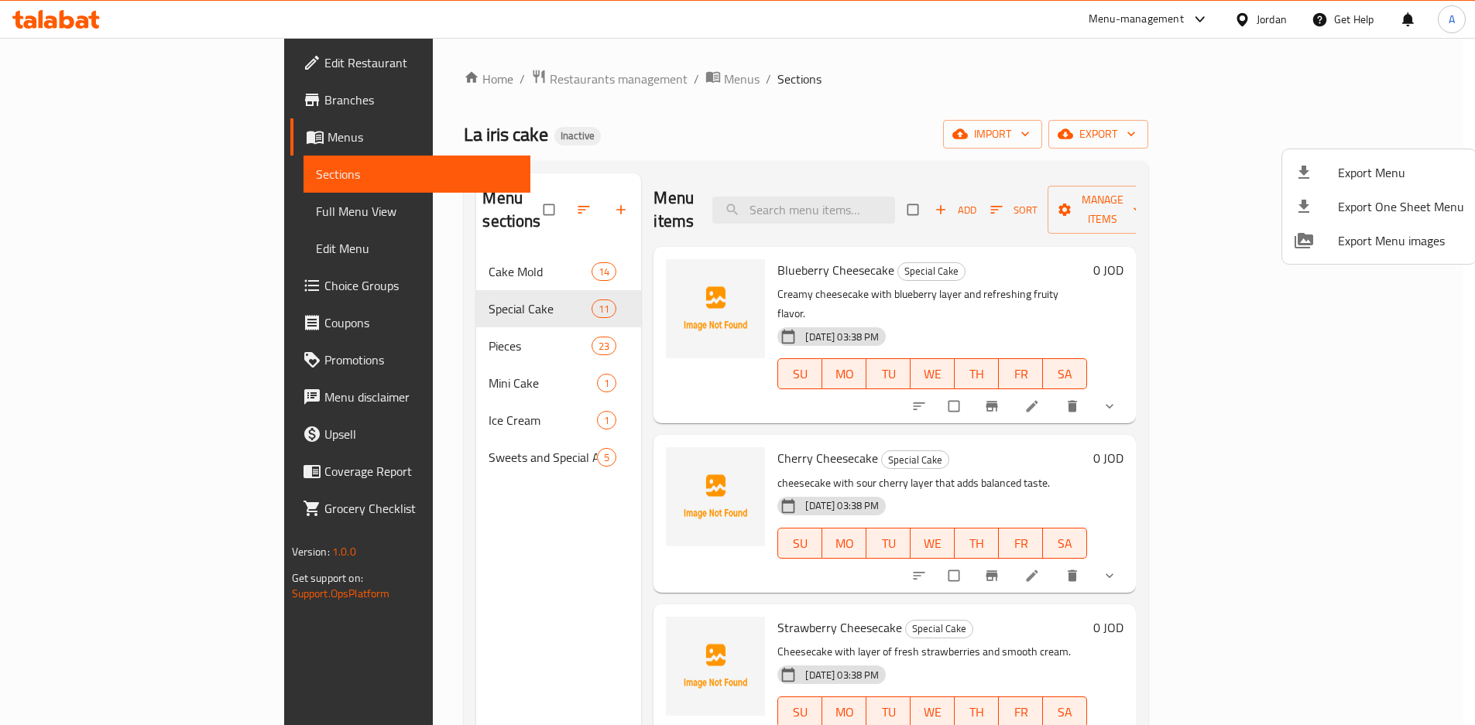
click at [324, 106] on span "Branches" at bounding box center [421, 100] width 194 height 19
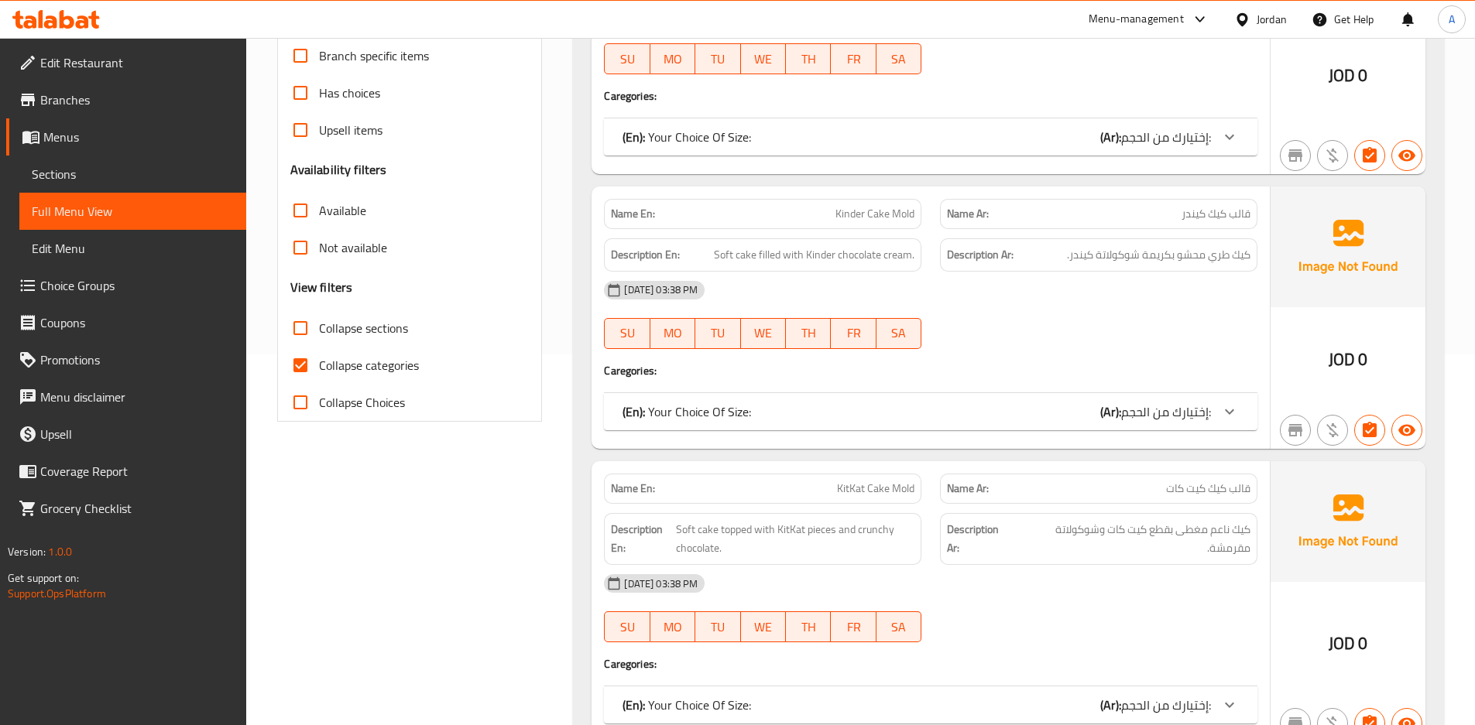
scroll to position [165, 0]
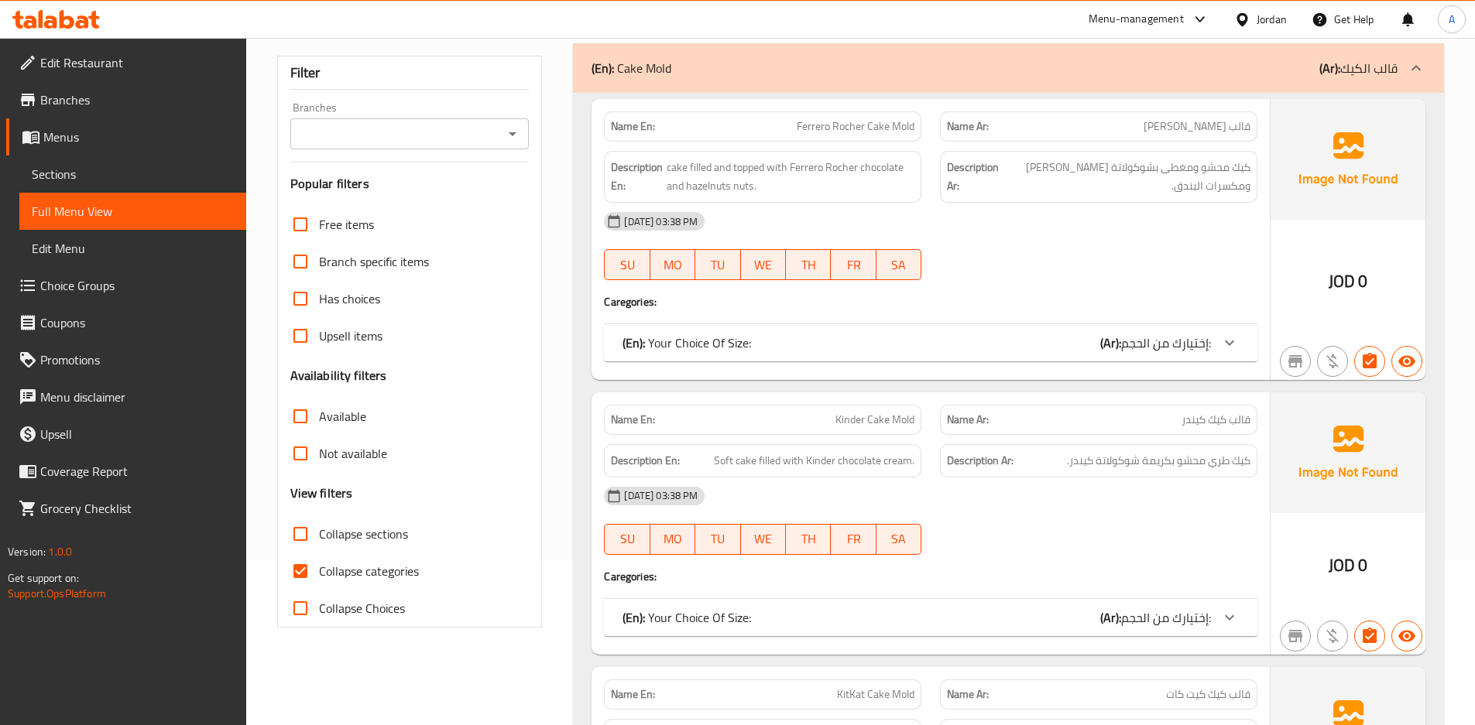
click at [305, 566] on input "Collapse categories" at bounding box center [300, 571] width 37 height 37
checkbox input "false"
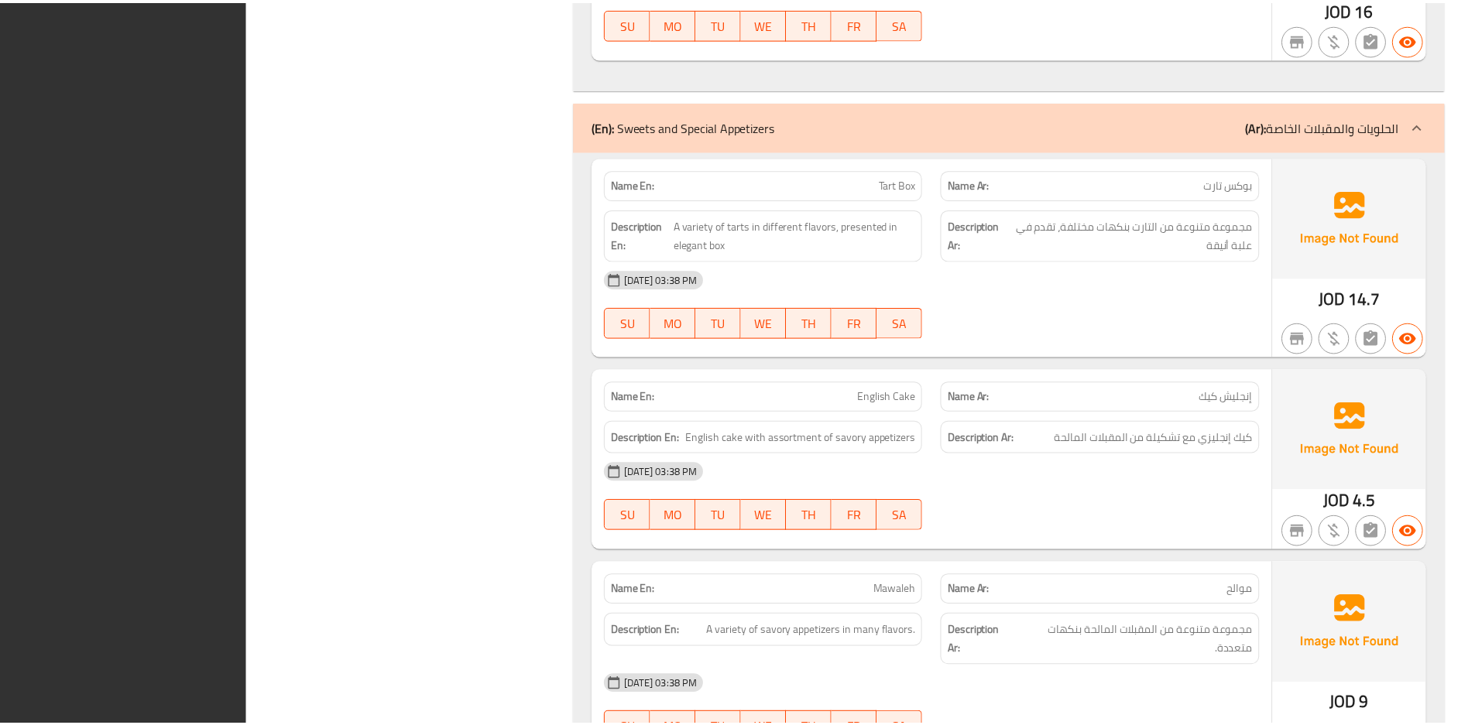
scroll to position [18736, 0]
